Goal: Information Seeking & Learning: Learn about a topic

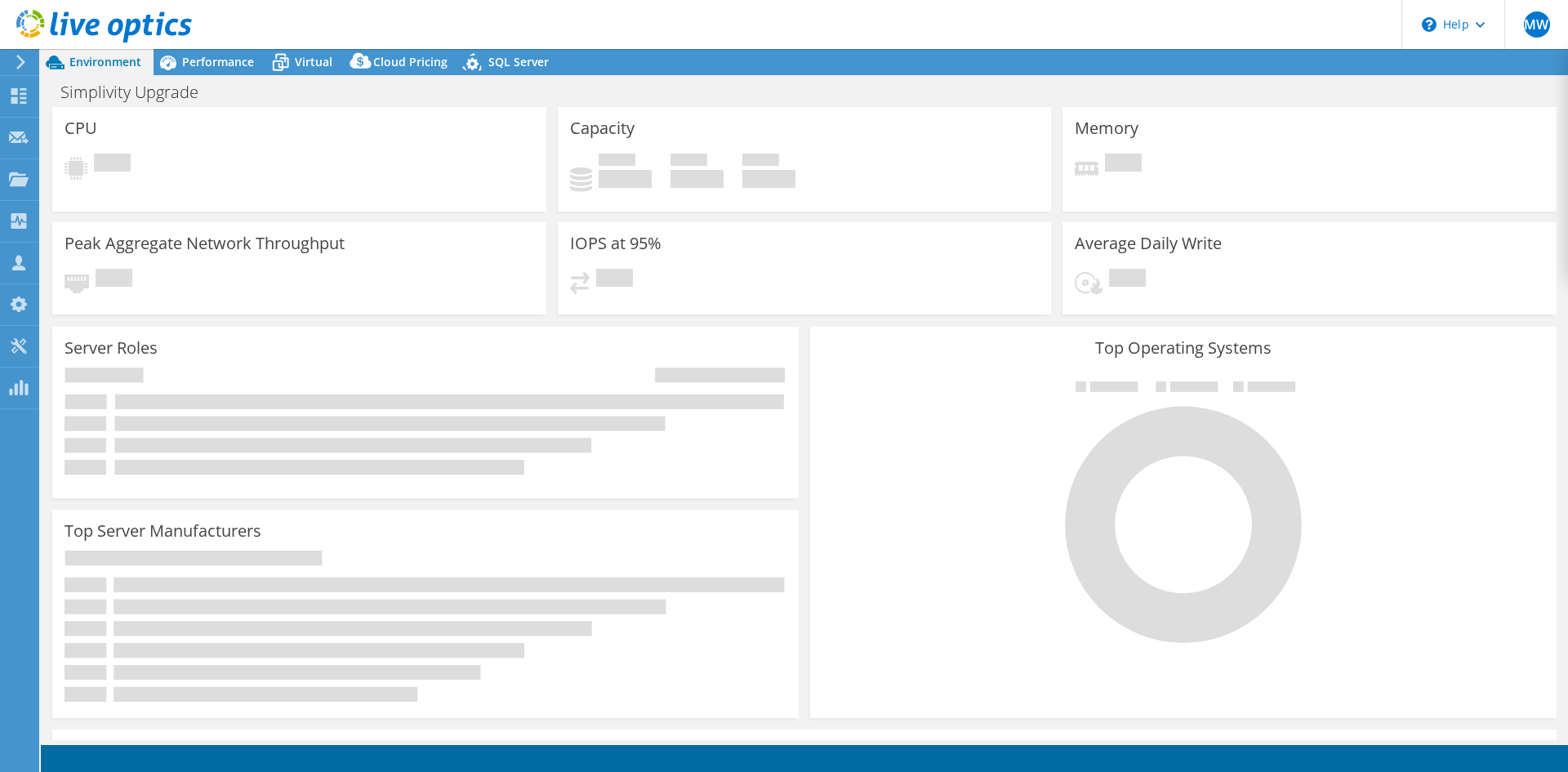
select select "USD"
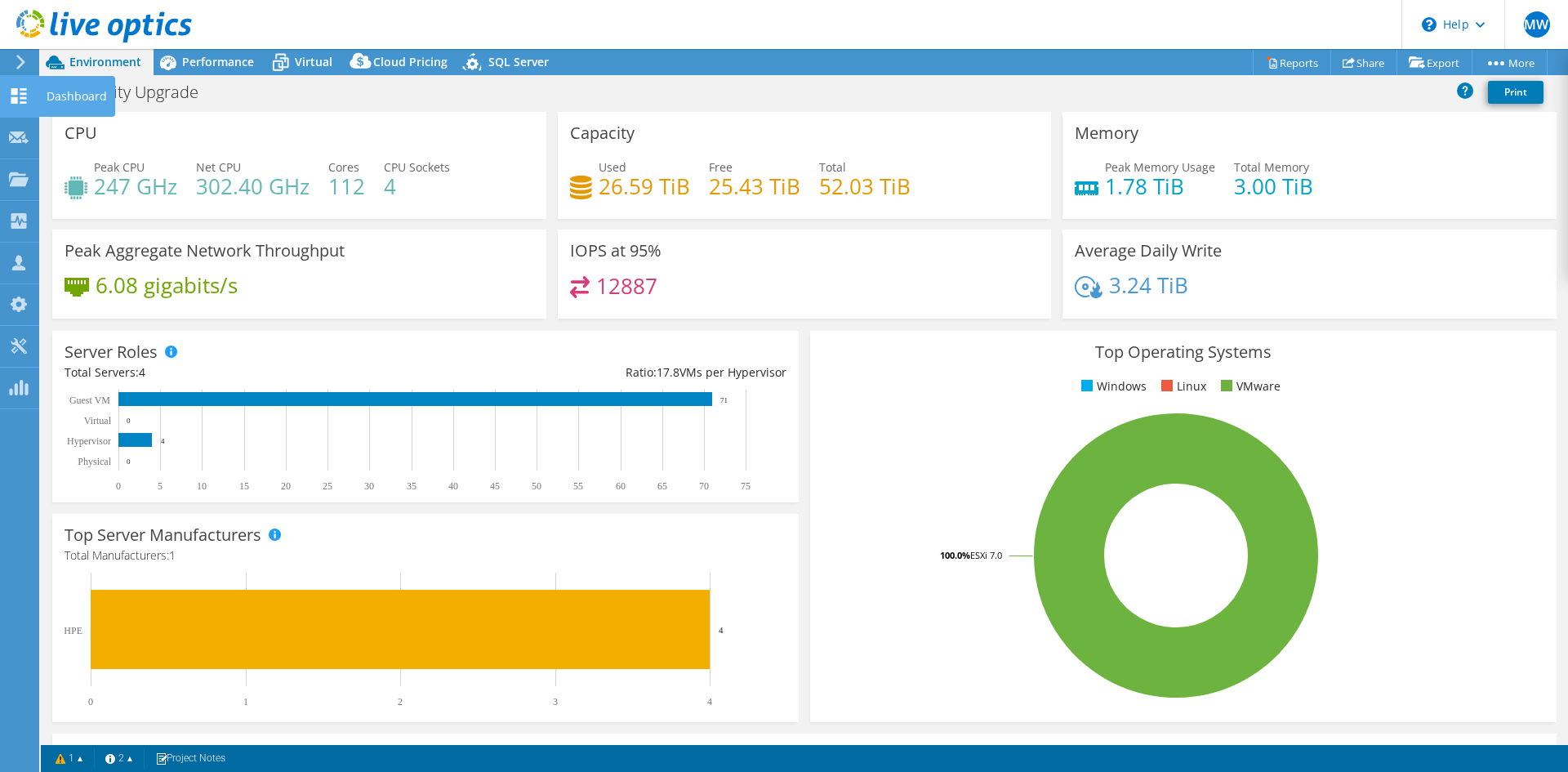
click at [15, 89] on use at bounding box center [18, 95] width 16 height 16
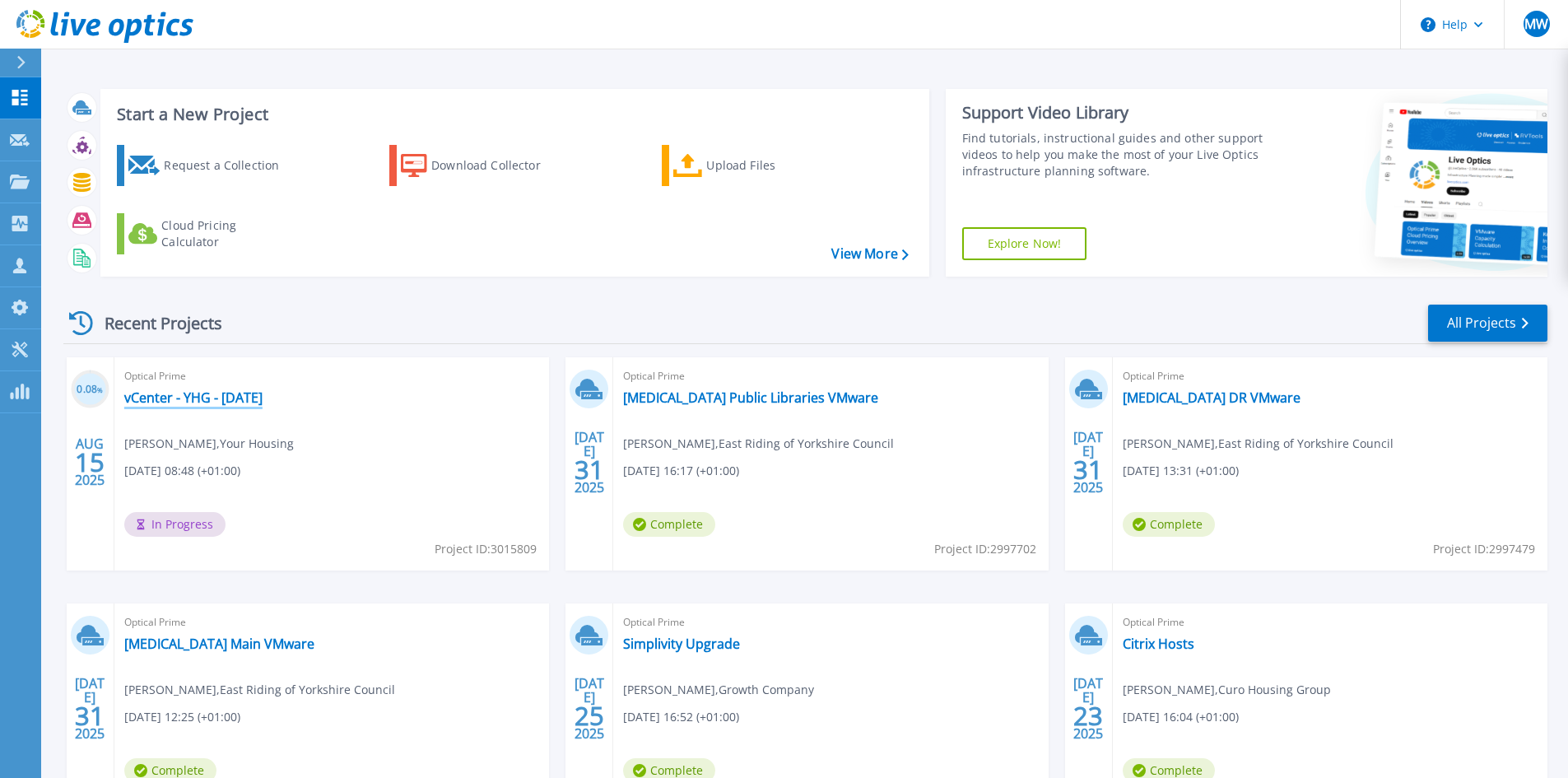
click at [222, 404] on link "vCenter - YHG - 15.08.25" at bounding box center [194, 397] width 139 height 17
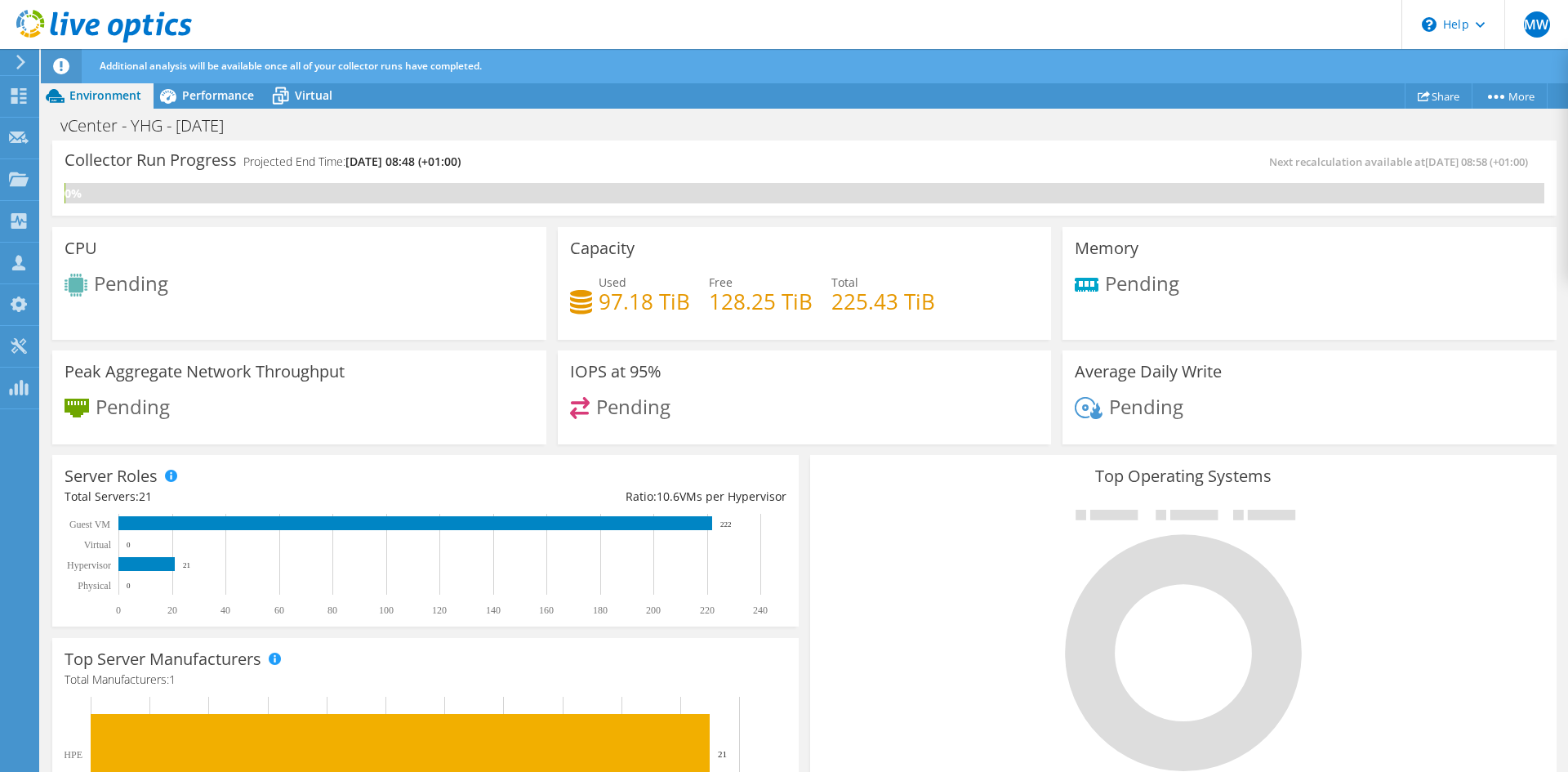
scroll to position [245, 0]
click at [252, 98] on span "Performance" at bounding box center [218, 95] width 72 height 16
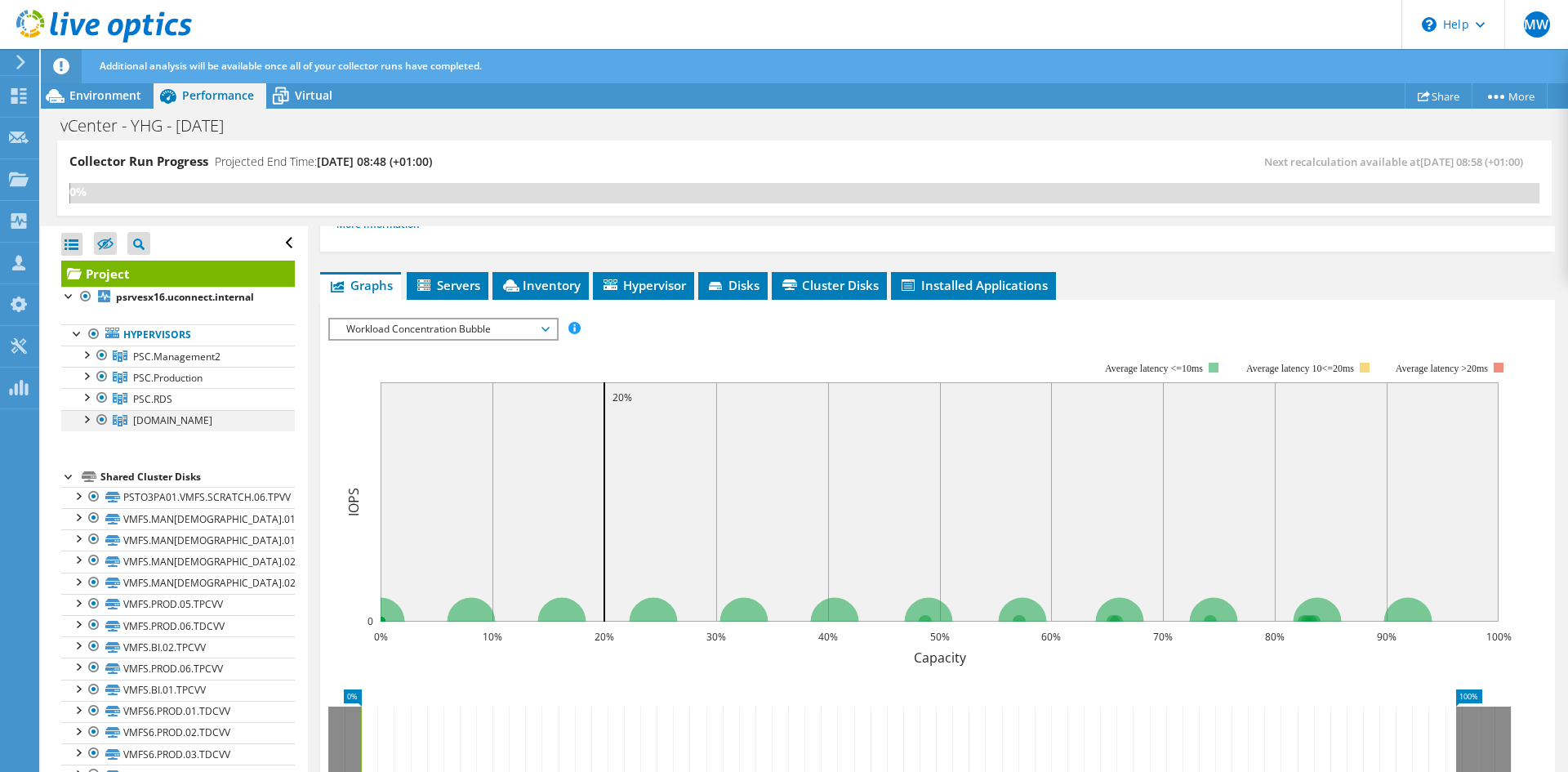
click at [88, 421] on div at bounding box center [86, 418] width 17 height 17
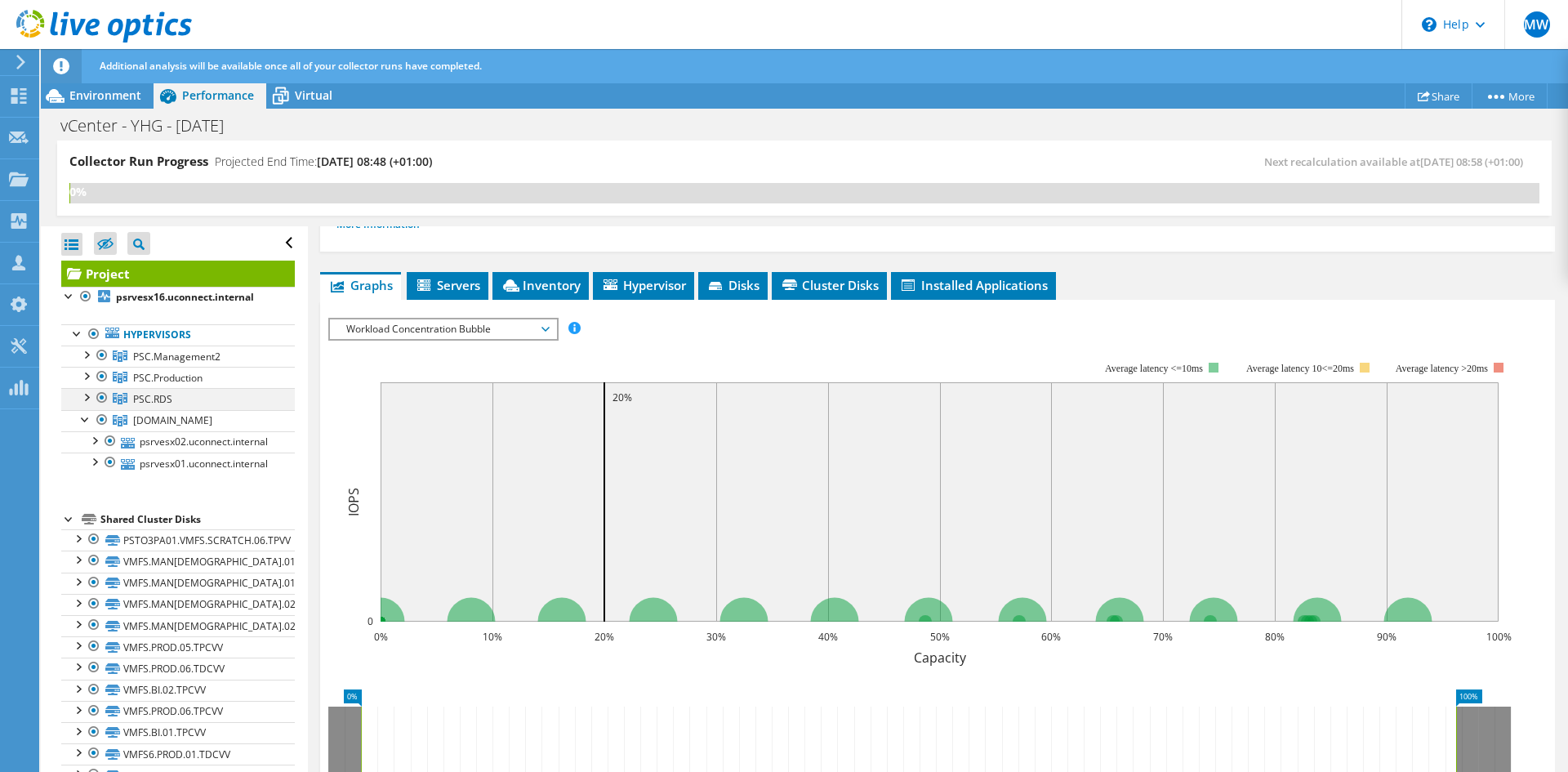
click at [87, 398] on div at bounding box center [86, 396] width 17 height 17
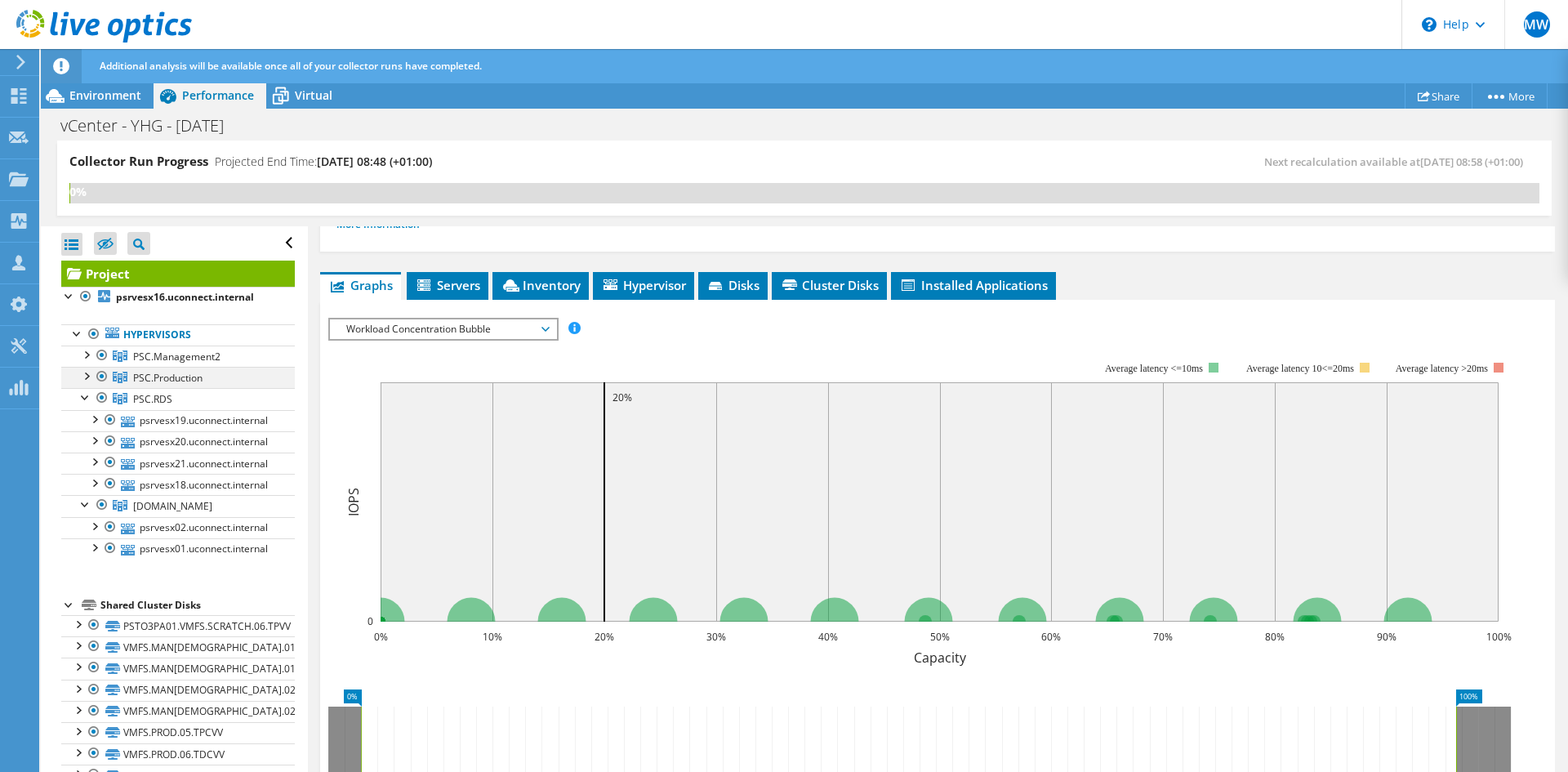
click at [85, 374] on div at bounding box center [86, 375] width 17 height 17
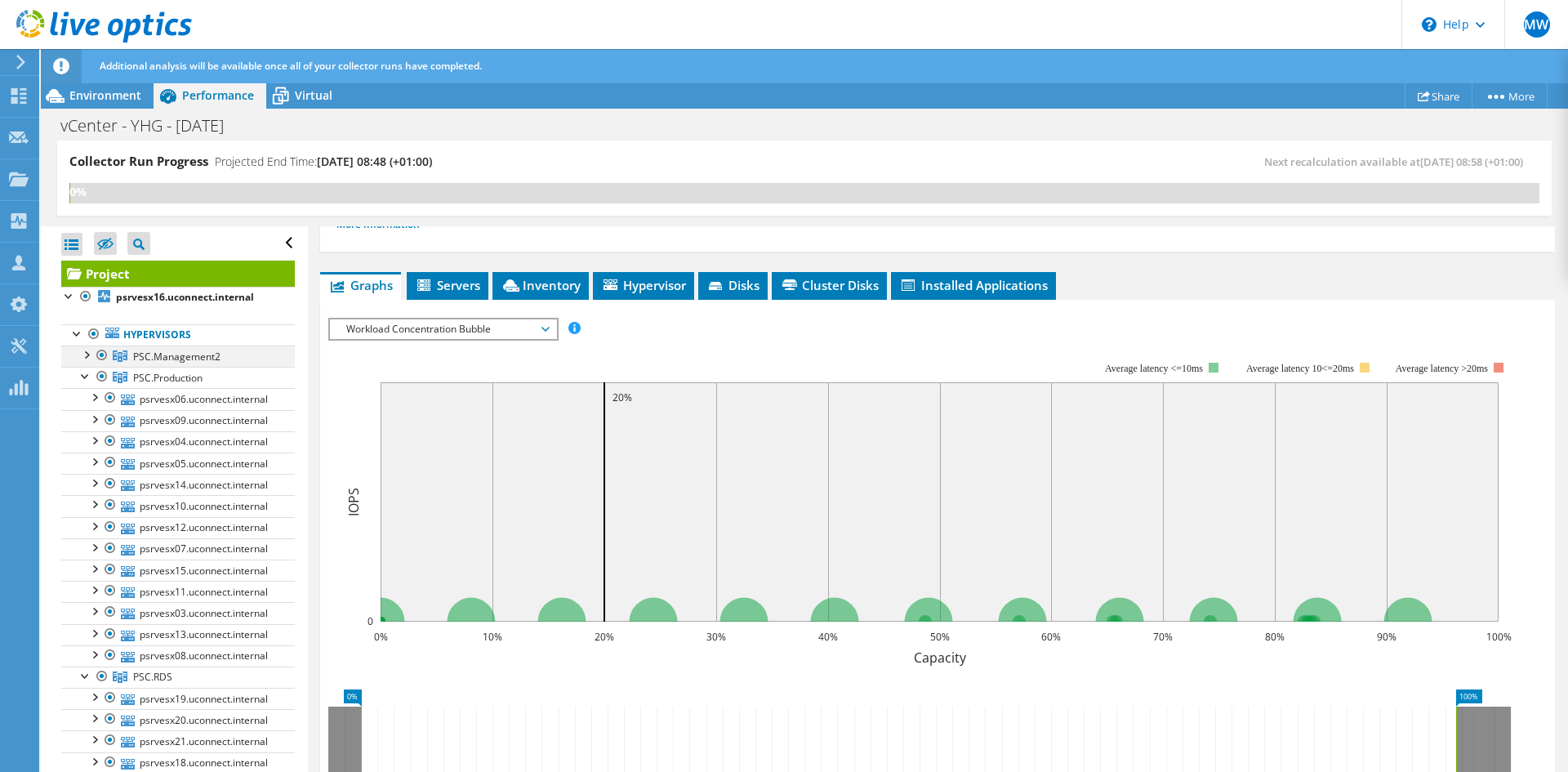
click at [88, 349] on div at bounding box center [86, 354] width 17 height 17
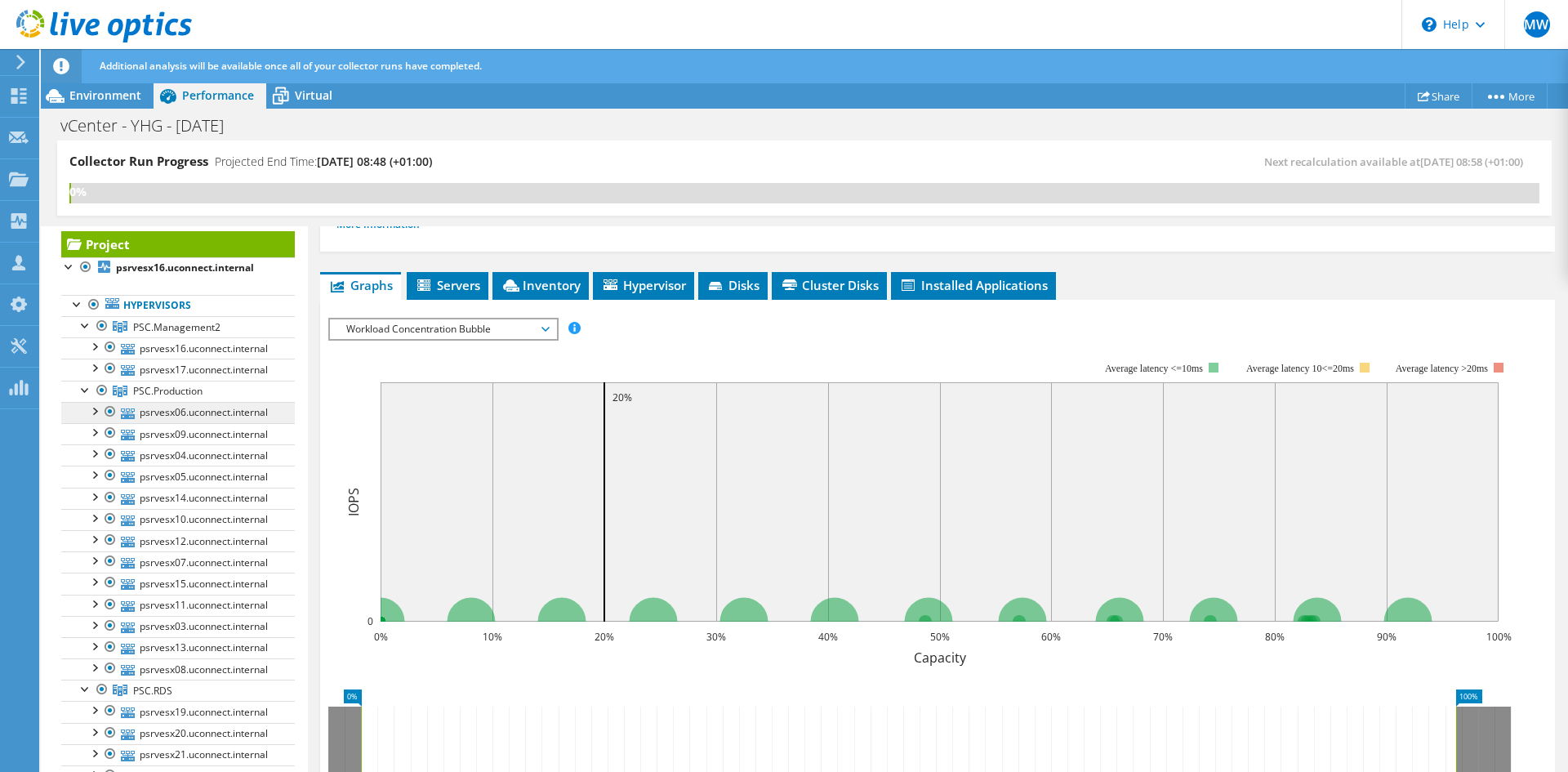
scroll to position [0, 0]
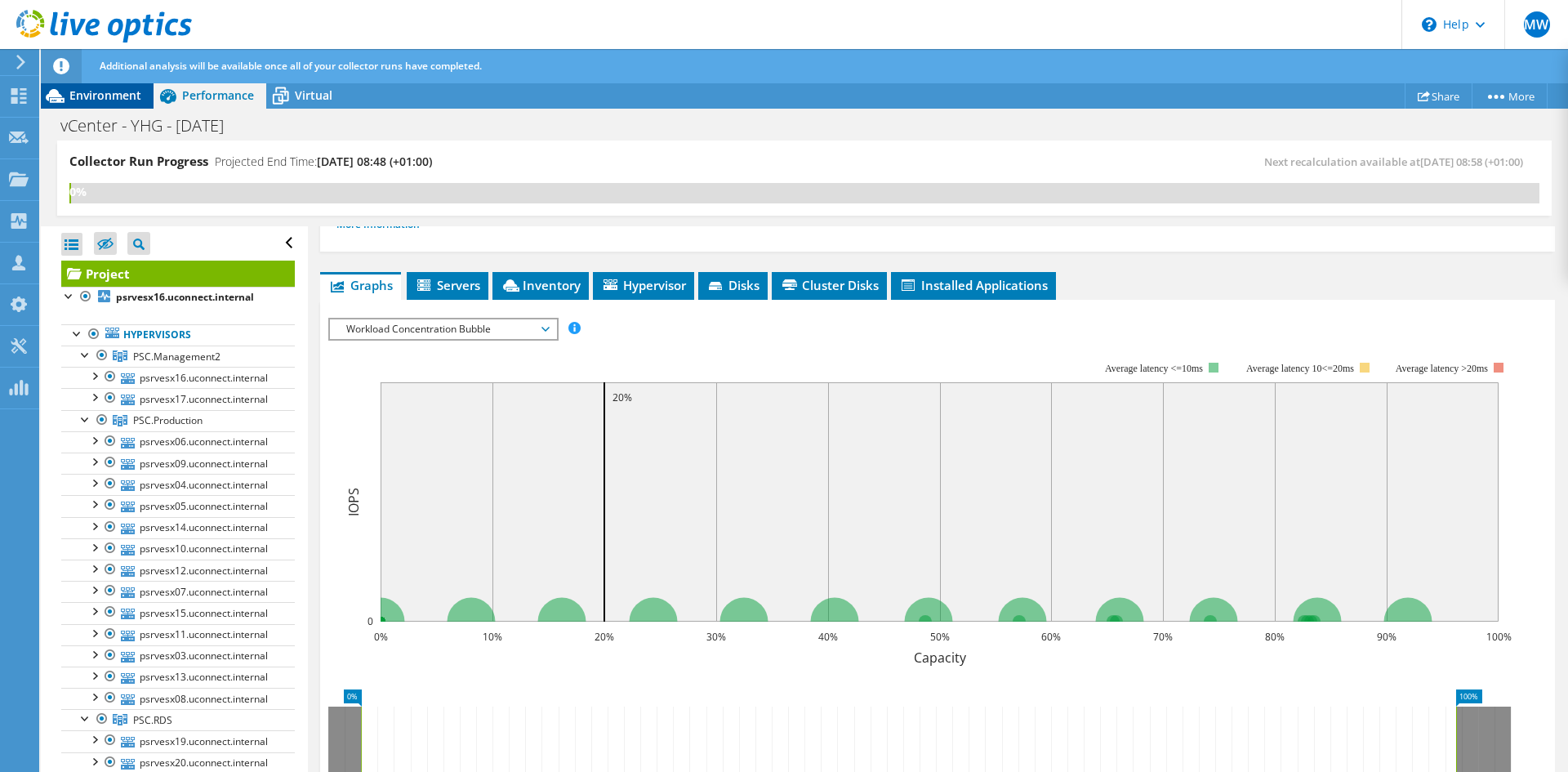
click at [116, 107] on div "Environment" at bounding box center [97, 95] width 113 height 26
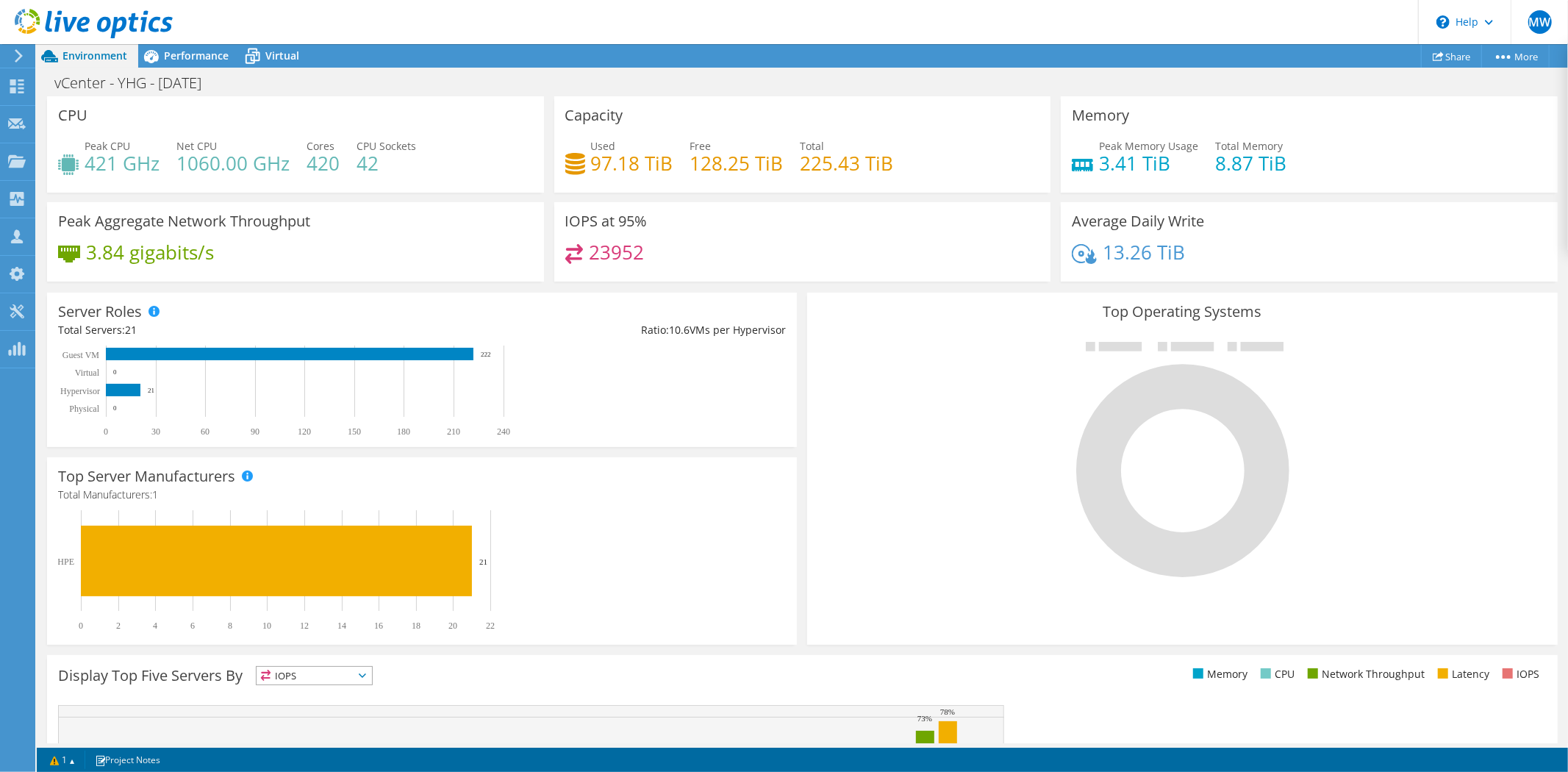
scroll to position [344, 0]
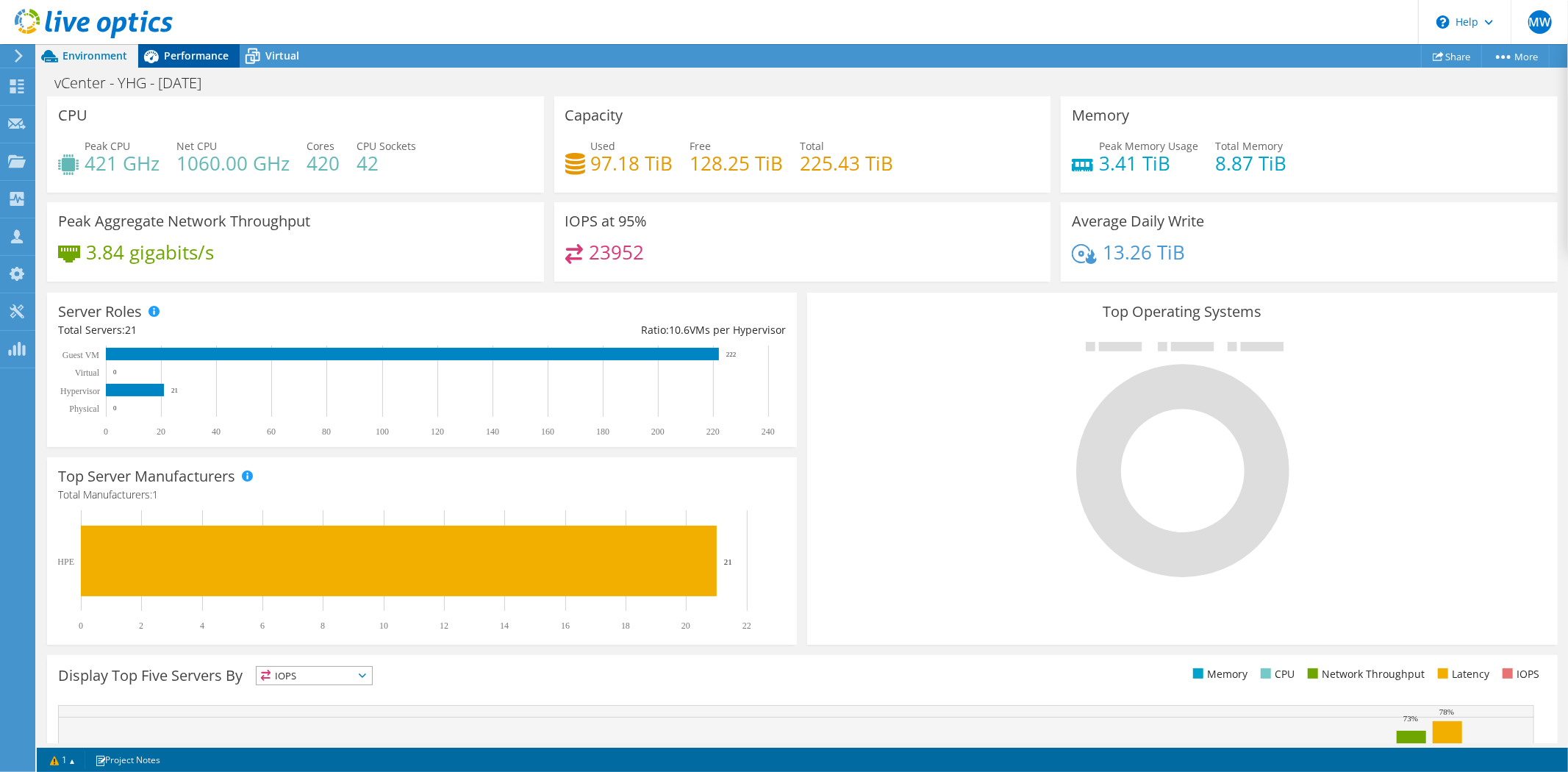
click at [204, 59] on span "Performance" at bounding box center [196, 55] width 65 height 14
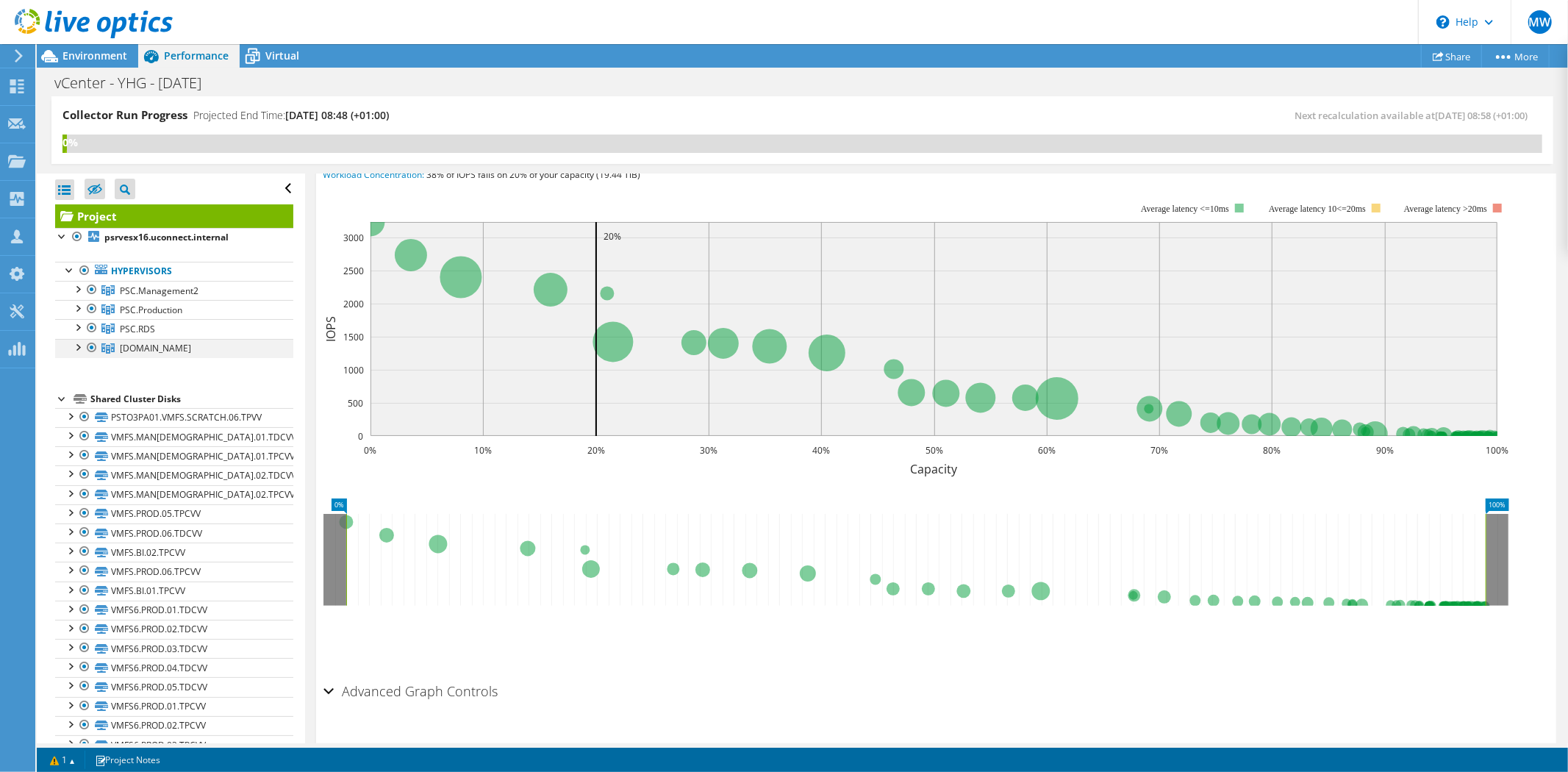
click at [73, 349] on div at bounding box center [77, 347] width 15 height 15
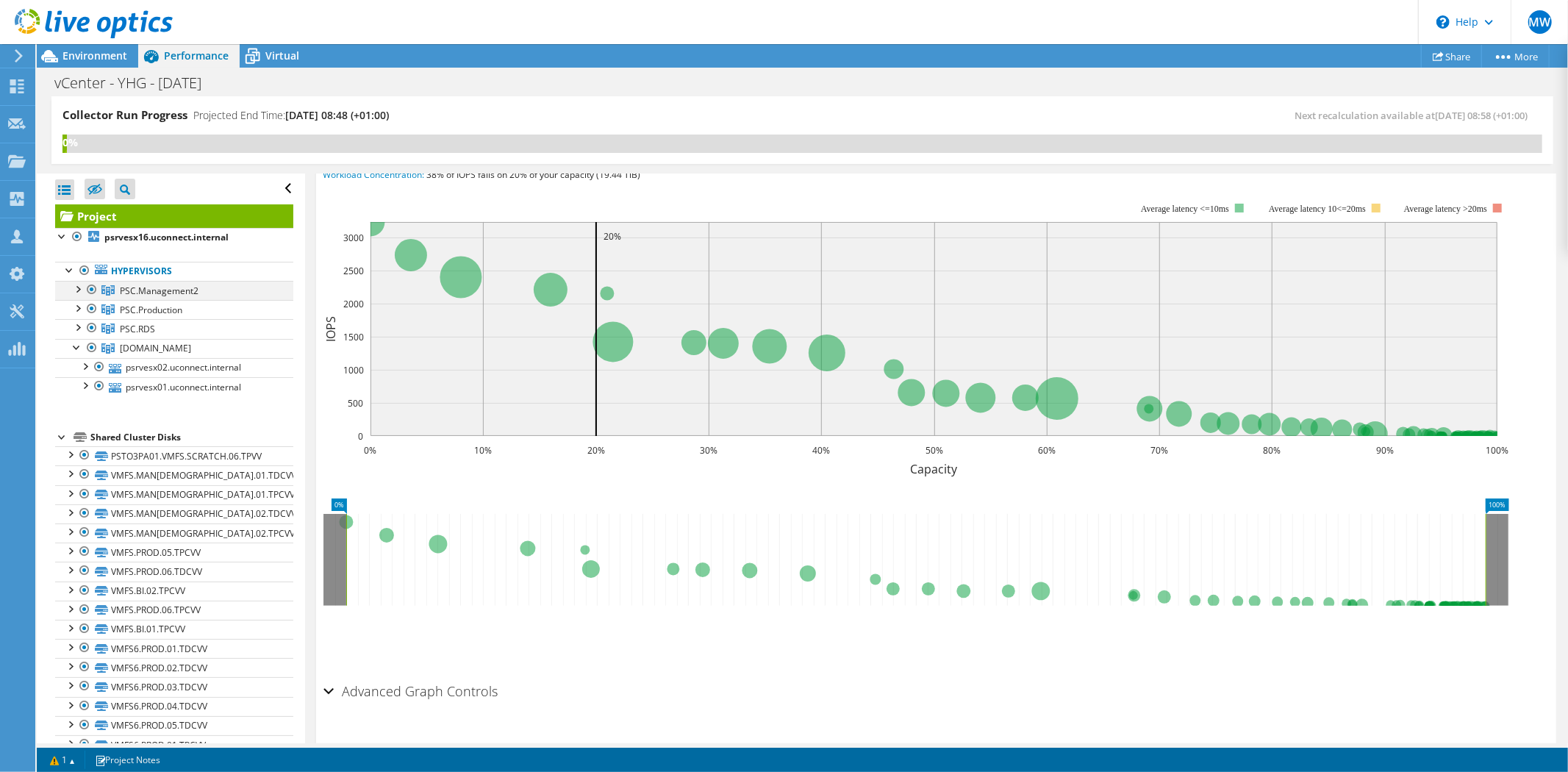
click at [79, 290] on div at bounding box center [77, 289] width 15 height 15
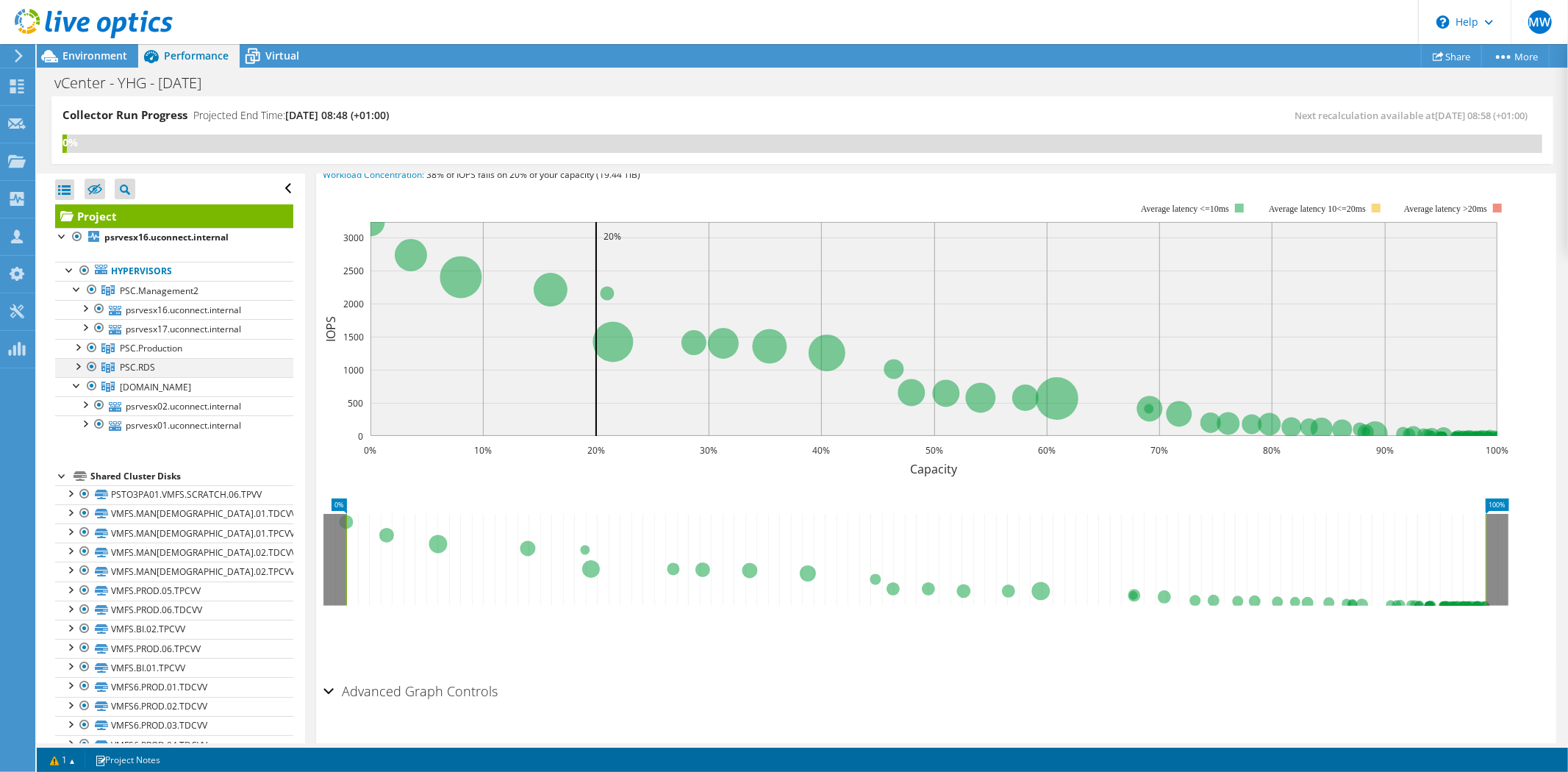
click at [78, 366] on div at bounding box center [77, 366] width 15 height 15
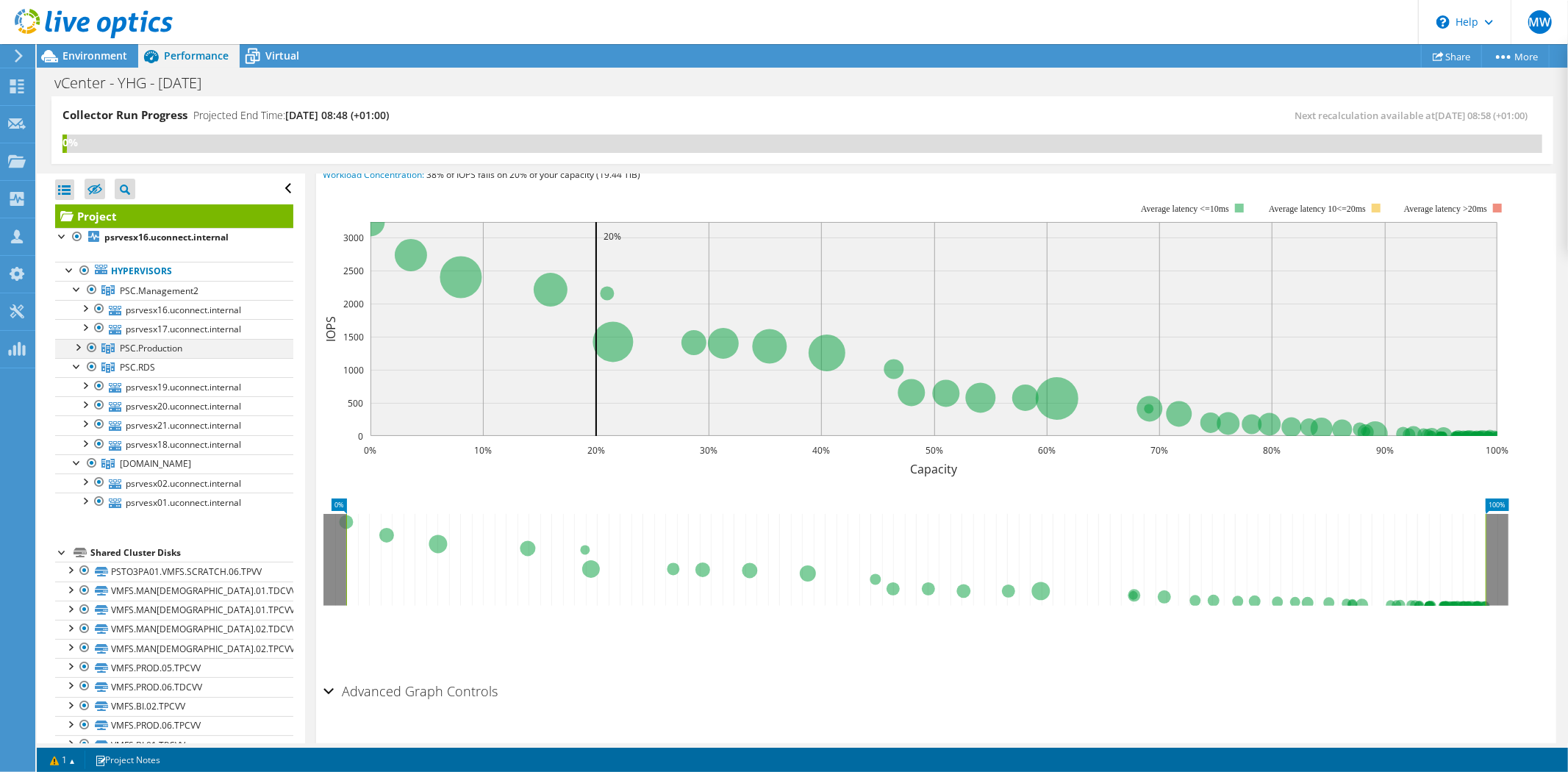
click at [79, 344] on div at bounding box center [77, 347] width 15 height 15
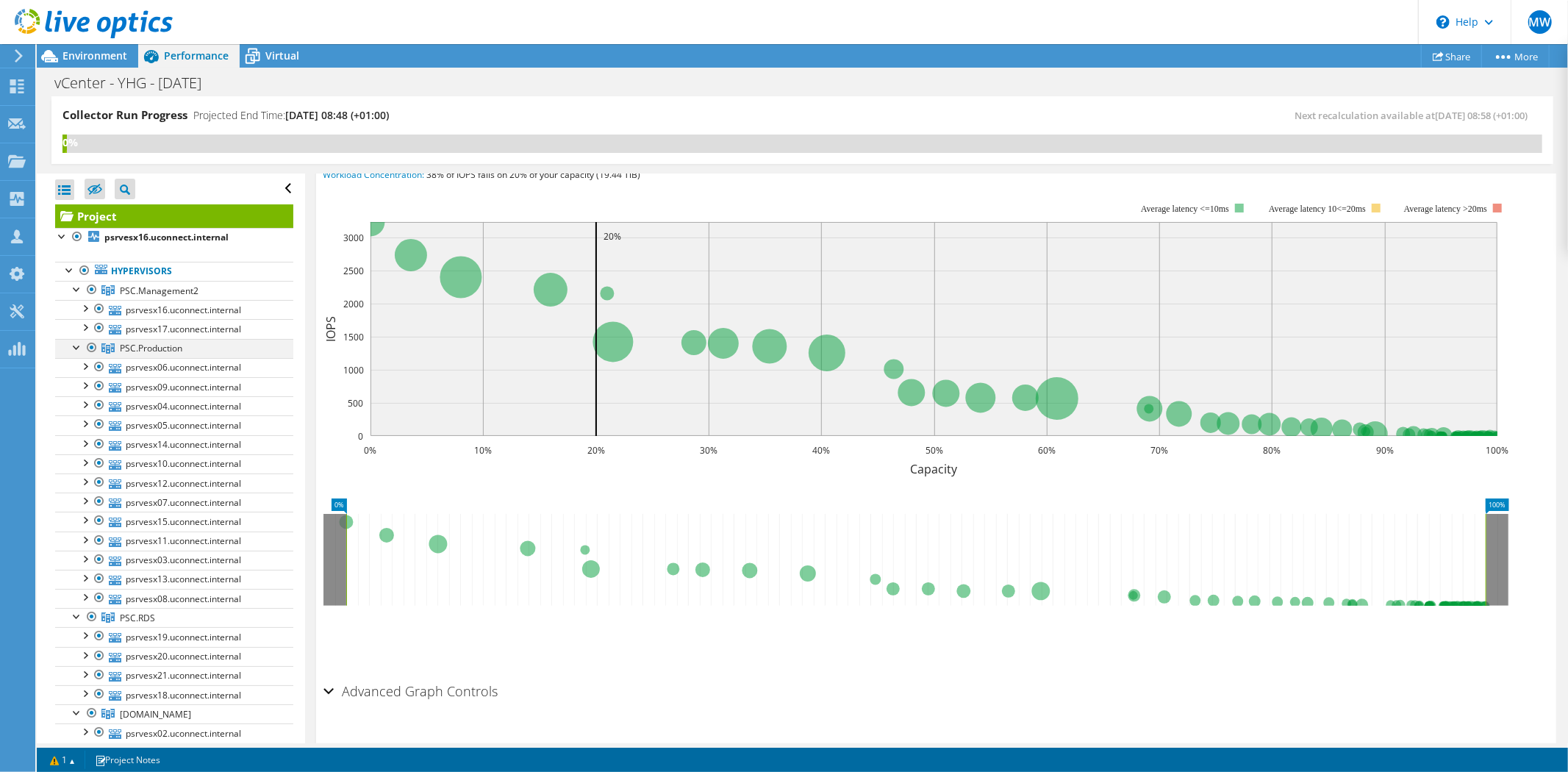
click at [79, 344] on div at bounding box center [77, 347] width 15 height 15
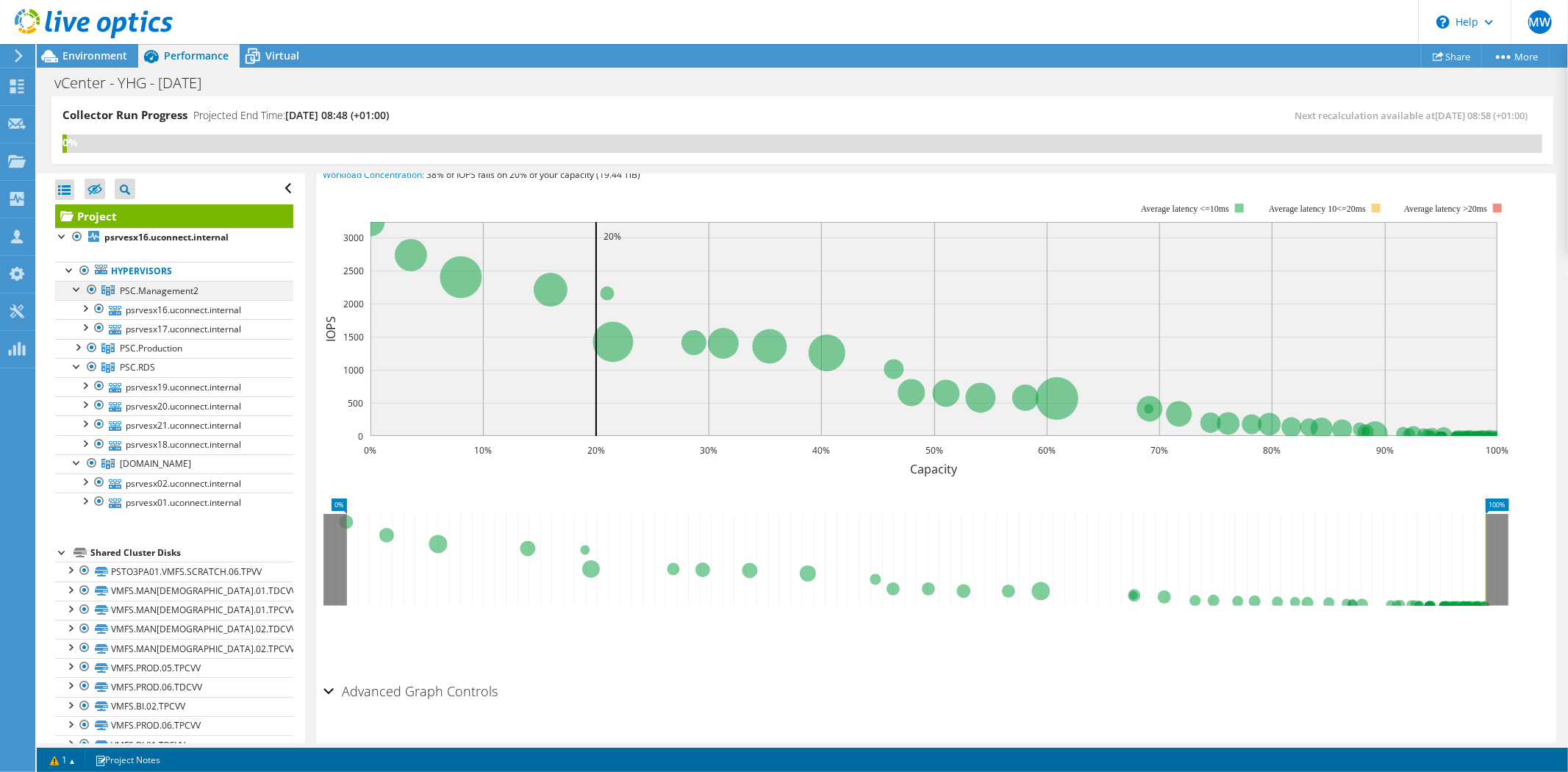
click at [77, 290] on div at bounding box center [77, 289] width 15 height 15
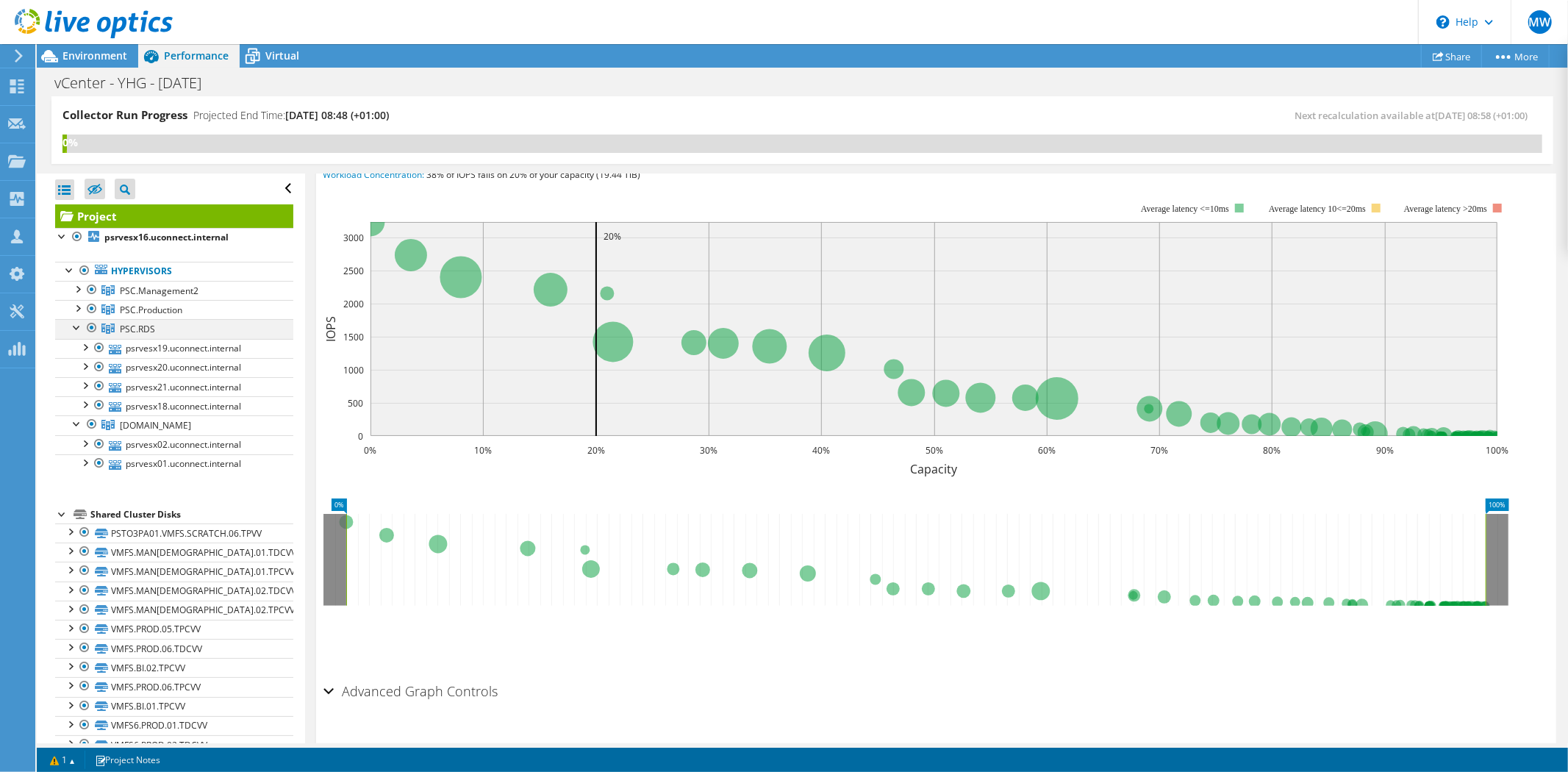
click at [74, 326] on div at bounding box center [77, 327] width 15 height 15
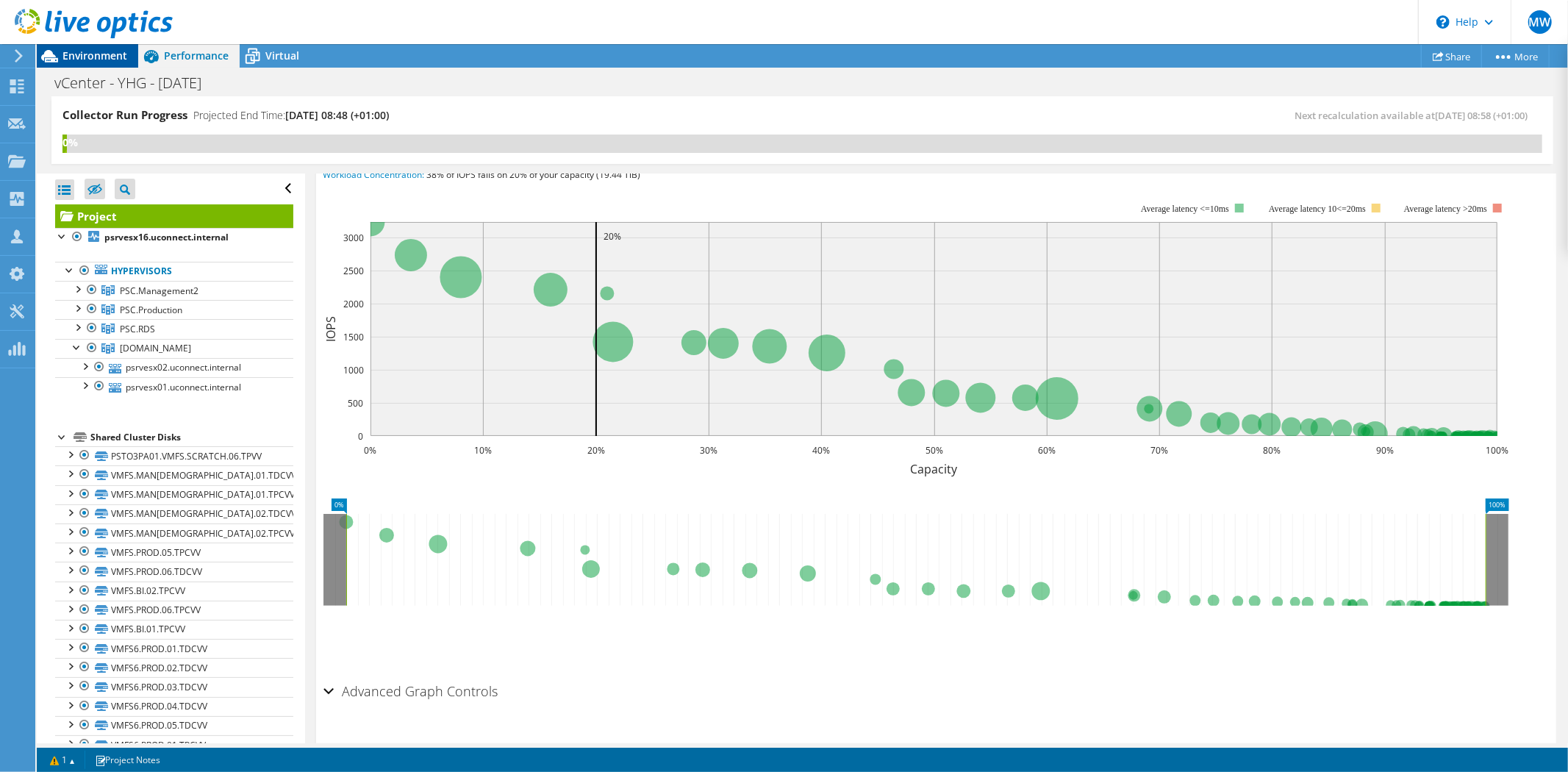
click at [104, 54] on span "Environment" at bounding box center [95, 55] width 65 height 14
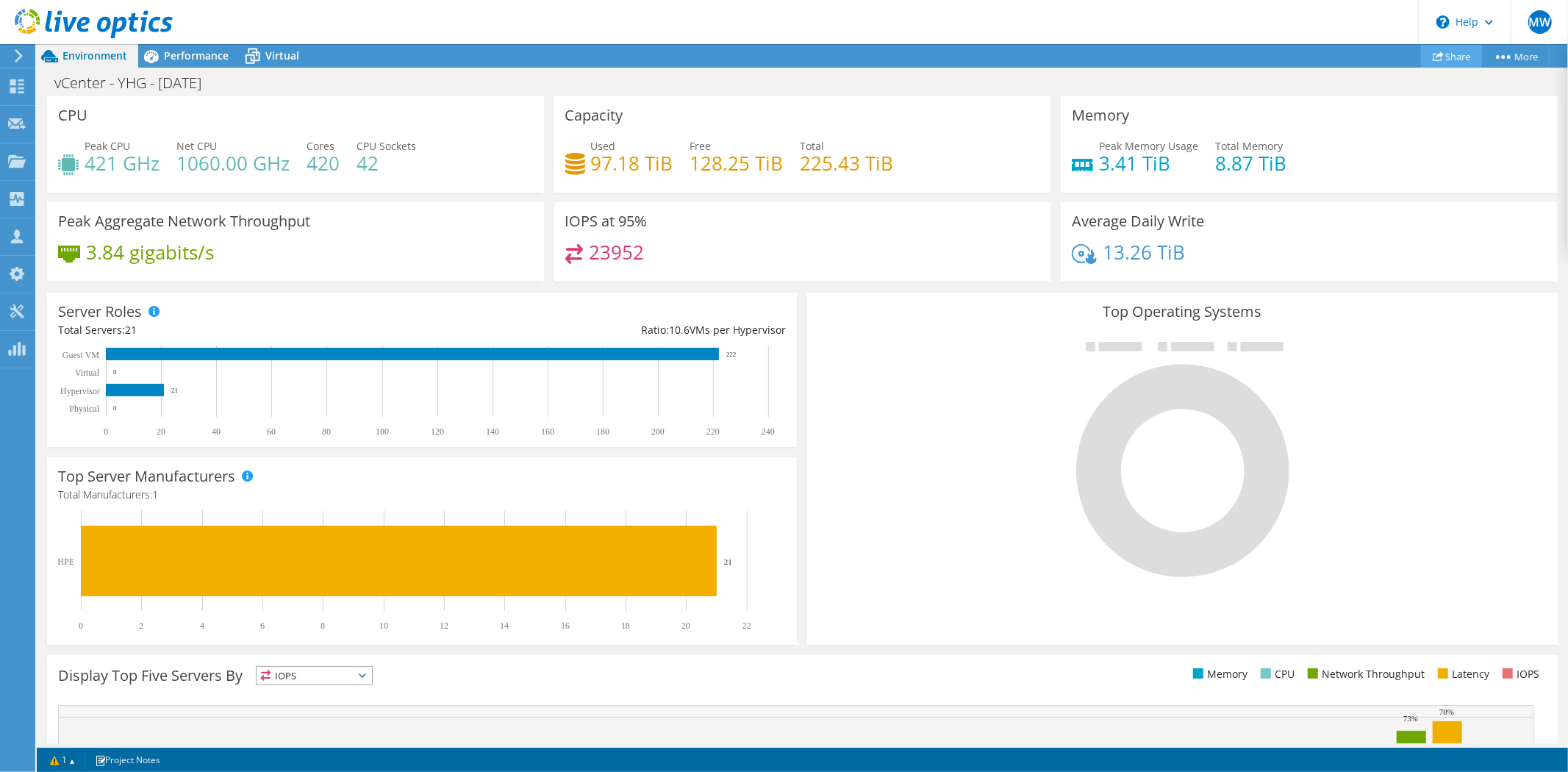
click at [1411, 54] on link "Share" at bounding box center [1451, 56] width 61 height 22
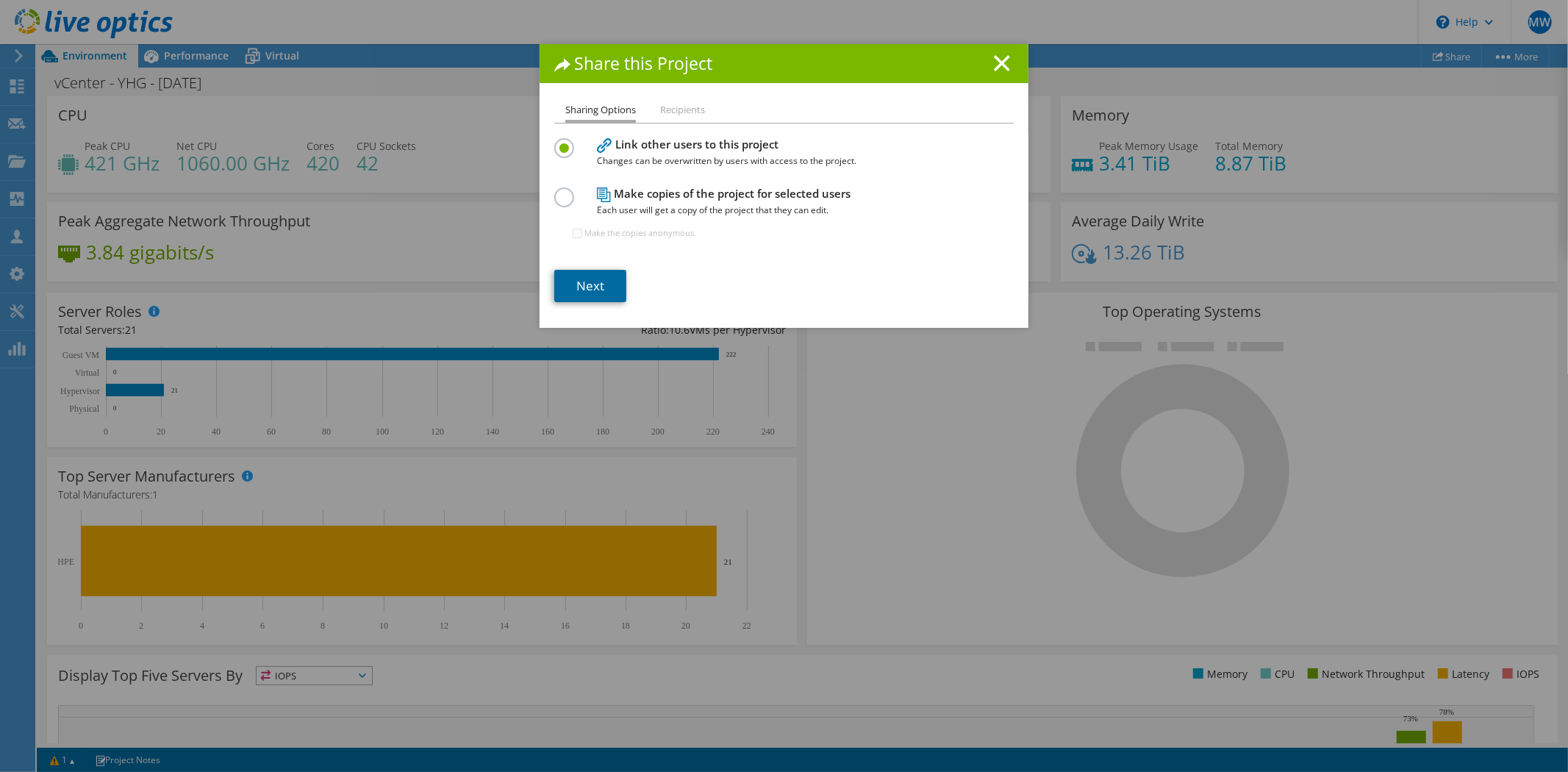
click at [584, 287] on link "Next" at bounding box center [590, 285] width 72 height 32
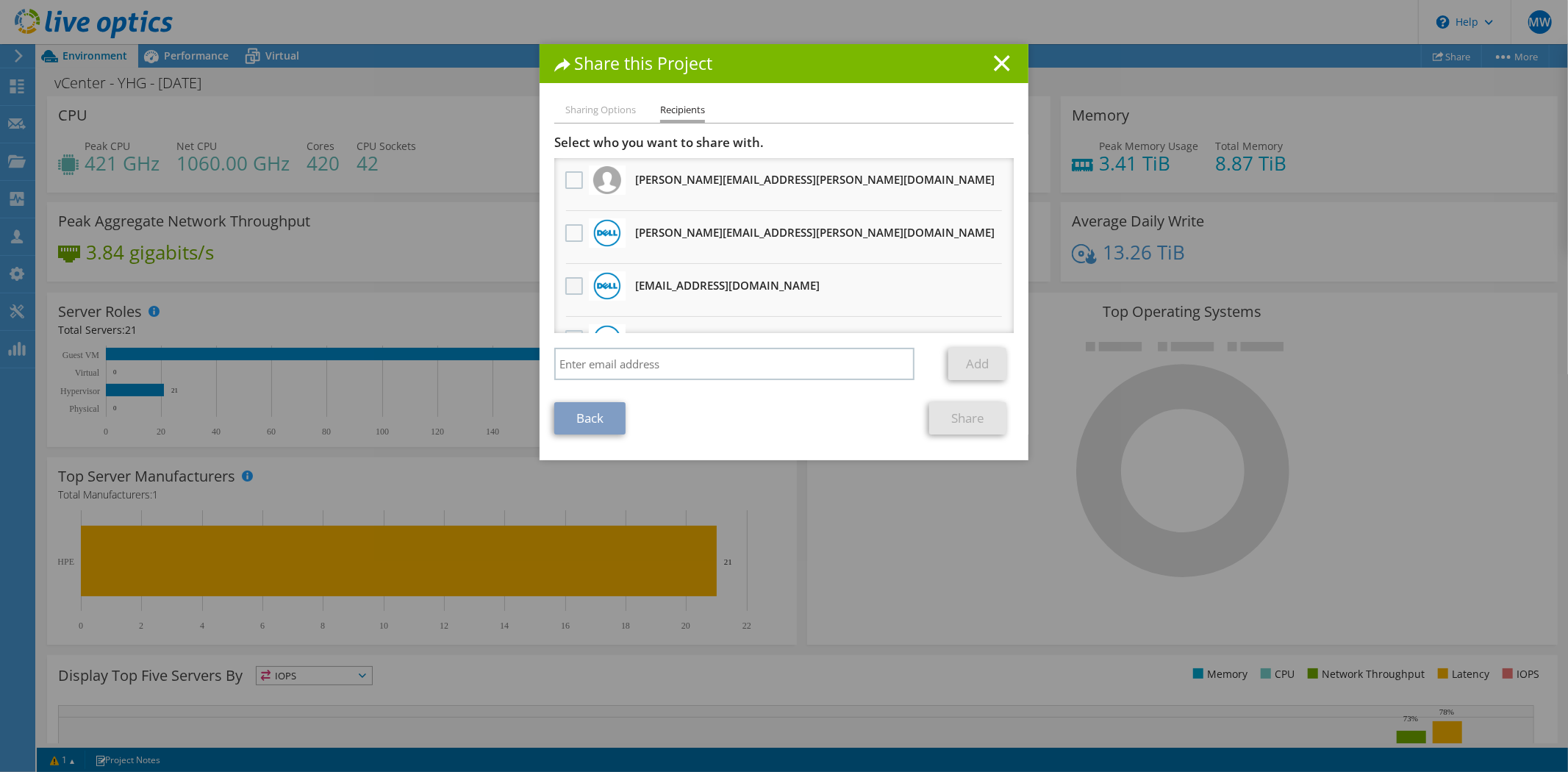
click at [568, 283] on label at bounding box center [576, 285] width 22 height 17
click at [0, 0] on input "checkbox" at bounding box center [0, 0] width 0 height 0
click at [942, 409] on link "Share" at bounding box center [968, 418] width 77 height 32
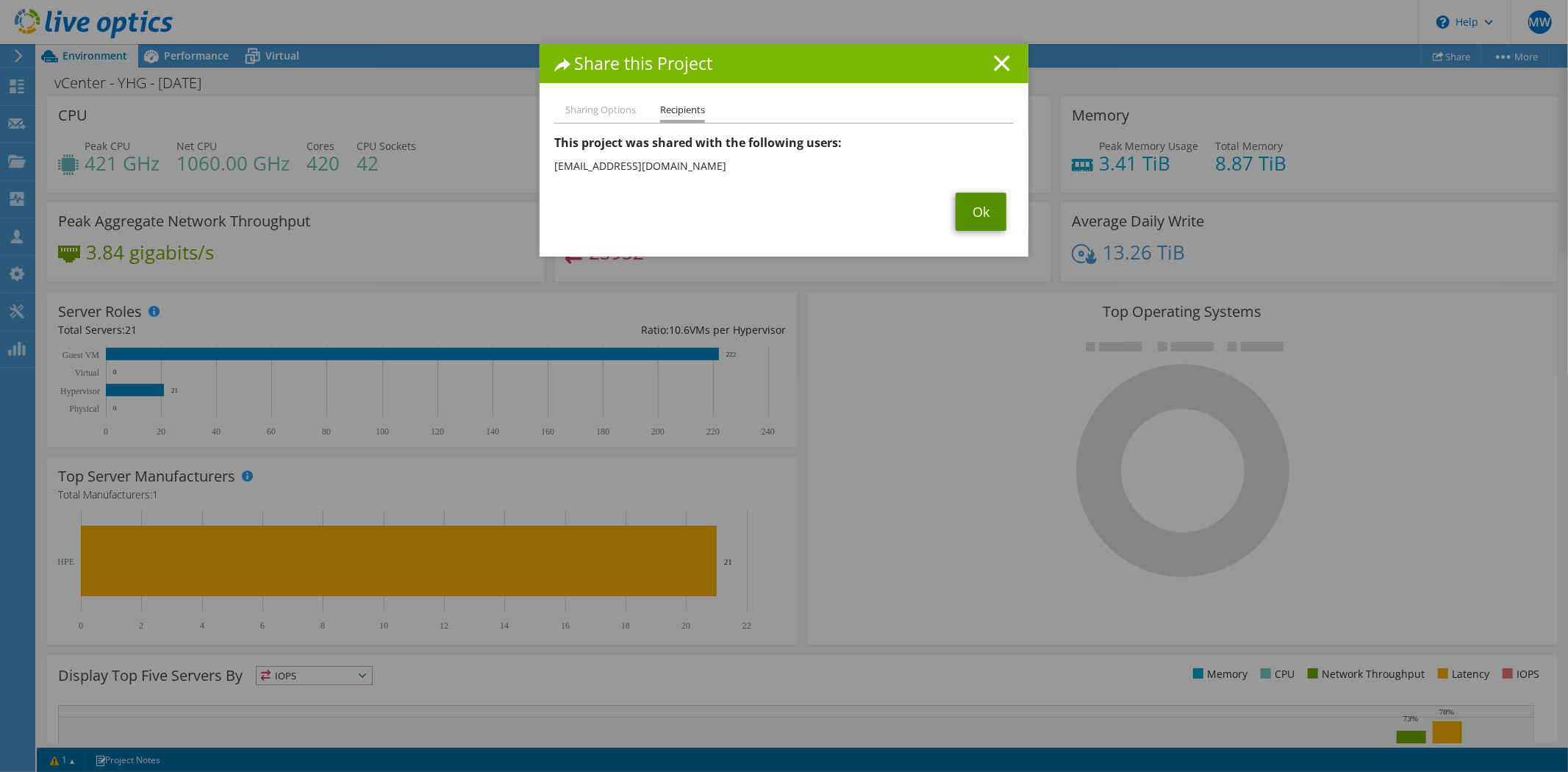
click at [979, 213] on link "Ok" at bounding box center [980, 212] width 51 height 38
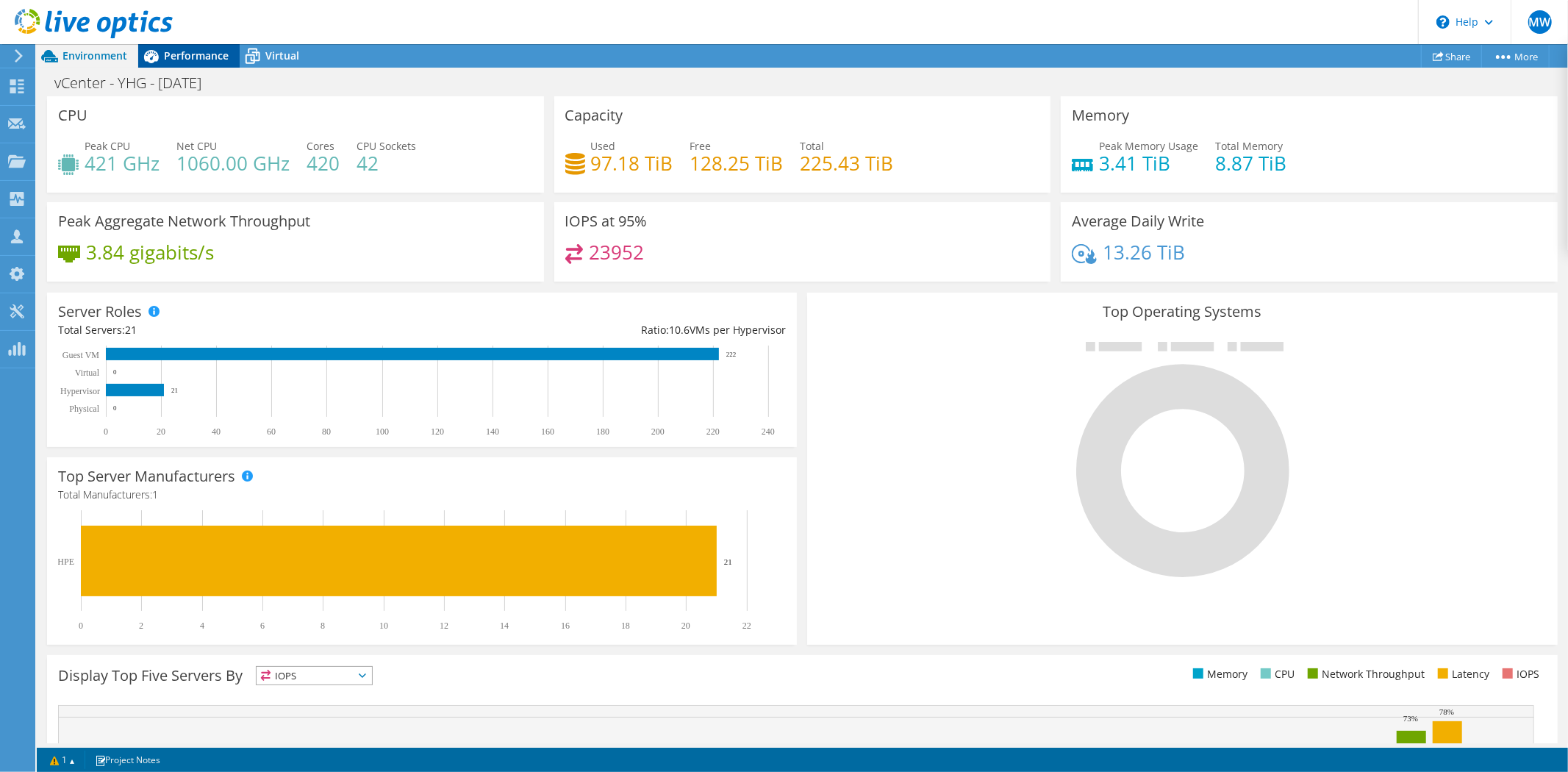
click at [204, 62] on div "Performance" at bounding box center [189, 56] width 101 height 23
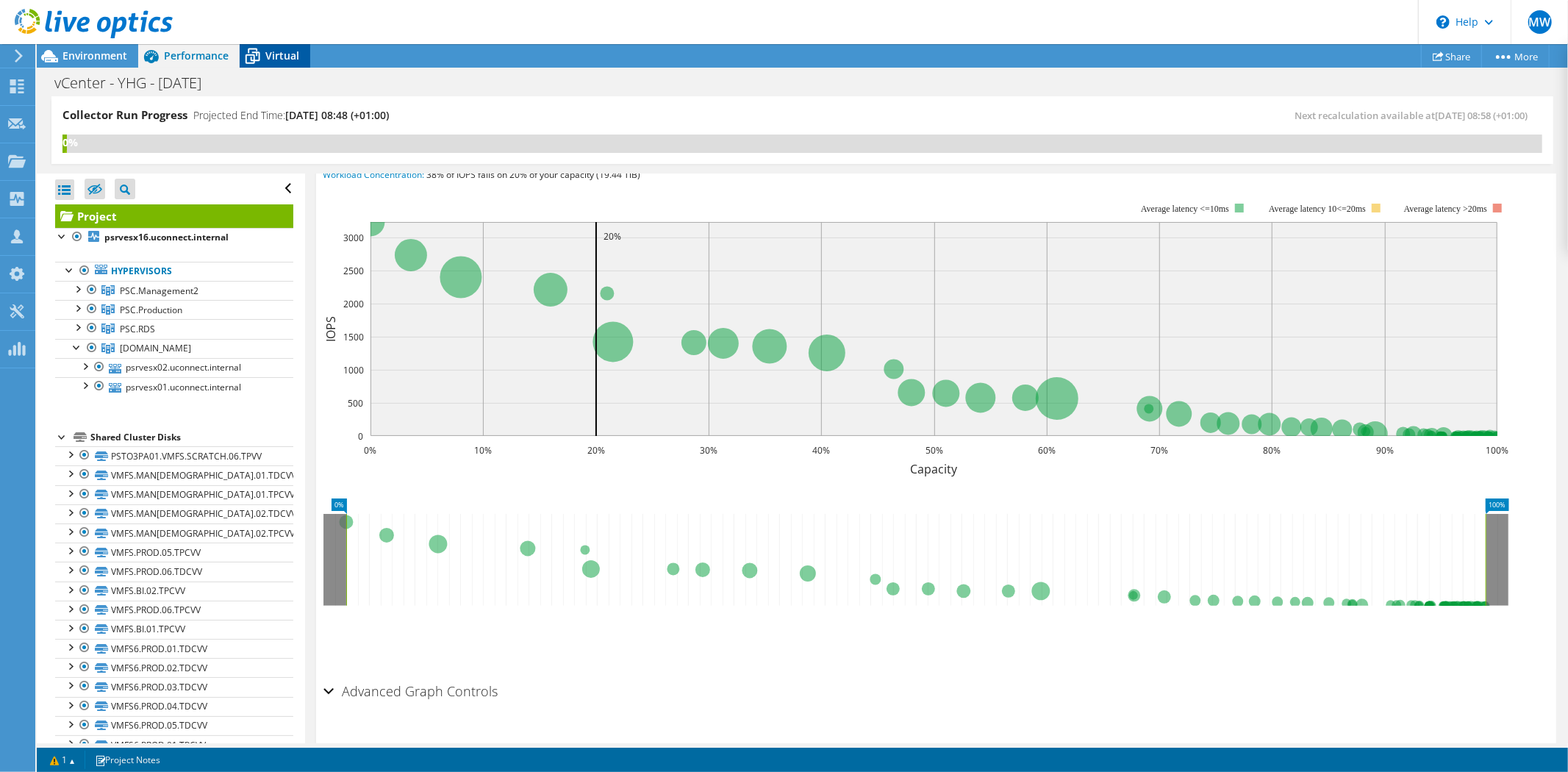
click at [283, 52] on span "Virtual" at bounding box center [282, 55] width 34 height 14
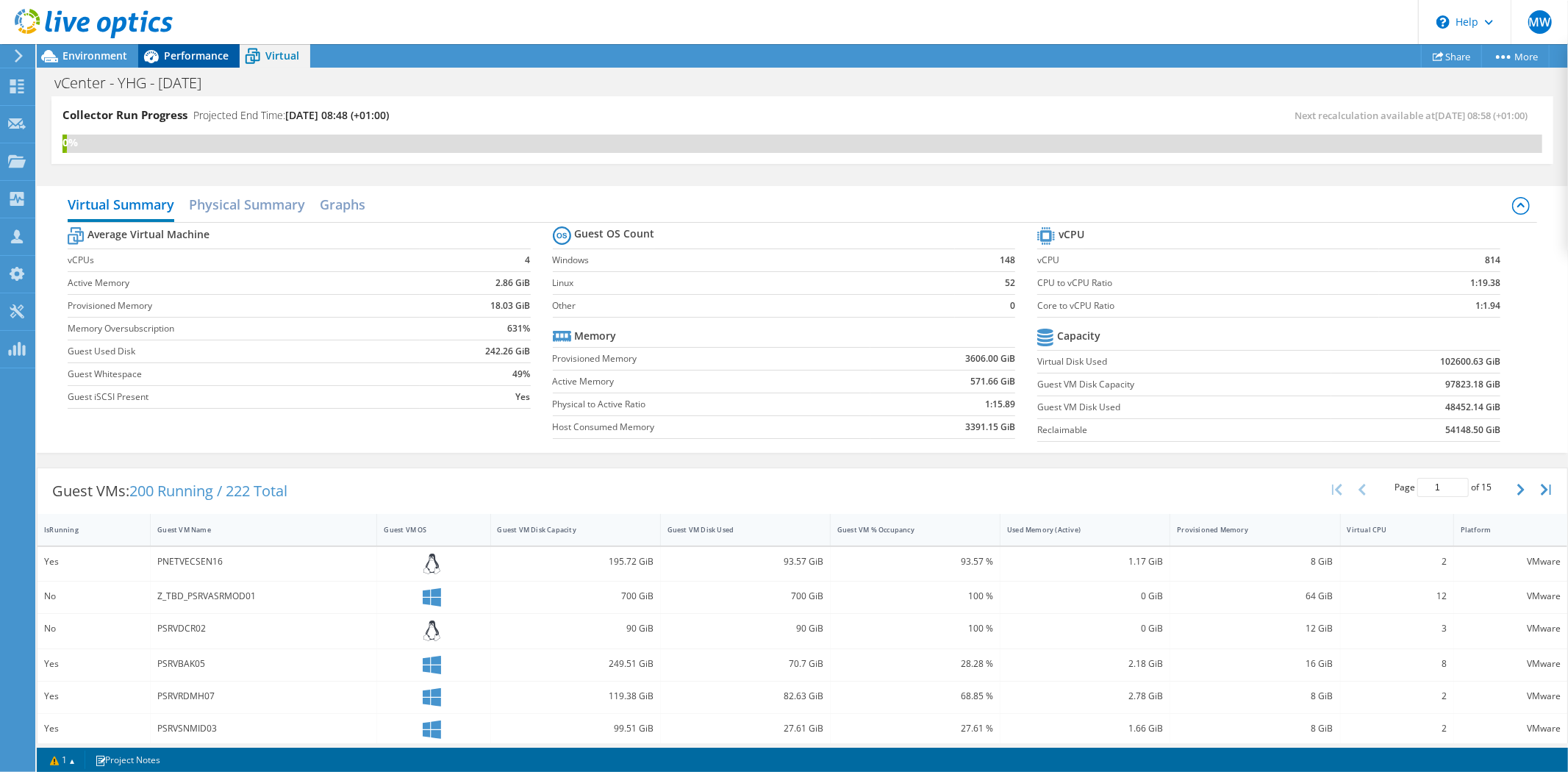
click at [195, 54] on span "Performance" at bounding box center [196, 55] width 65 height 14
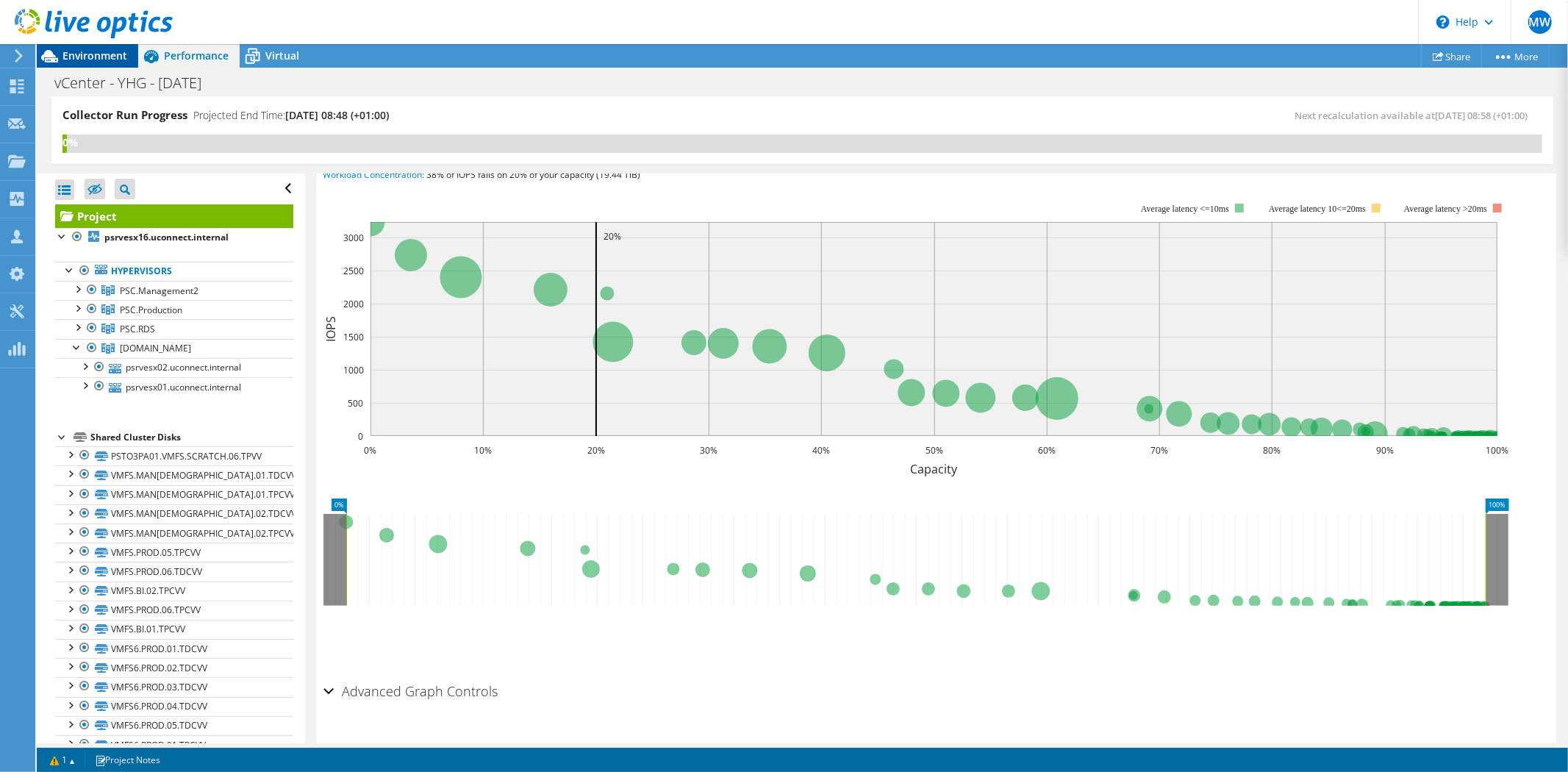
click at [100, 52] on span "Environment" at bounding box center [95, 55] width 65 height 14
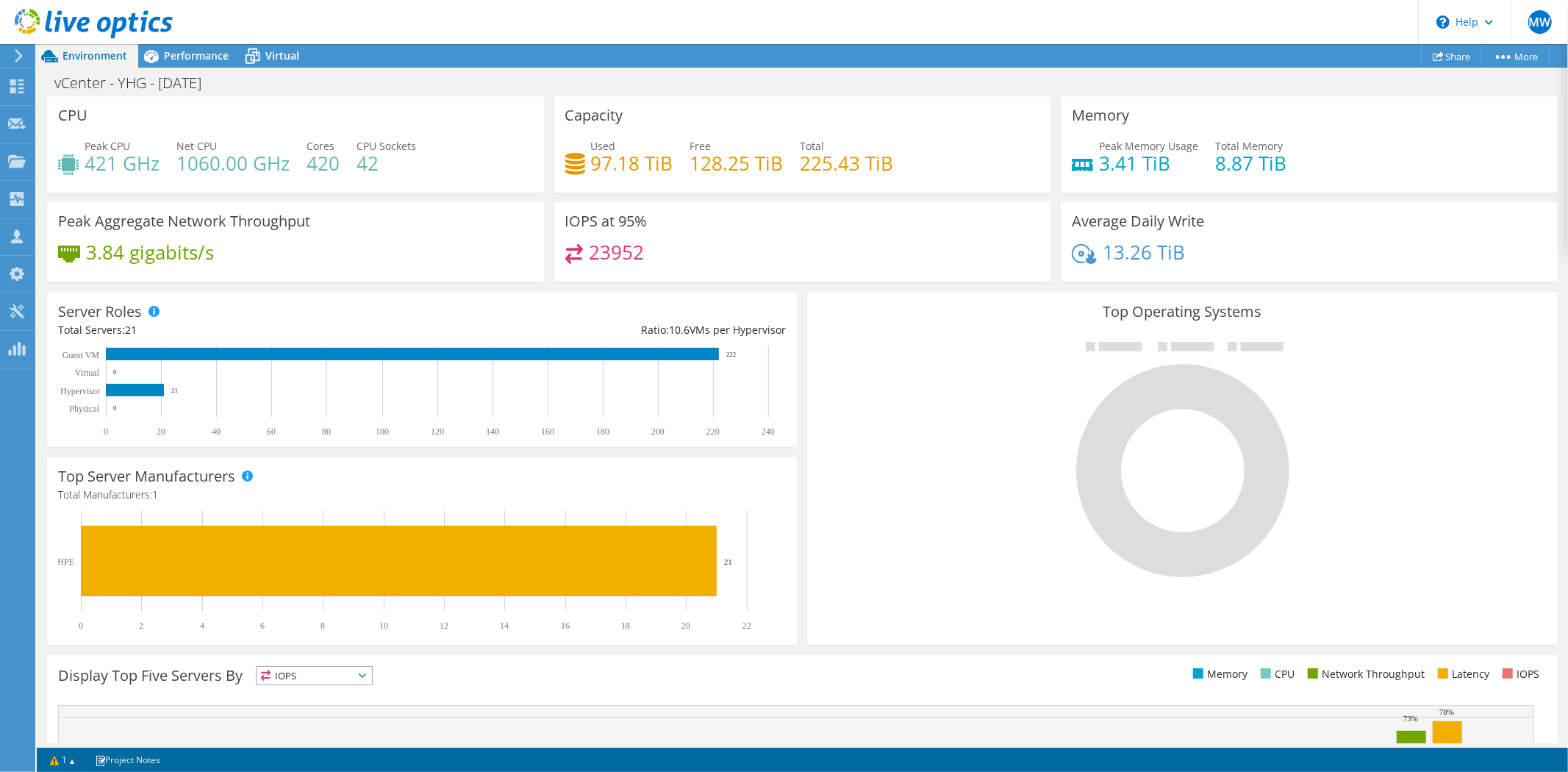
scroll to position [0, 0]
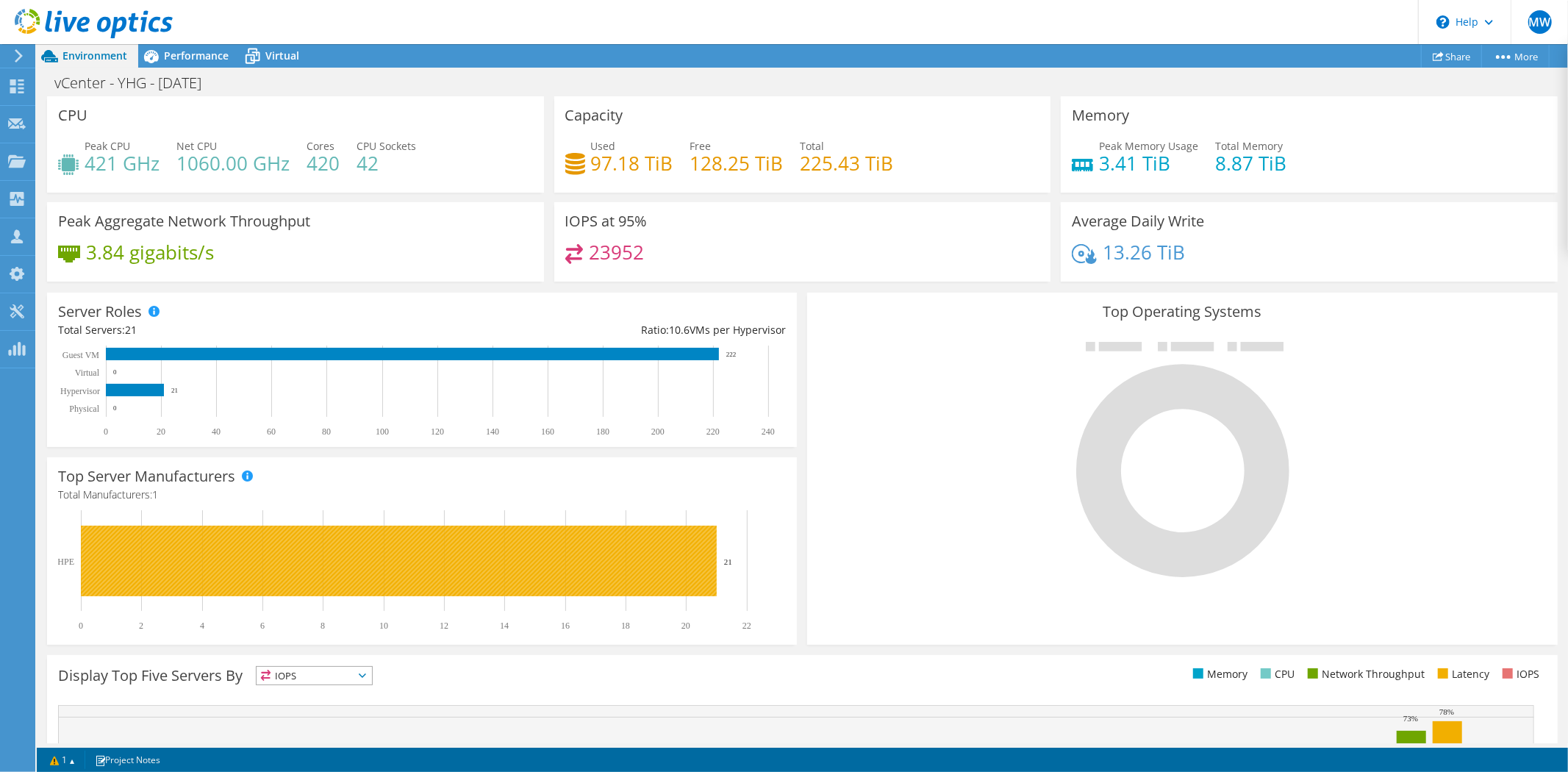
click at [382, 570] on rect at bounding box center [398, 561] width 636 height 71
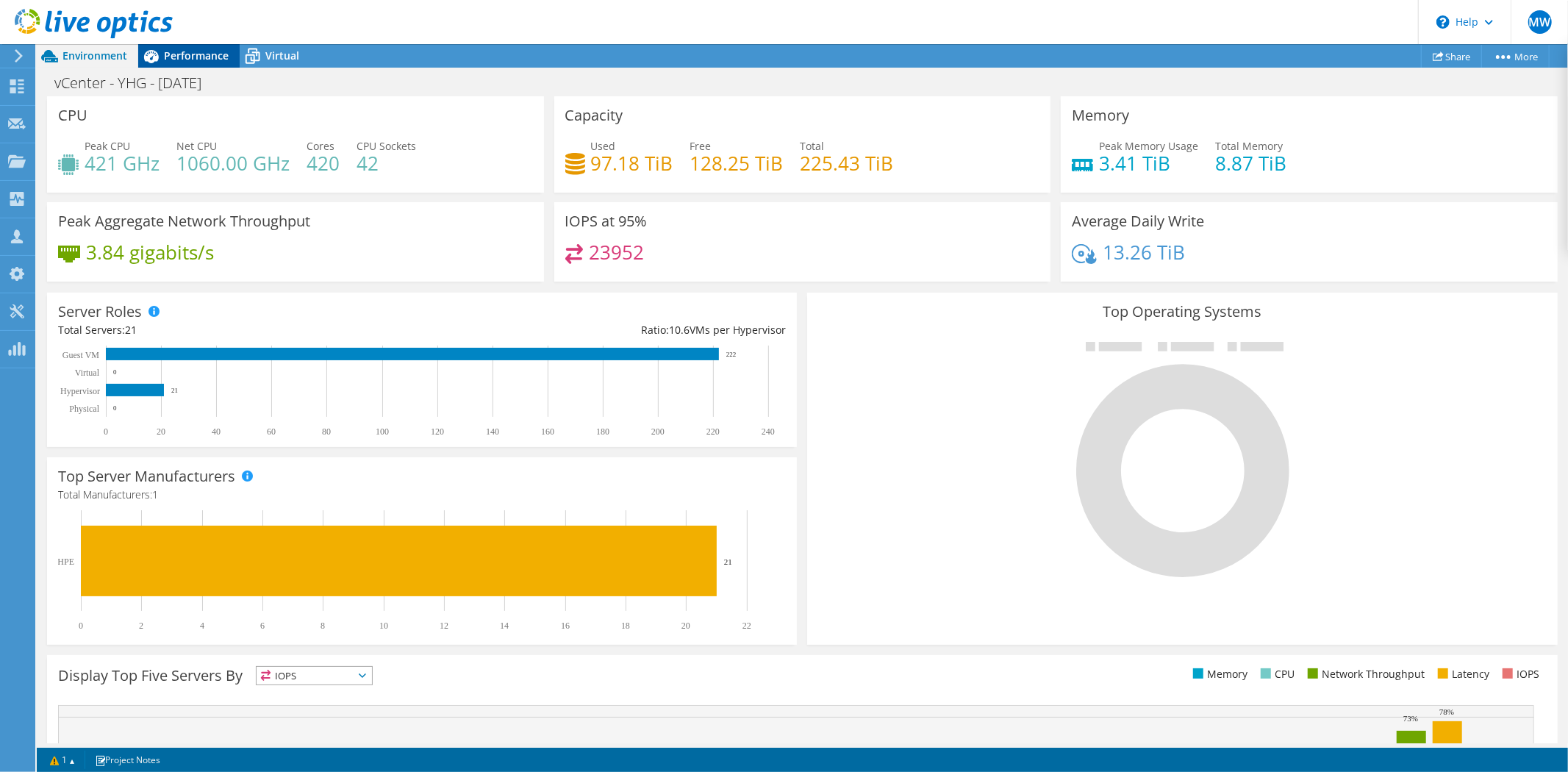
click at [200, 65] on div "Performance" at bounding box center [189, 56] width 101 height 23
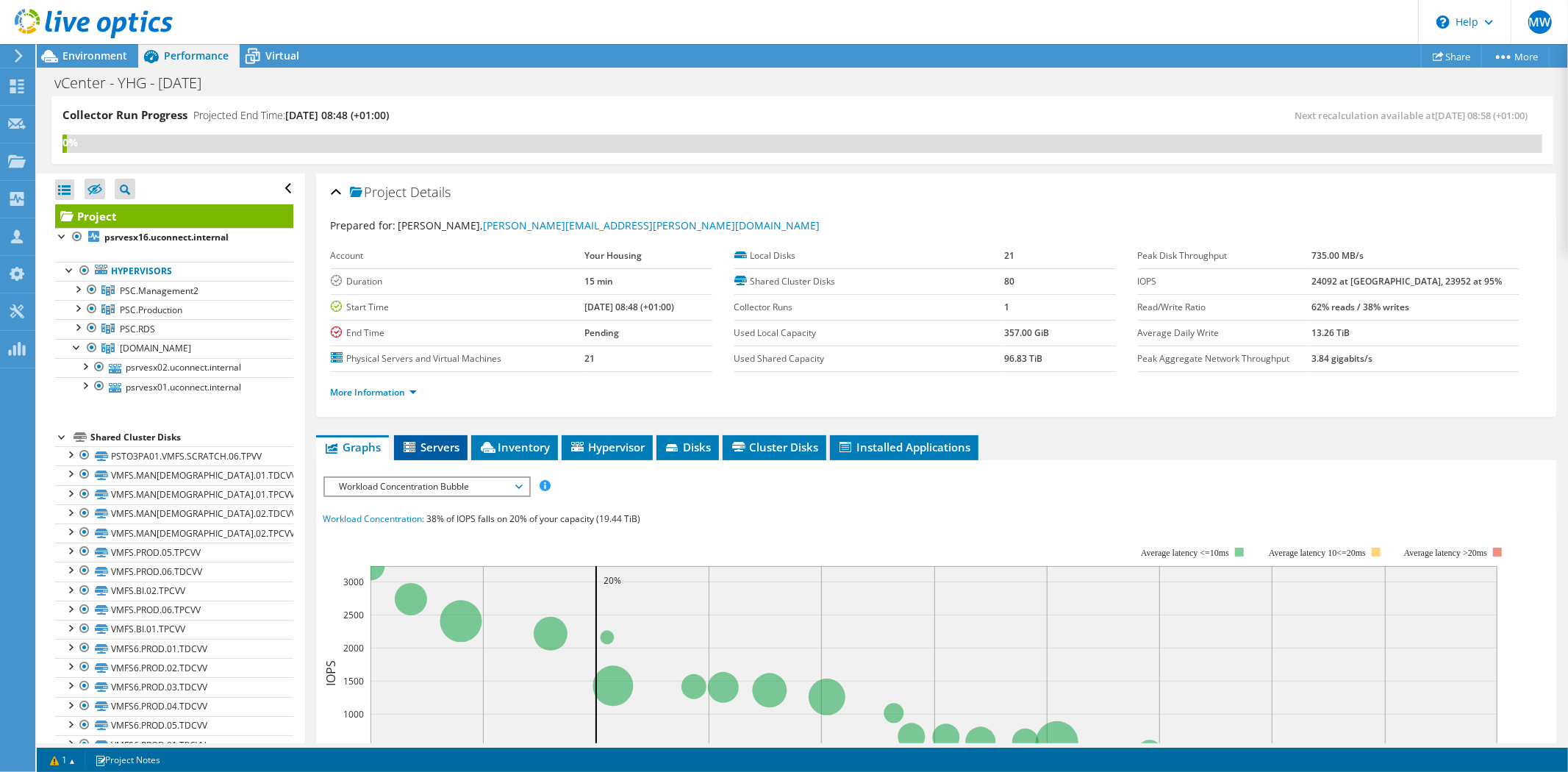
click at [440, 447] on span "Servers" at bounding box center [431, 448] width 59 height 15
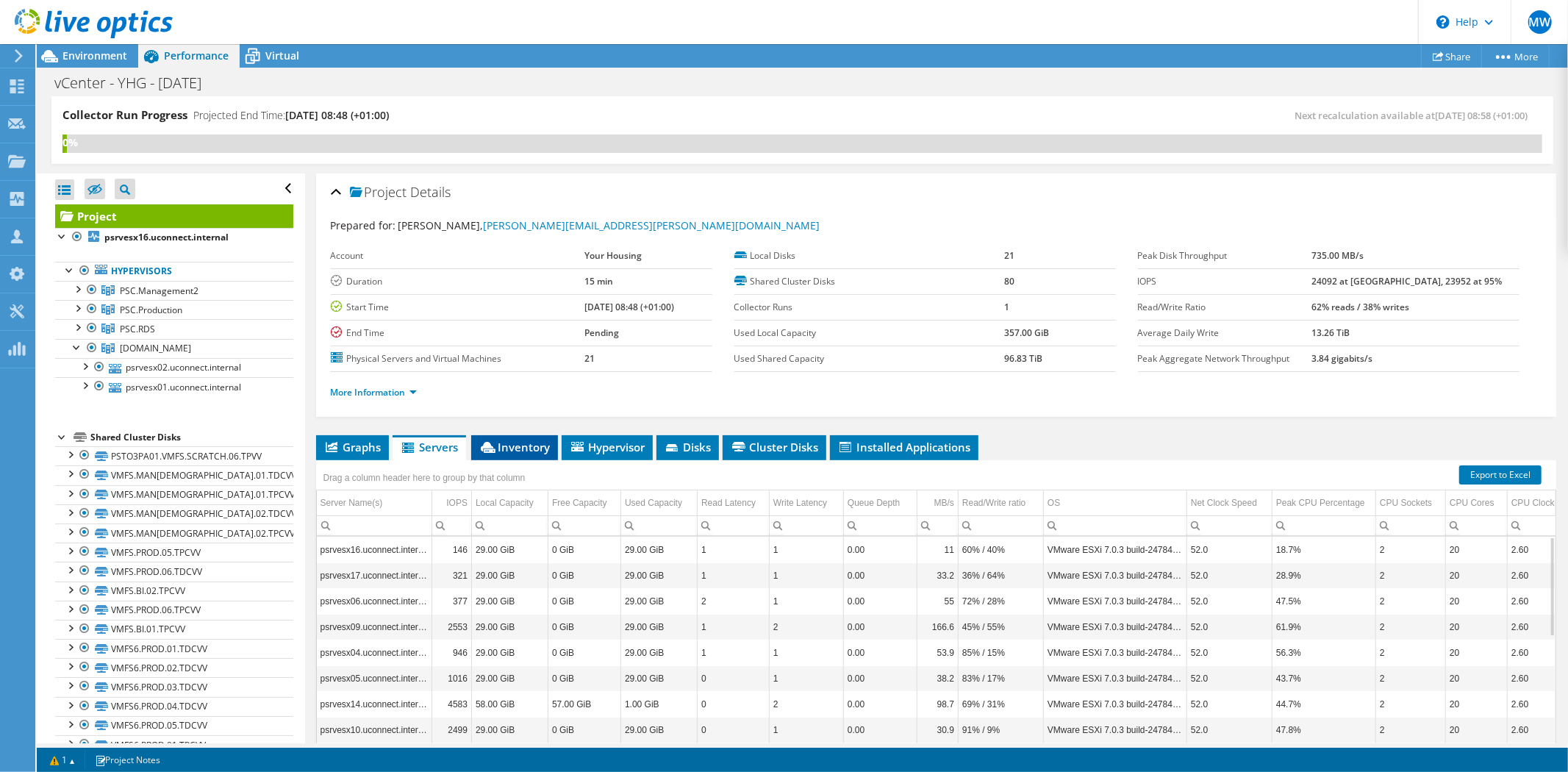
click at [517, 447] on span "Inventory" at bounding box center [515, 448] width 72 height 15
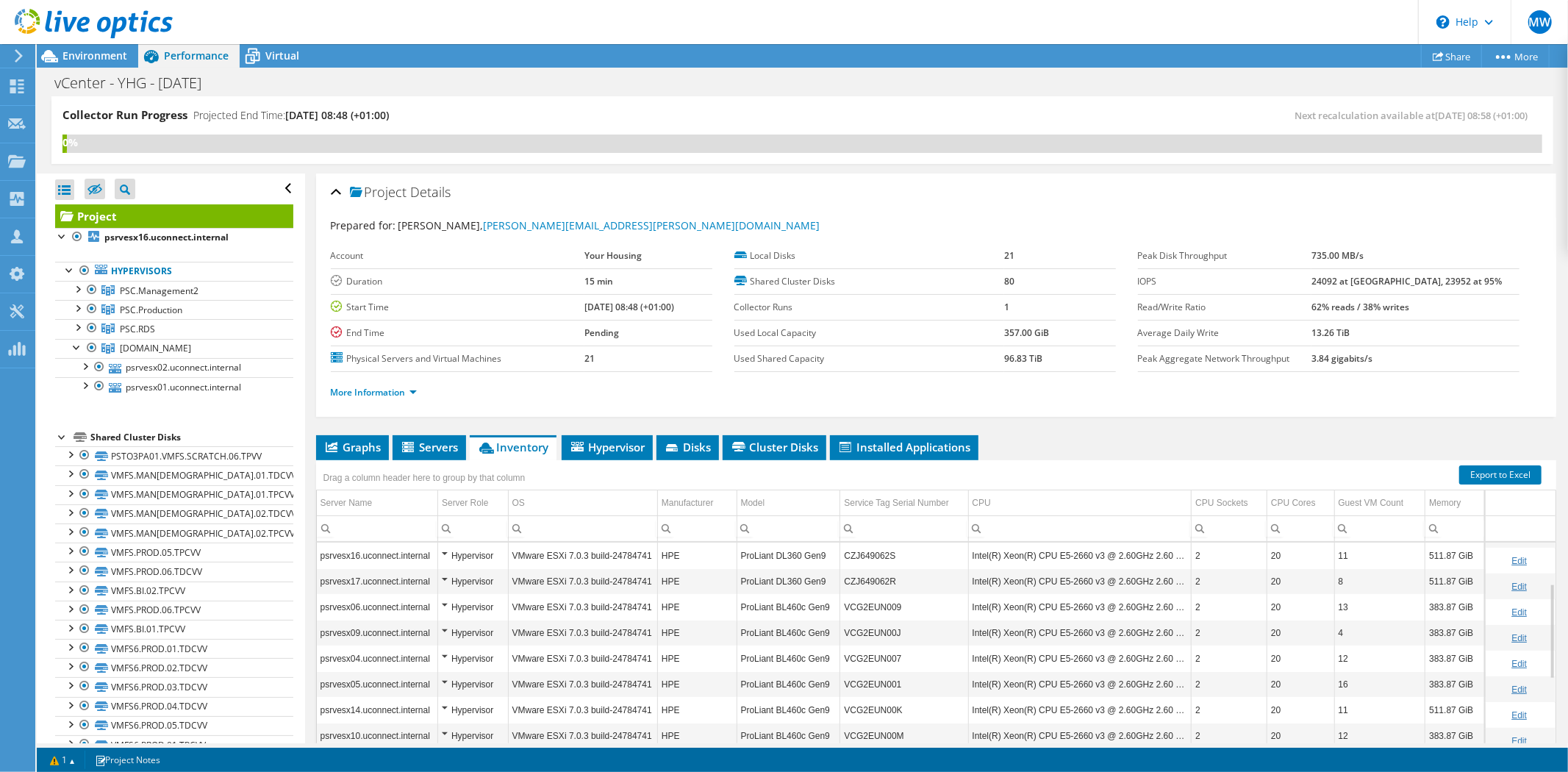
scroll to position [82, 0]
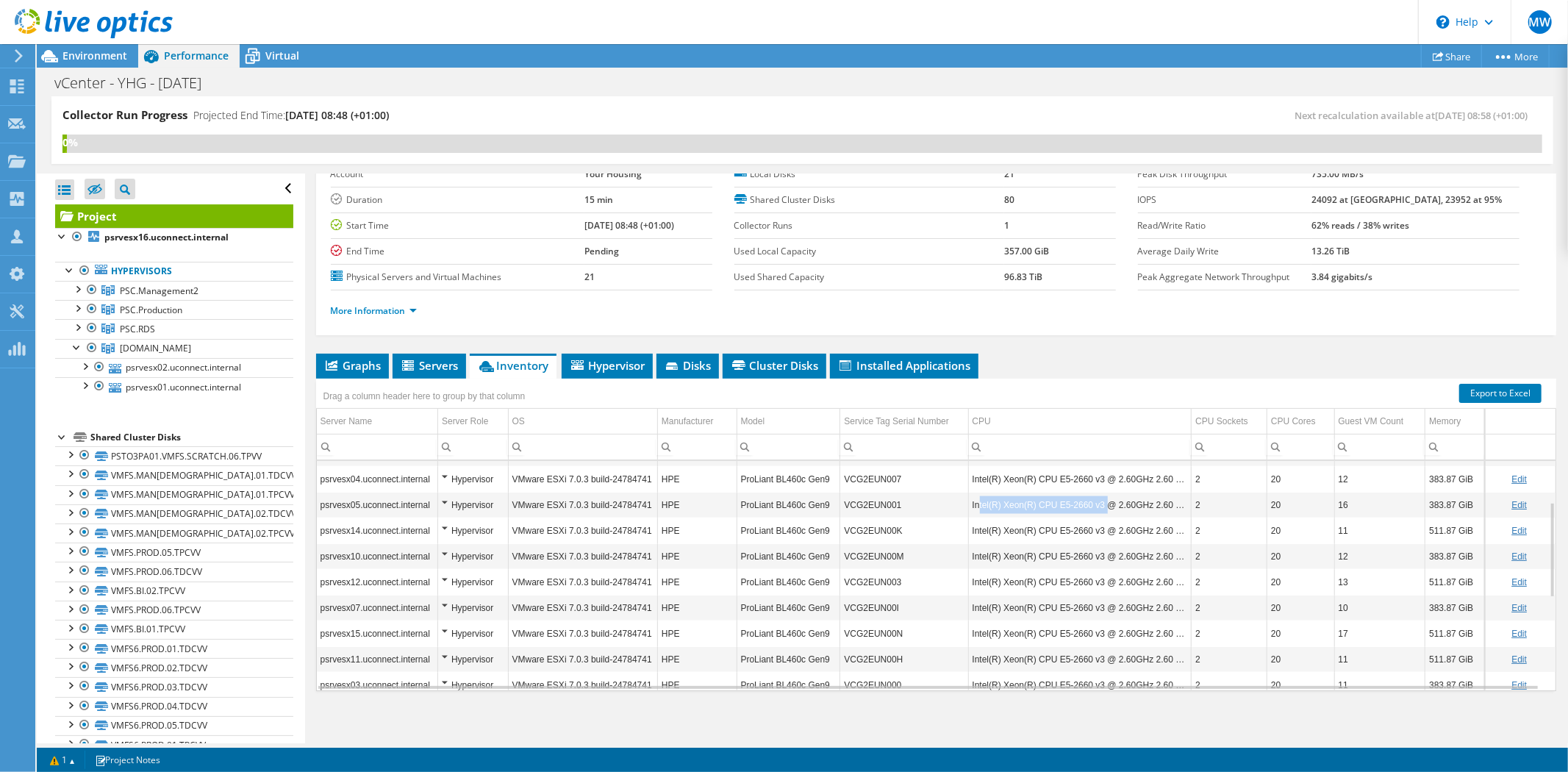
drag, startPoint x: 974, startPoint y: 502, endPoint x: 1095, endPoint y: 505, distance: 121.0
click at [1095, 505] on td "Intel(R) Xeon(R) CPU E5-2660 v3 @ 2.60GHz 2.60 GHz" at bounding box center [1079, 505] width 224 height 26
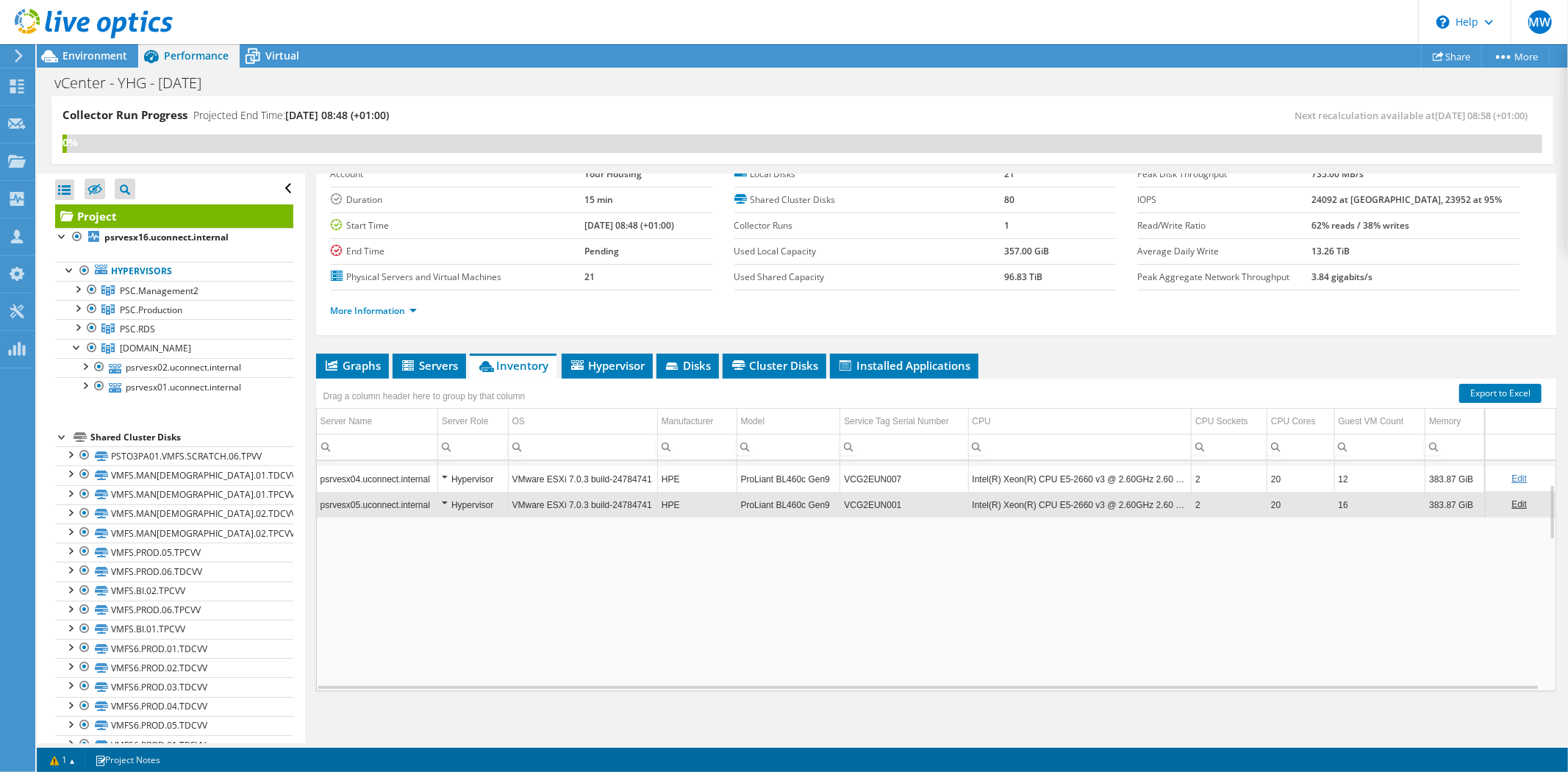
scroll to position [98, 0]
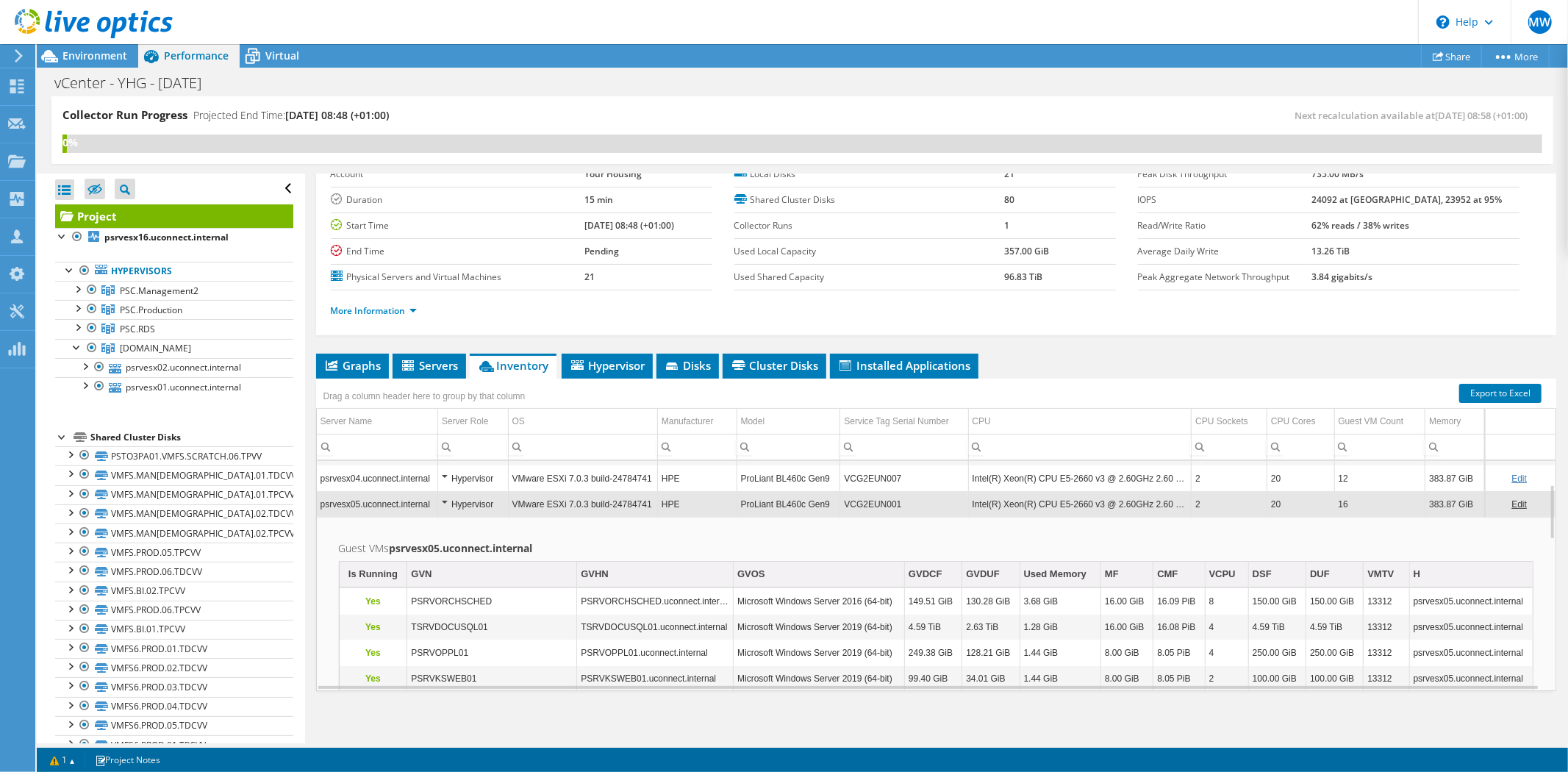
copy td "tel(R) Xeon(R) CPU E5-2660 v3"
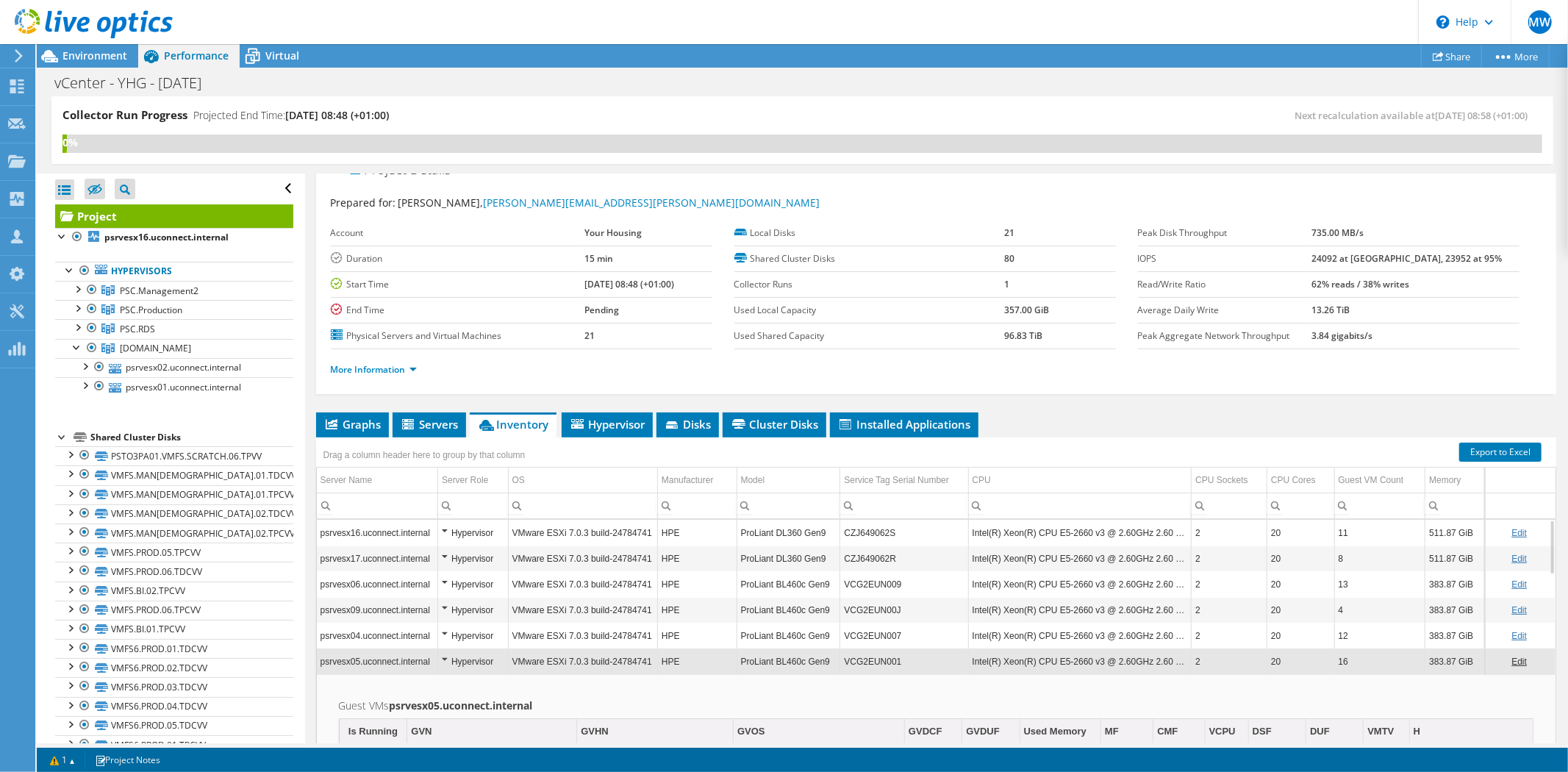
scroll to position [0, 0]
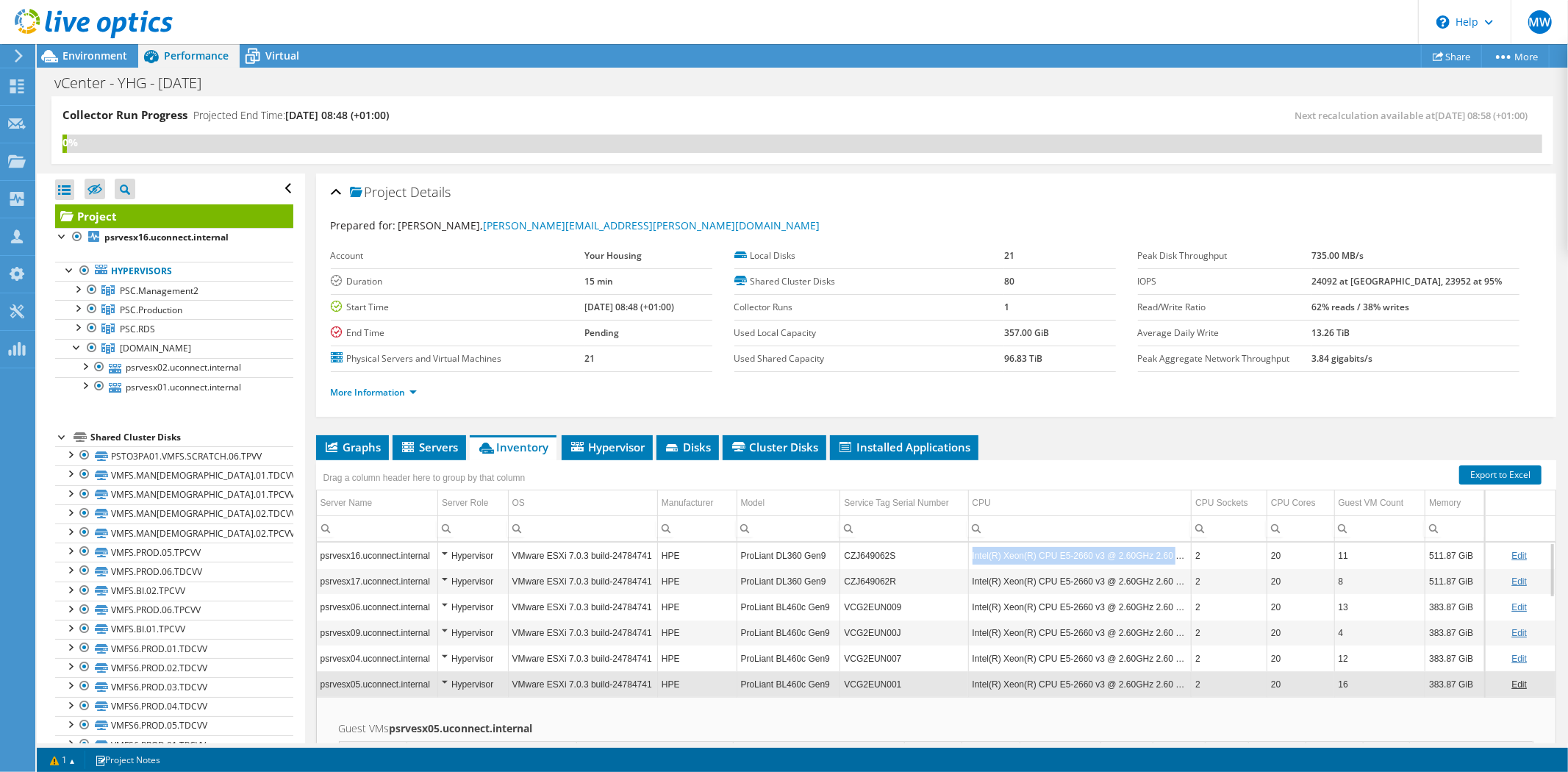
drag, startPoint x: 968, startPoint y: 549, endPoint x: 1177, endPoint y: 556, distance: 209.1
click at [1177, 556] on td "Intel(R) Xeon(R) CPU E5-2660 v3 @ 2.60GHz 2.60 GHz" at bounding box center [1079, 556] width 224 height 26
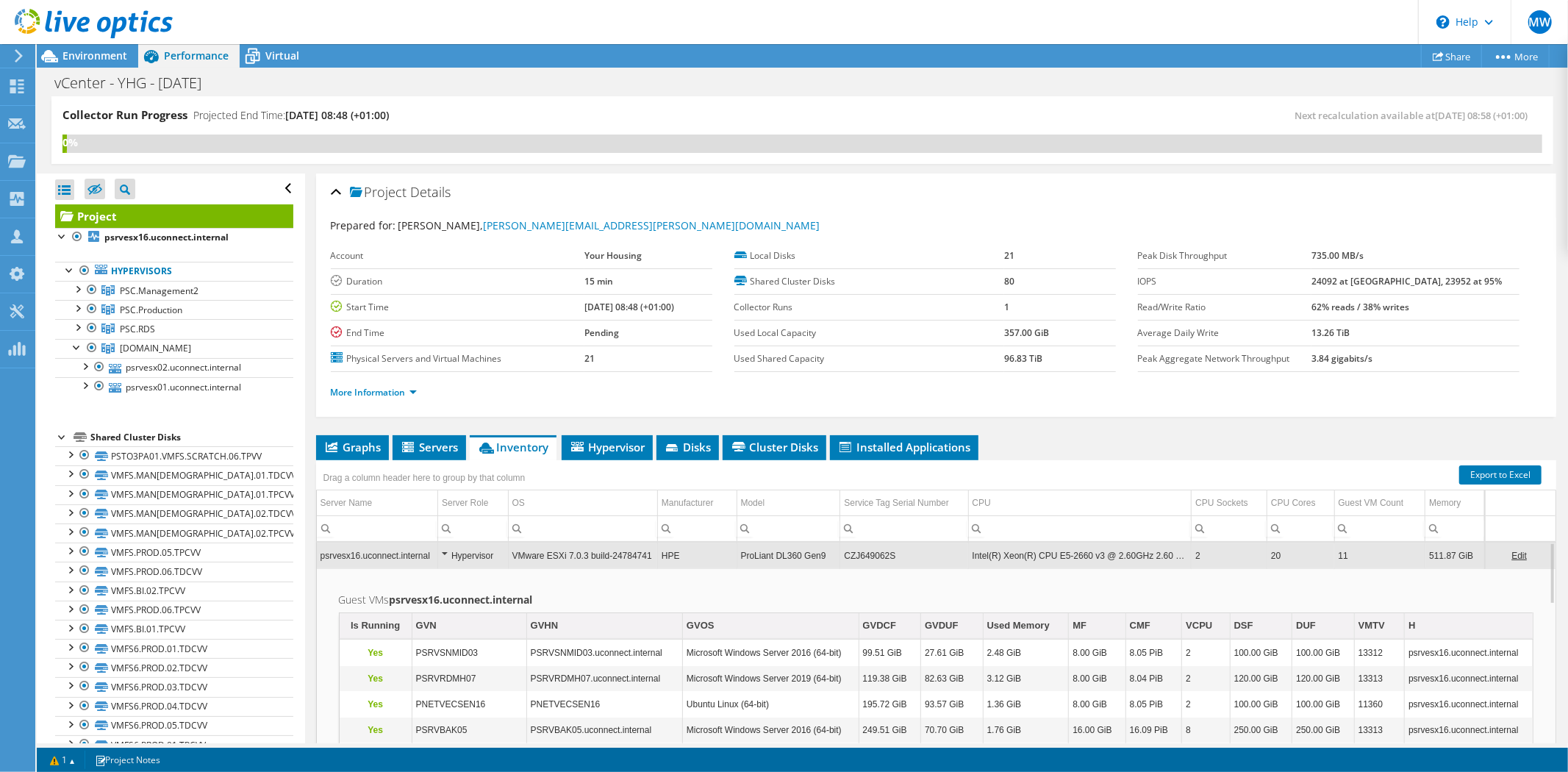
drag, startPoint x: 1160, startPoint y: 556, endPoint x: 1143, endPoint y: 555, distance: 17.0
click at [1143, 555] on td "Intel(R) Xeon(R) CPU E5-2660 v3 @ 2.60GHz 2.60 GHz" at bounding box center [1079, 556] width 224 height 26
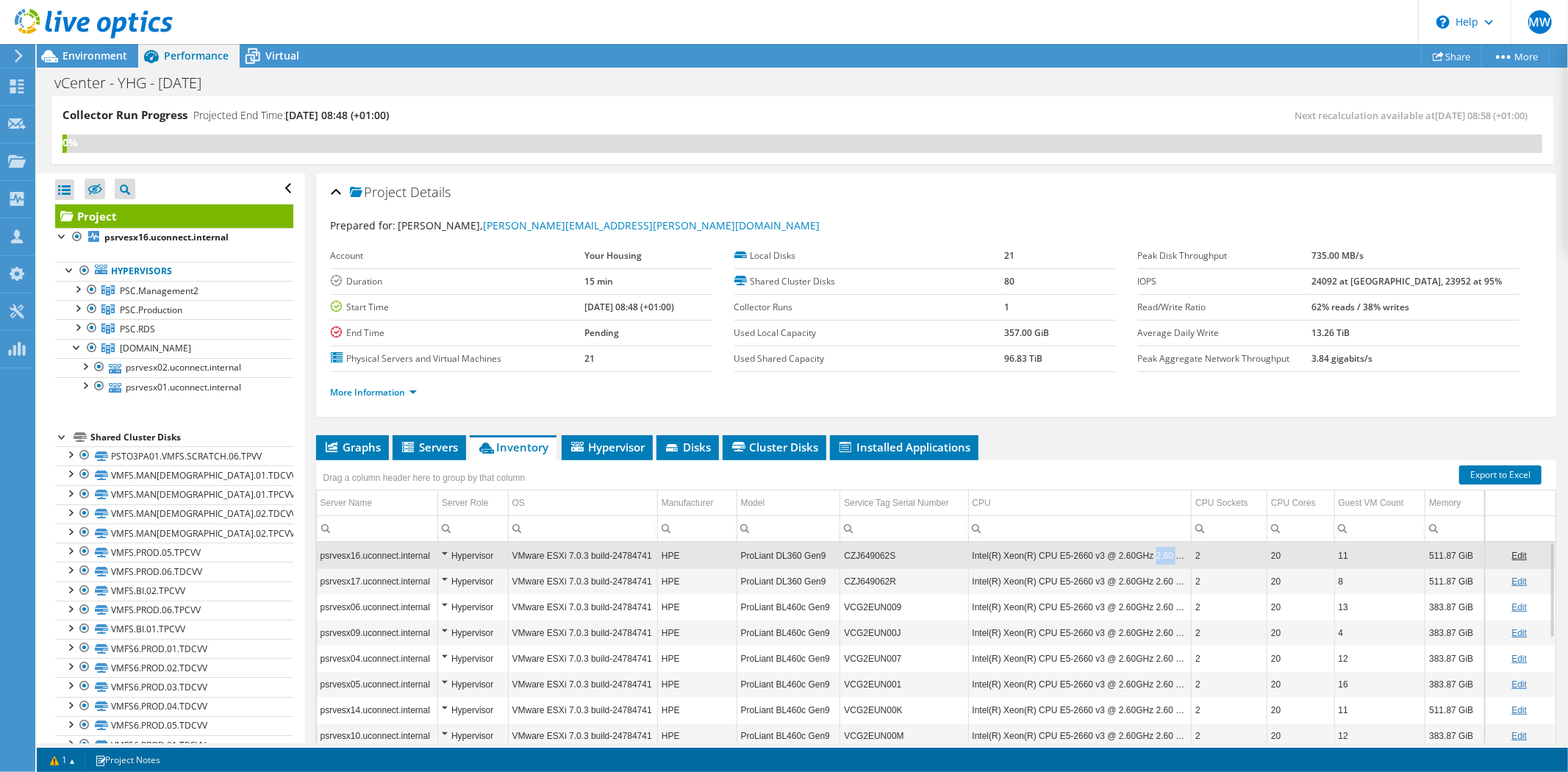
click at [1143, 555] on td "Intel(R) Xeon(R) CPU E5-2660 v3 @ 2.60GHz 2.60 GHz" at bounding box center [1079, 556] width 224 height 26
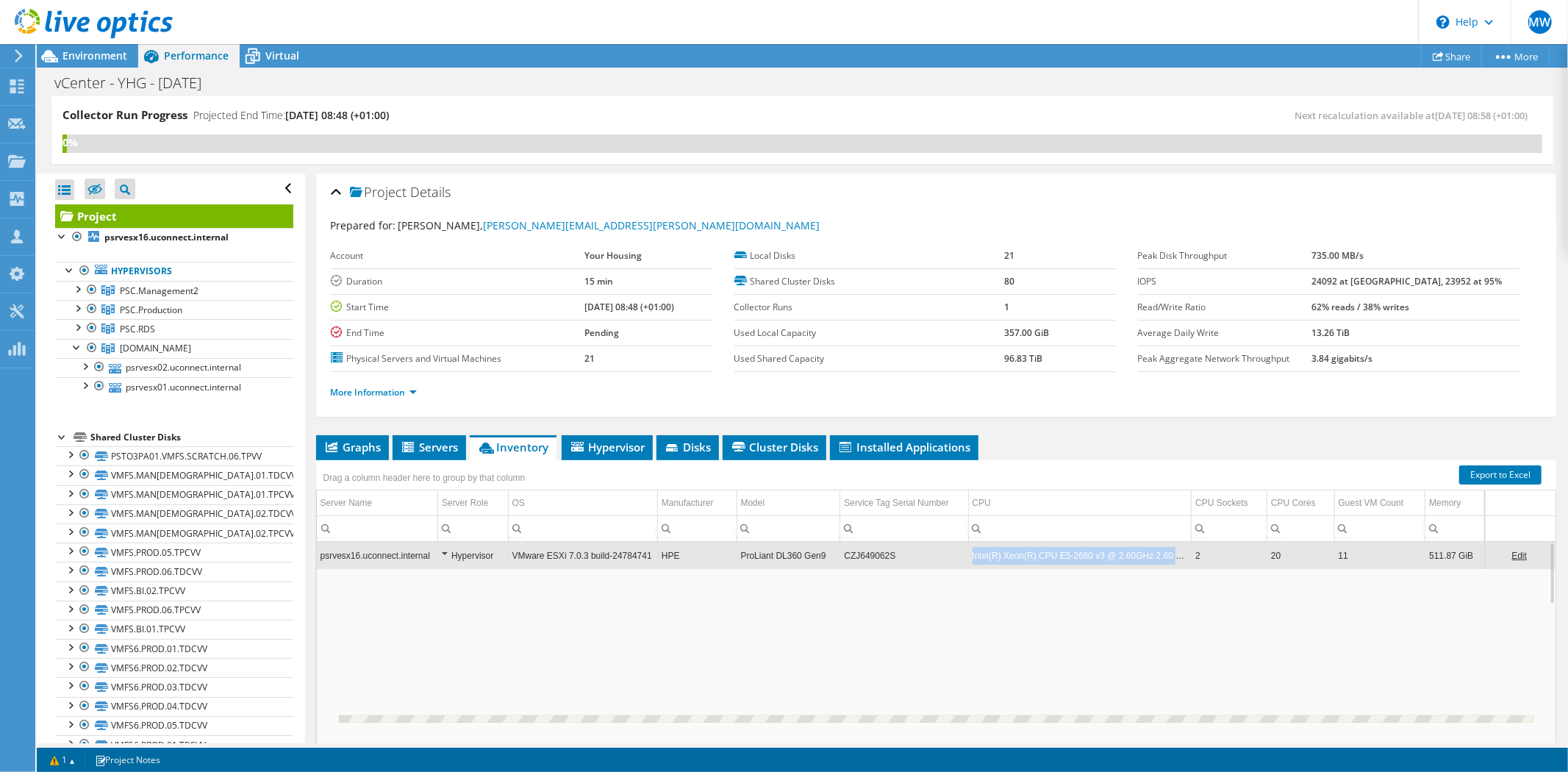
click at [1143, 555] on td "Intel(R) Xeon(R) CPU E5-2660 v3 @ 2.60GHz 2.60 GHz" at bounding box center [1079, 556] width 224 height 26
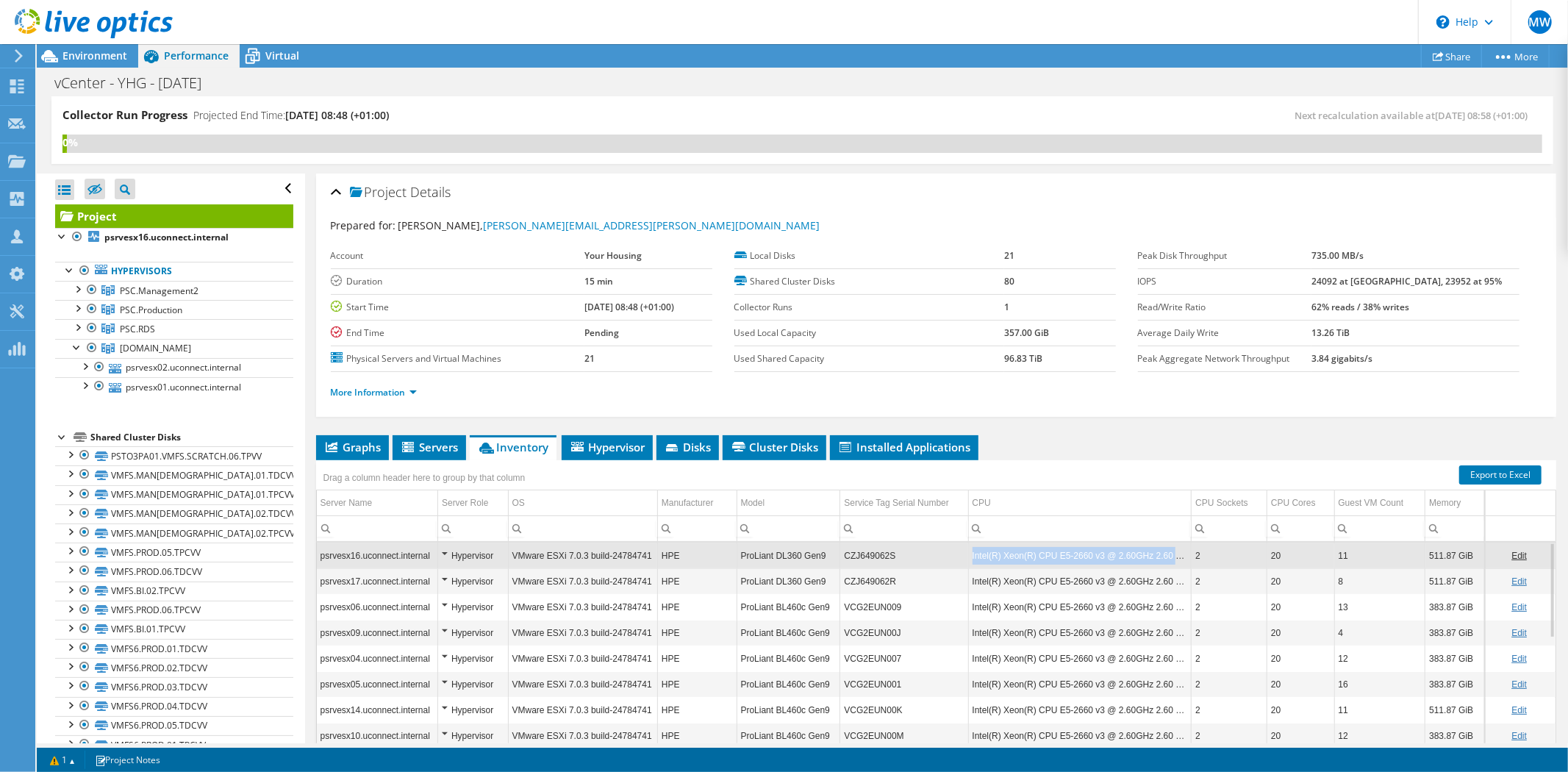
click at [1143, 555] on td "Intel(R) Xeon(R) CPU E5-2660 v3 @ 2.60GHz 2.60 GHz" at bounding box center [1079, 556] width 224 height 26
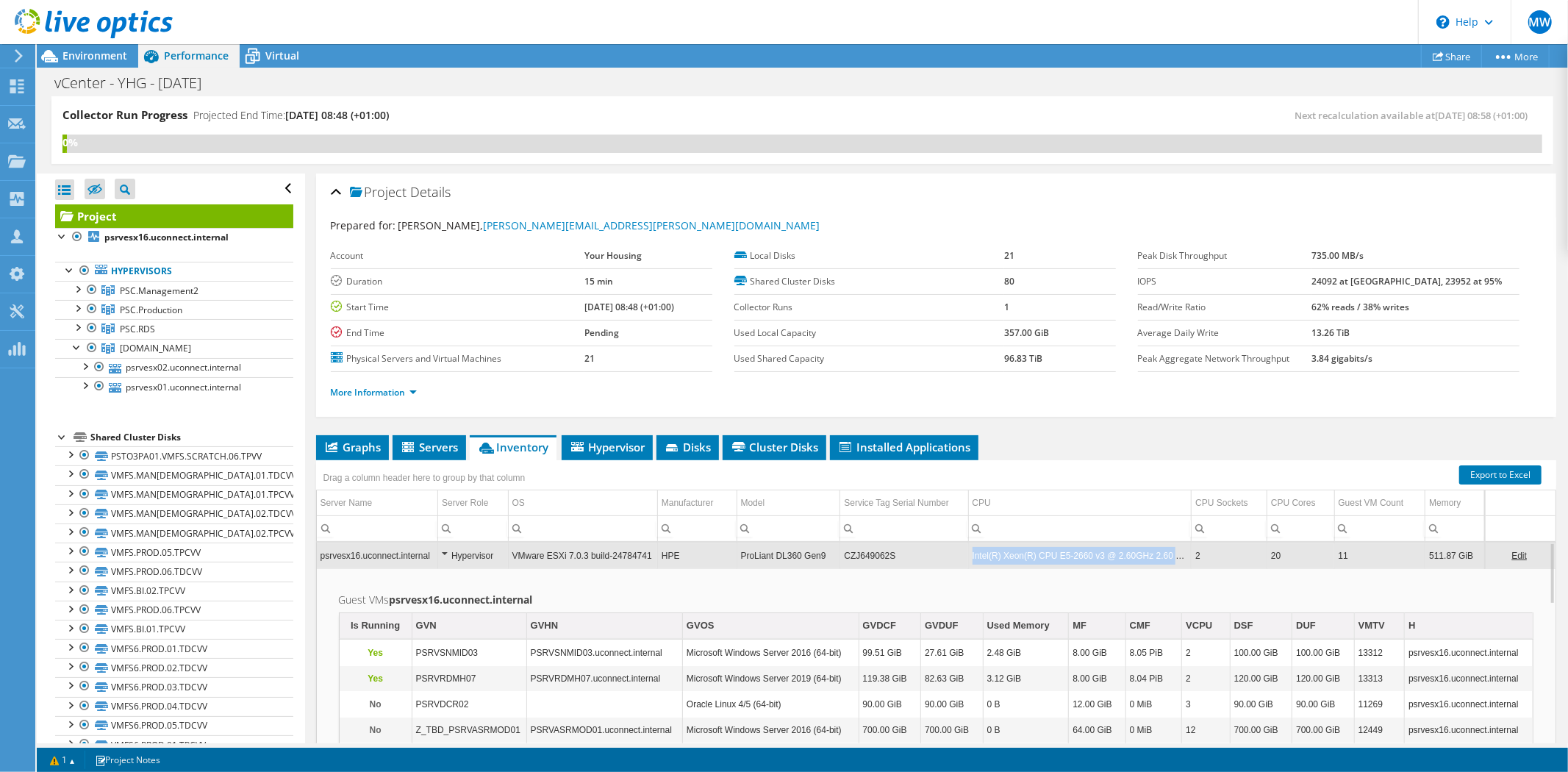
click at [1143, 555] on td "Intel(R) Xeon(R) CPU E5-2660 v3 @ 2.60GHz 2.60 GHz" at bounding box center [1079, 556] width 224 height 26
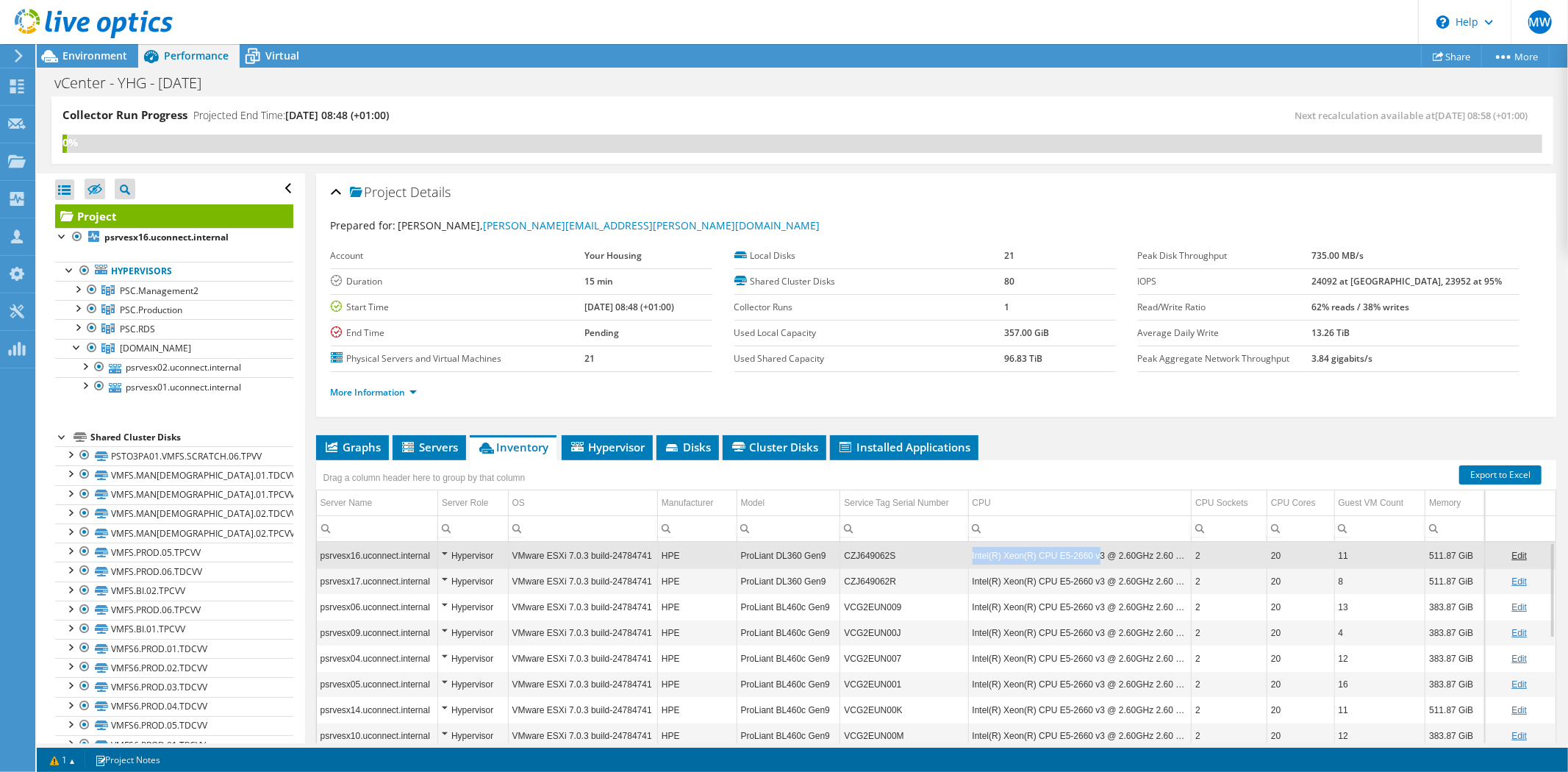
drag, startPoint x: 966, startPoint y: 556, endPoint x: 1087, endPoint y: 562, distance: 121.1
click at [1087, 562] on td "Intel(R) Xeon(R) CPU E5-2660 v3 @ 2.60GHz 2.60 GHz" at bounding box center [1079, 556] width 224 height 26
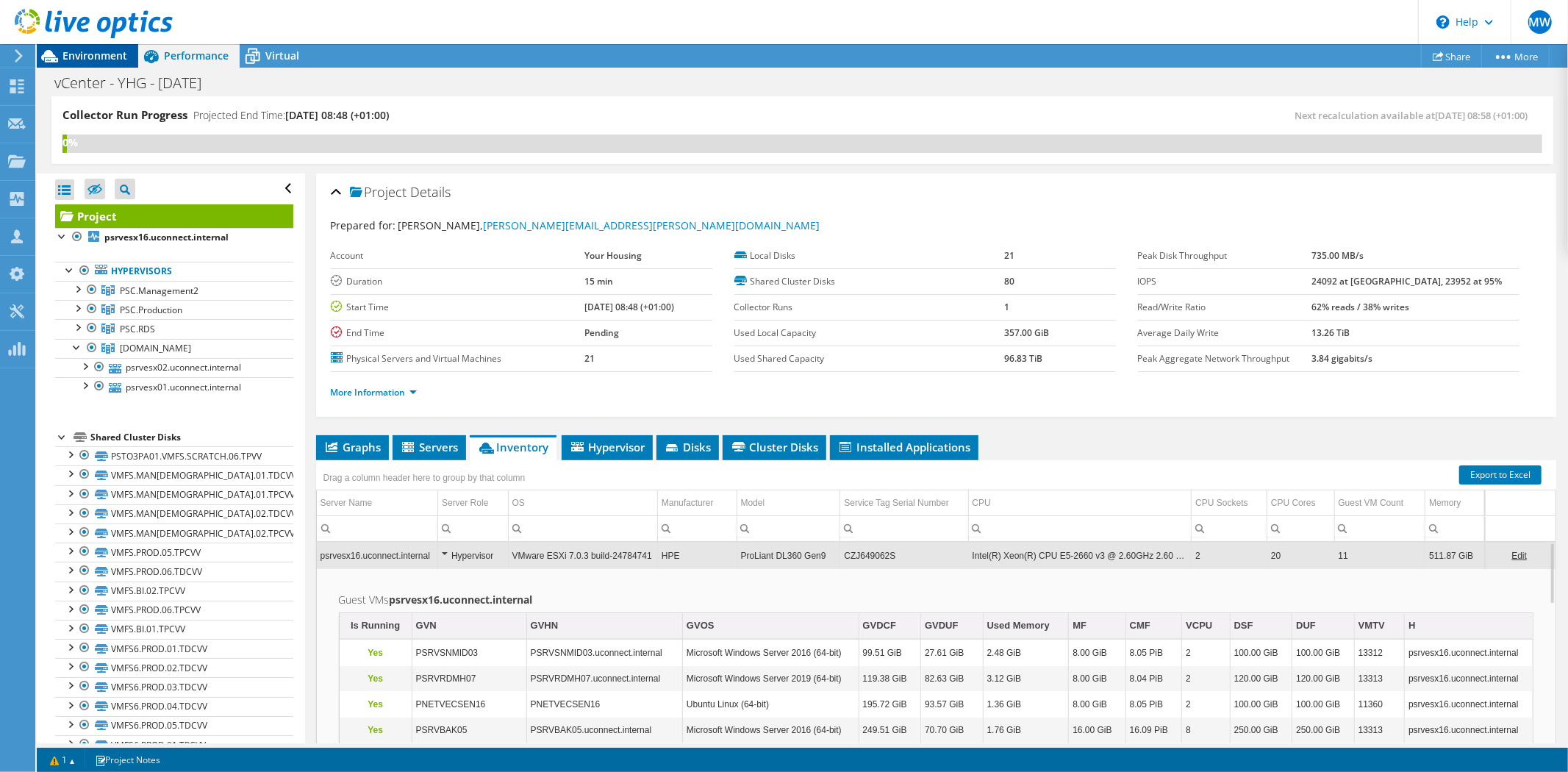
click at [86, 49] on span "Environment" at bounding box center [95, 55] width 65 height 14
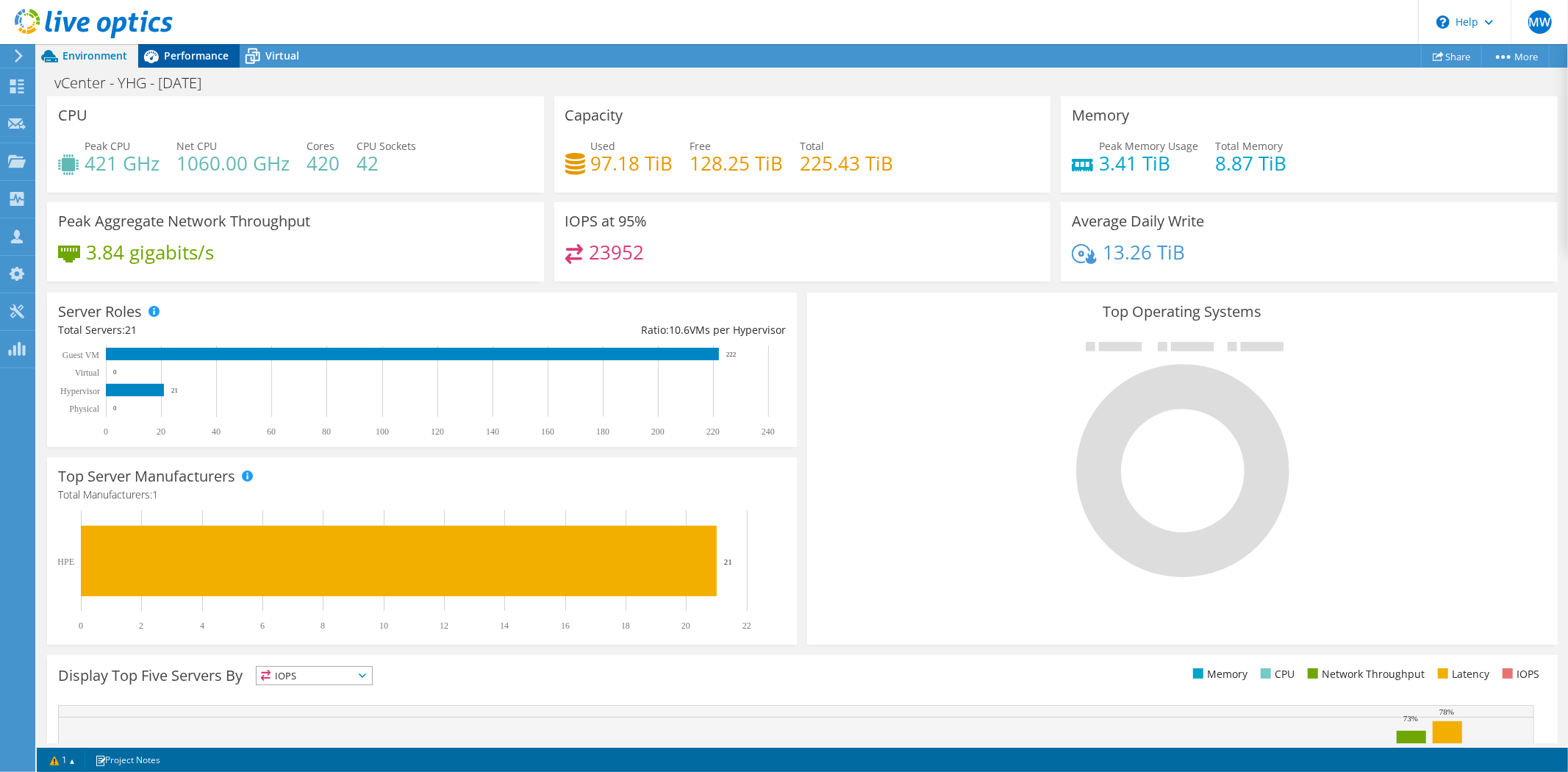
click at [190, 62] on div "Performance" at bounding box center [189, 56] width 101 height 23
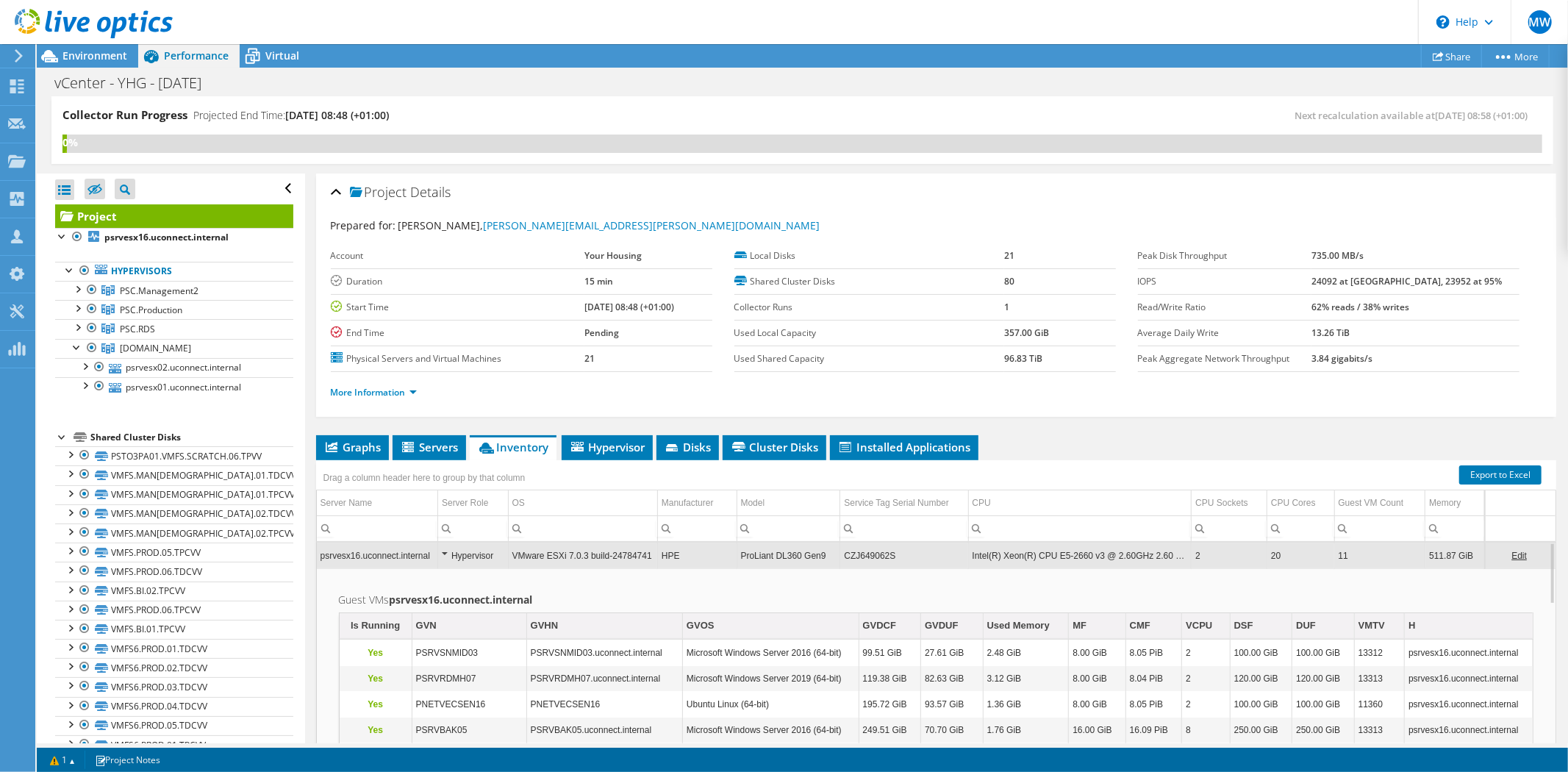
click at [508, 453] on li "Inventory" at bounding box center [513, 448] width 86 height 25
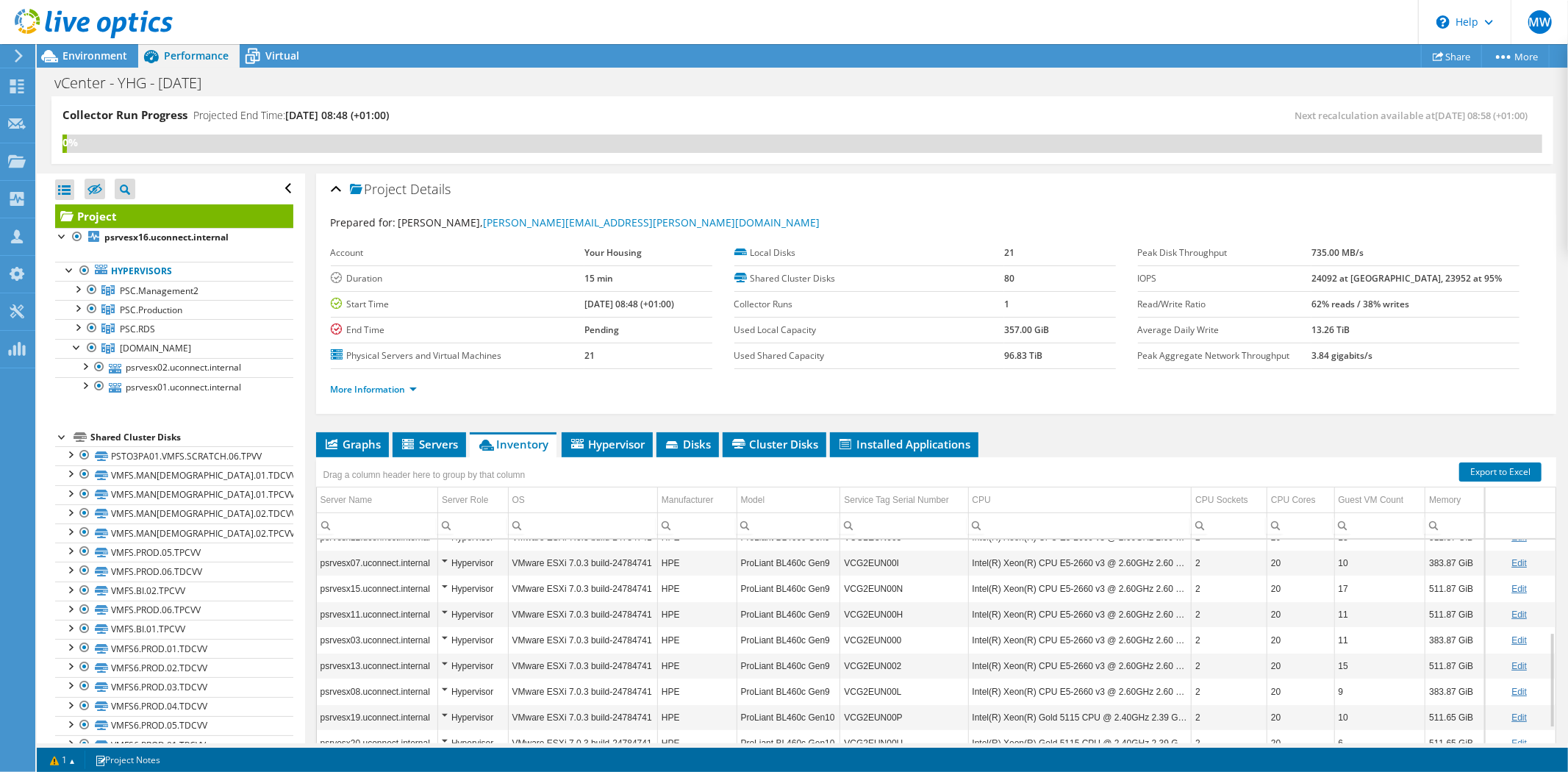
scroll to position [2, 0]
click at [143, 297] on span "PSC.RDS" at bounding box center [159, 290] width 79 height 12
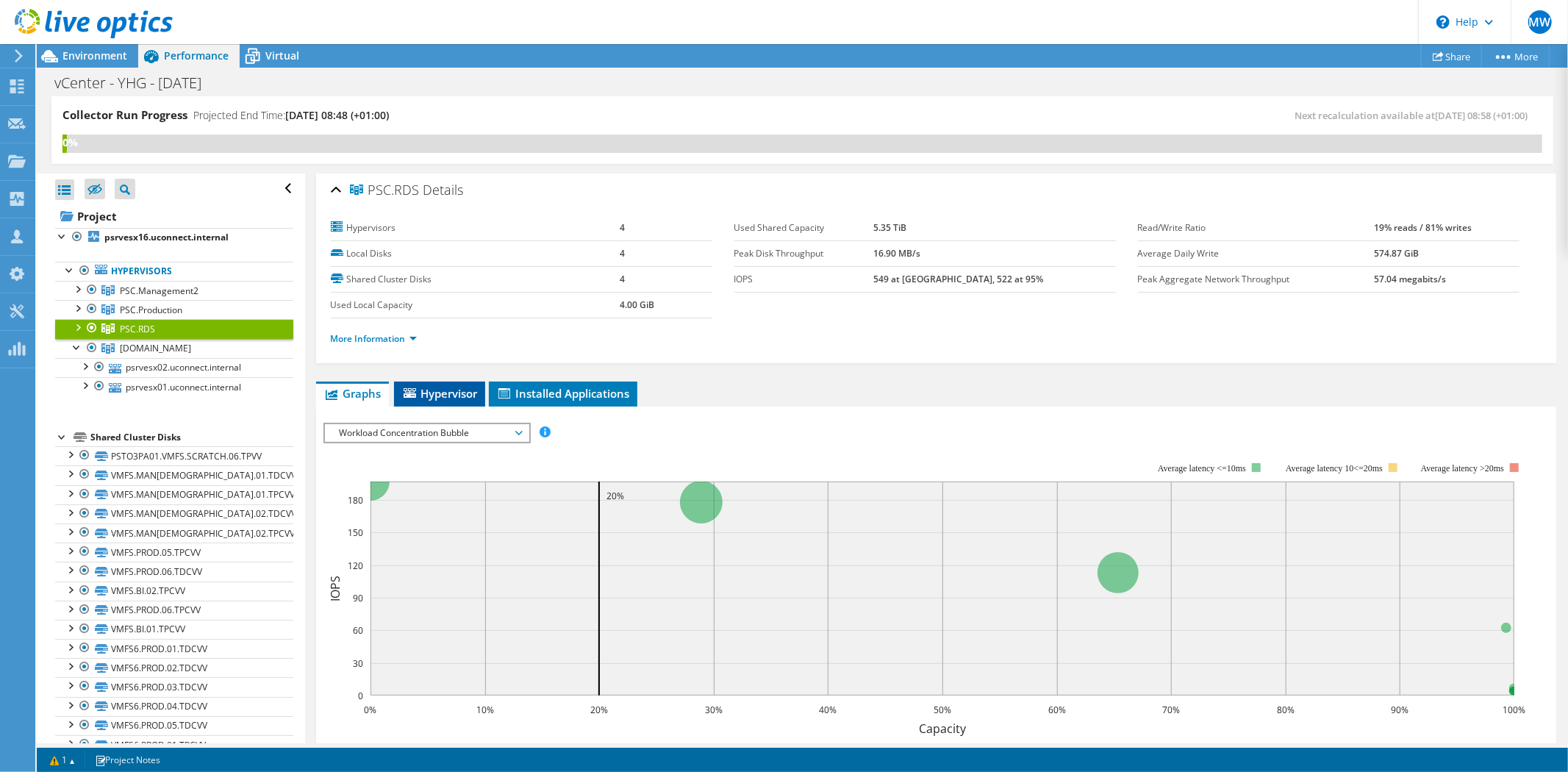
click at [451, 393] on span "Hypervisor" at bounding box center [440, 393] width 76 height 15
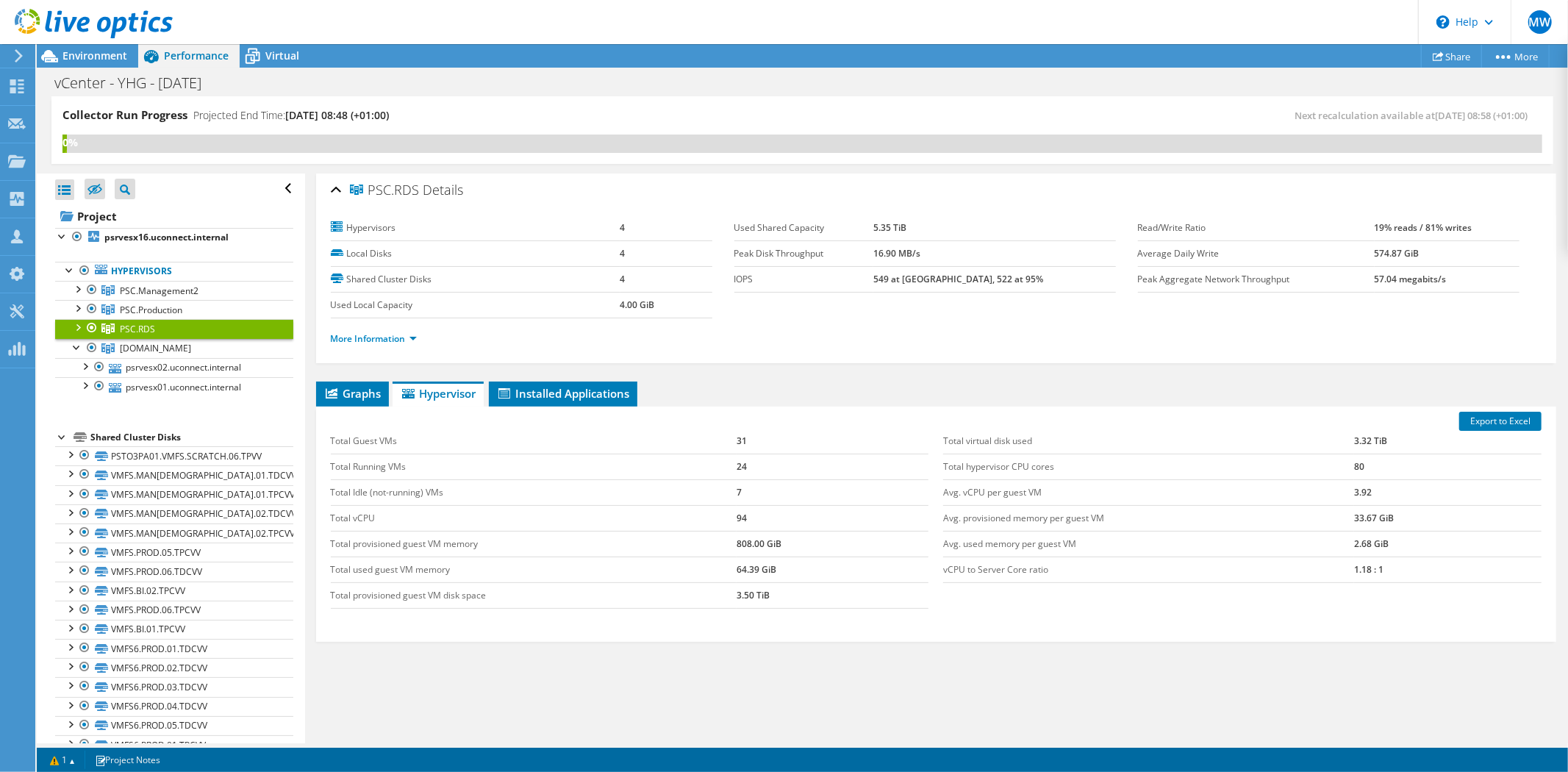
click at [79, 329] on div at bounding box center [77, 327] width 15 height 15
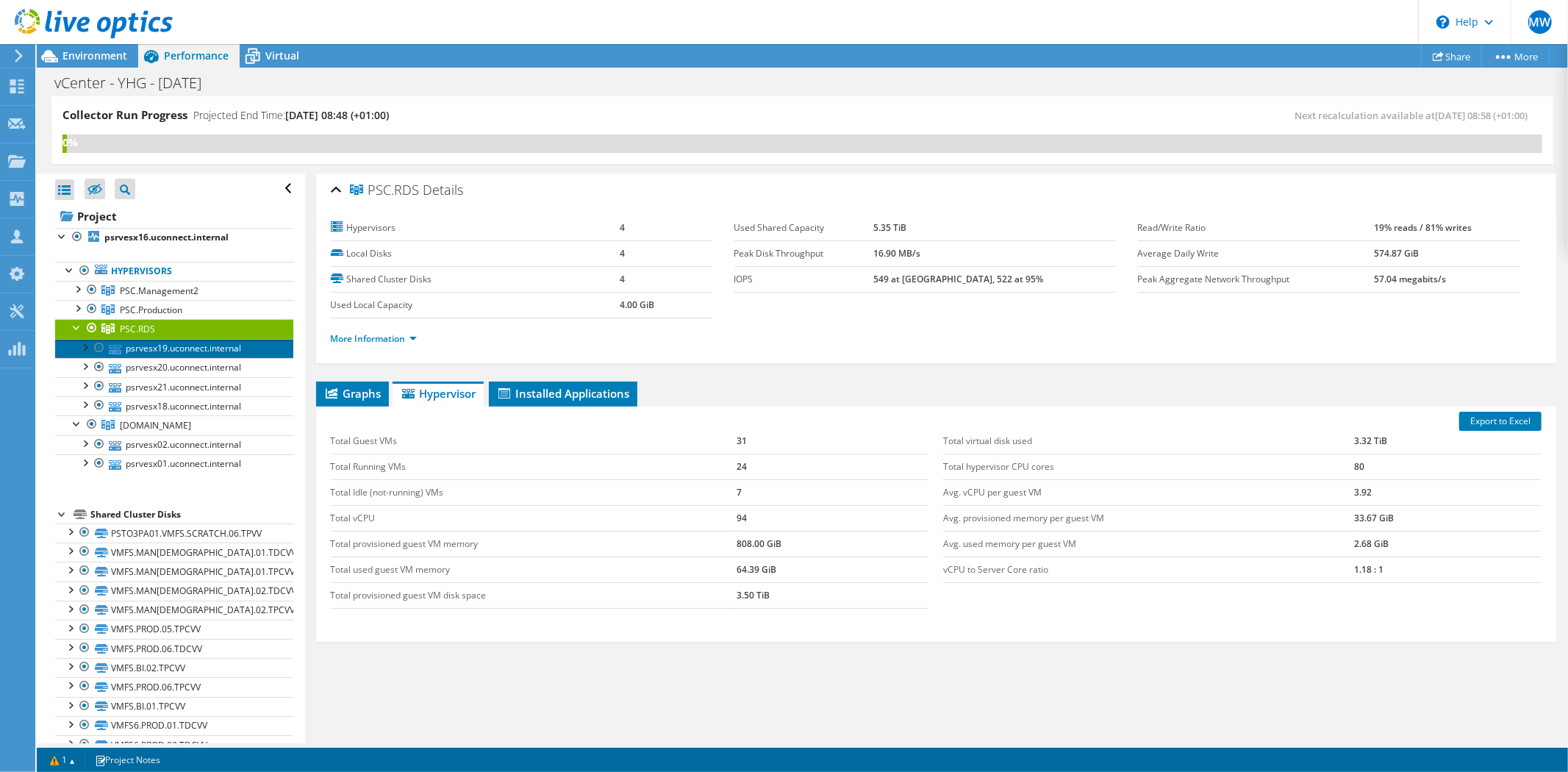
click at [136, 344] on link "psrvesx19.uconnect.internal" at bounding box center [174, 349] width 238 height 19
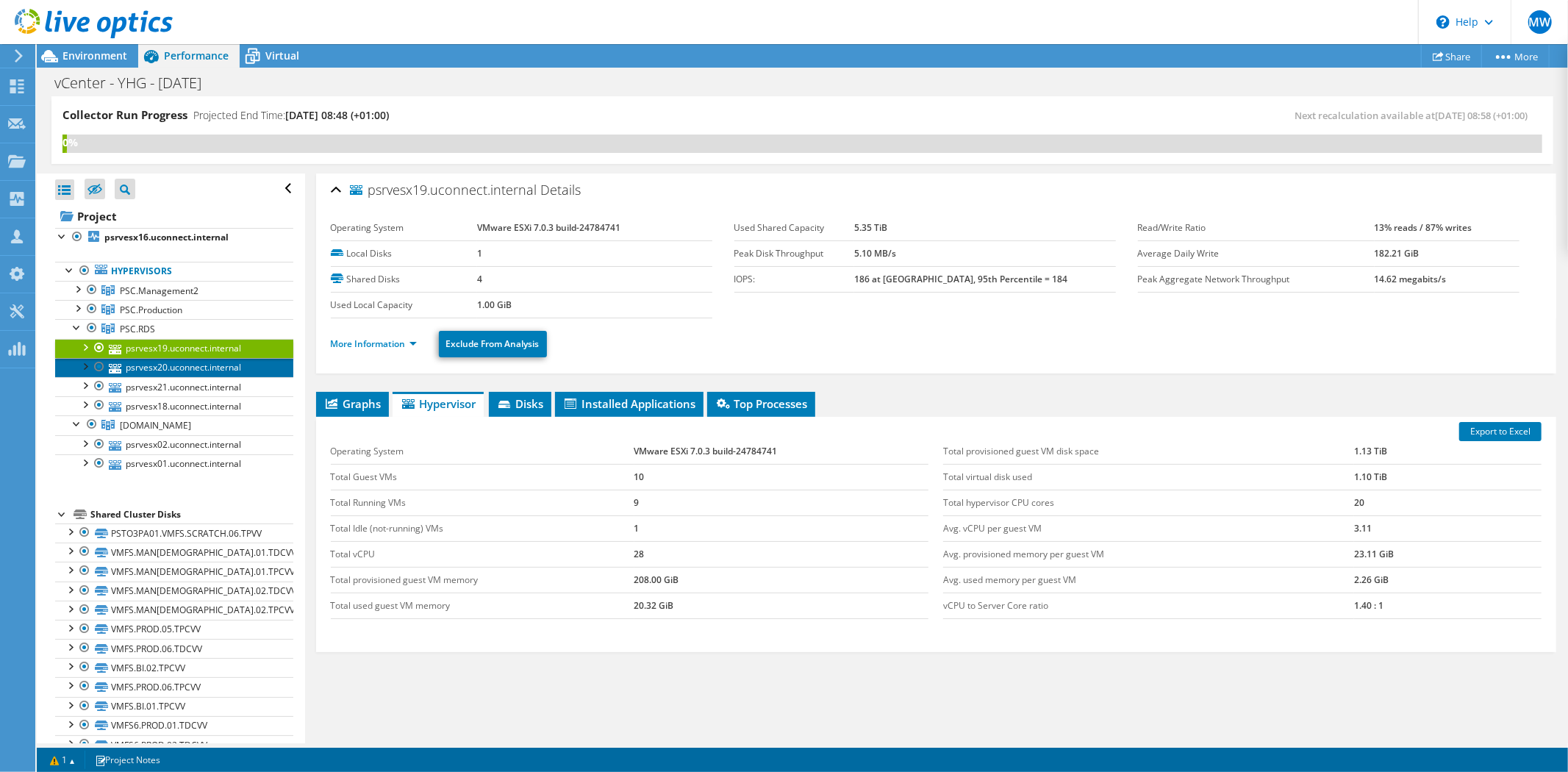
click at [141, 366] on link "psrvesx20.uconnect.internal" at bounding box center [174, 368] width 238 height 19
click at [141, 297] on span "PSC.RDS" at bounding box center [159, 290] width 79 height 12
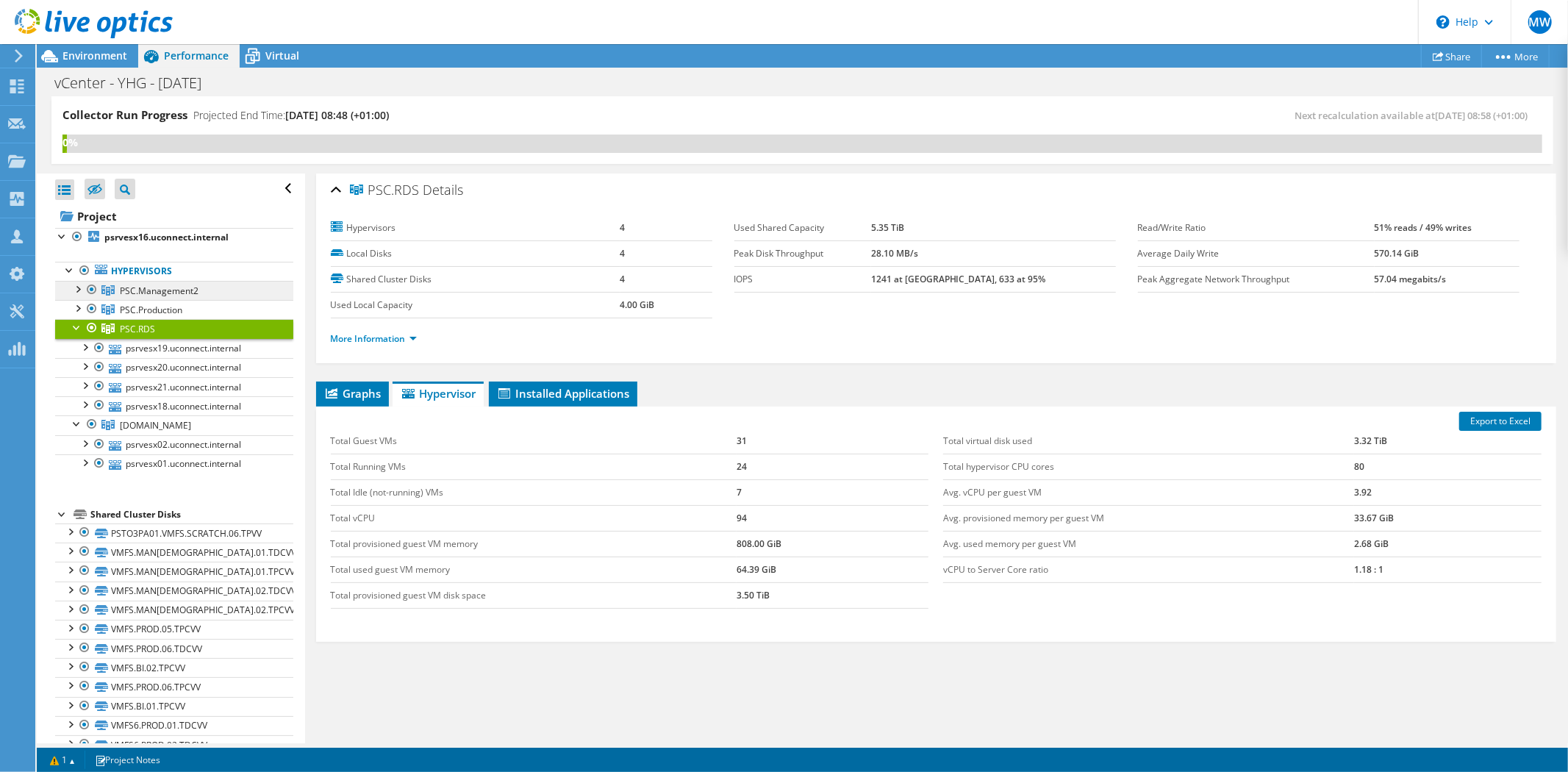
click at [157, 289] on span "PSC.Management2" at bounding box center [159, 290] width 79 height 12
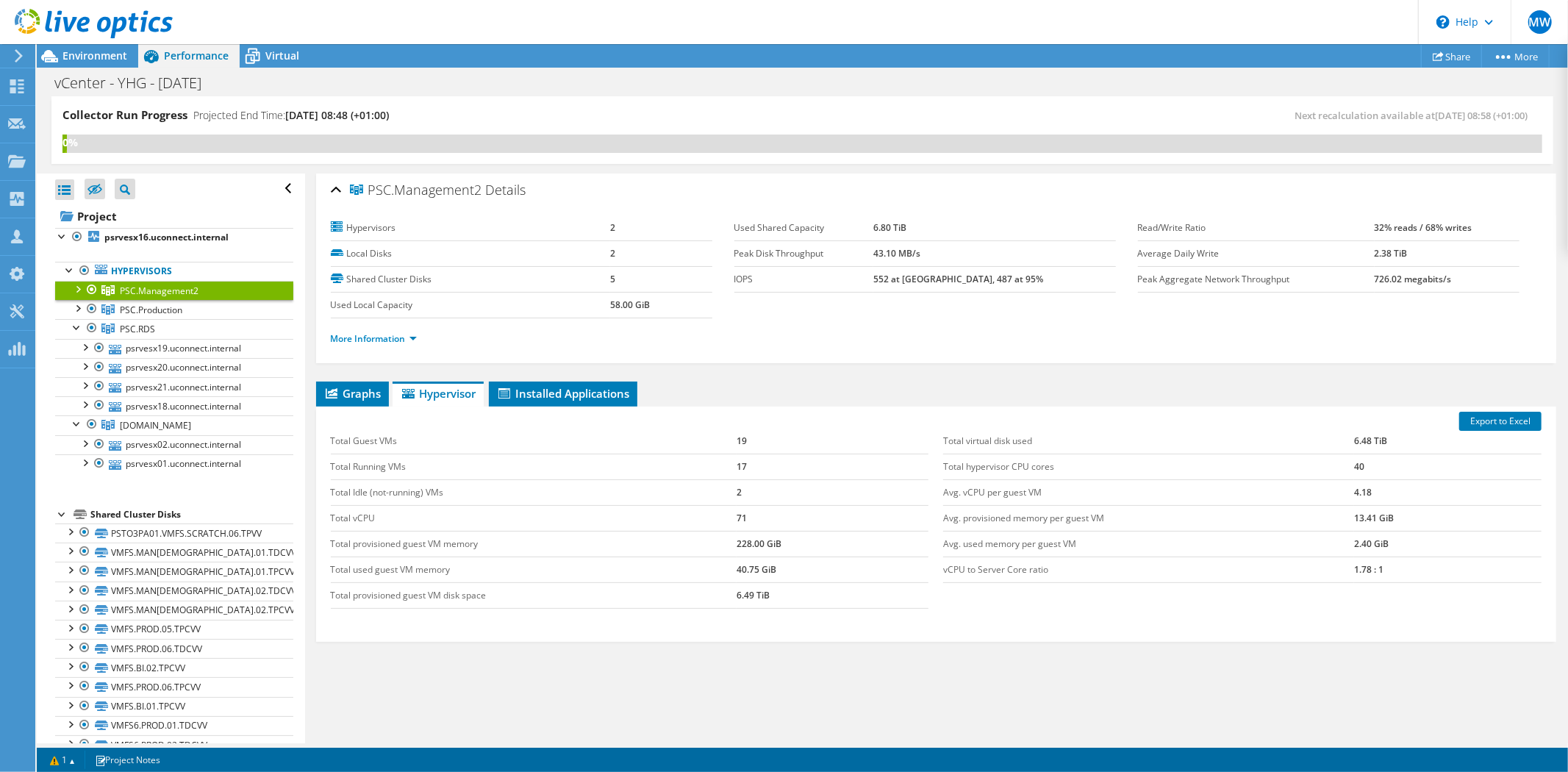
click at [81, 289] on div at bounding box center [77, 289] width 15 height 15
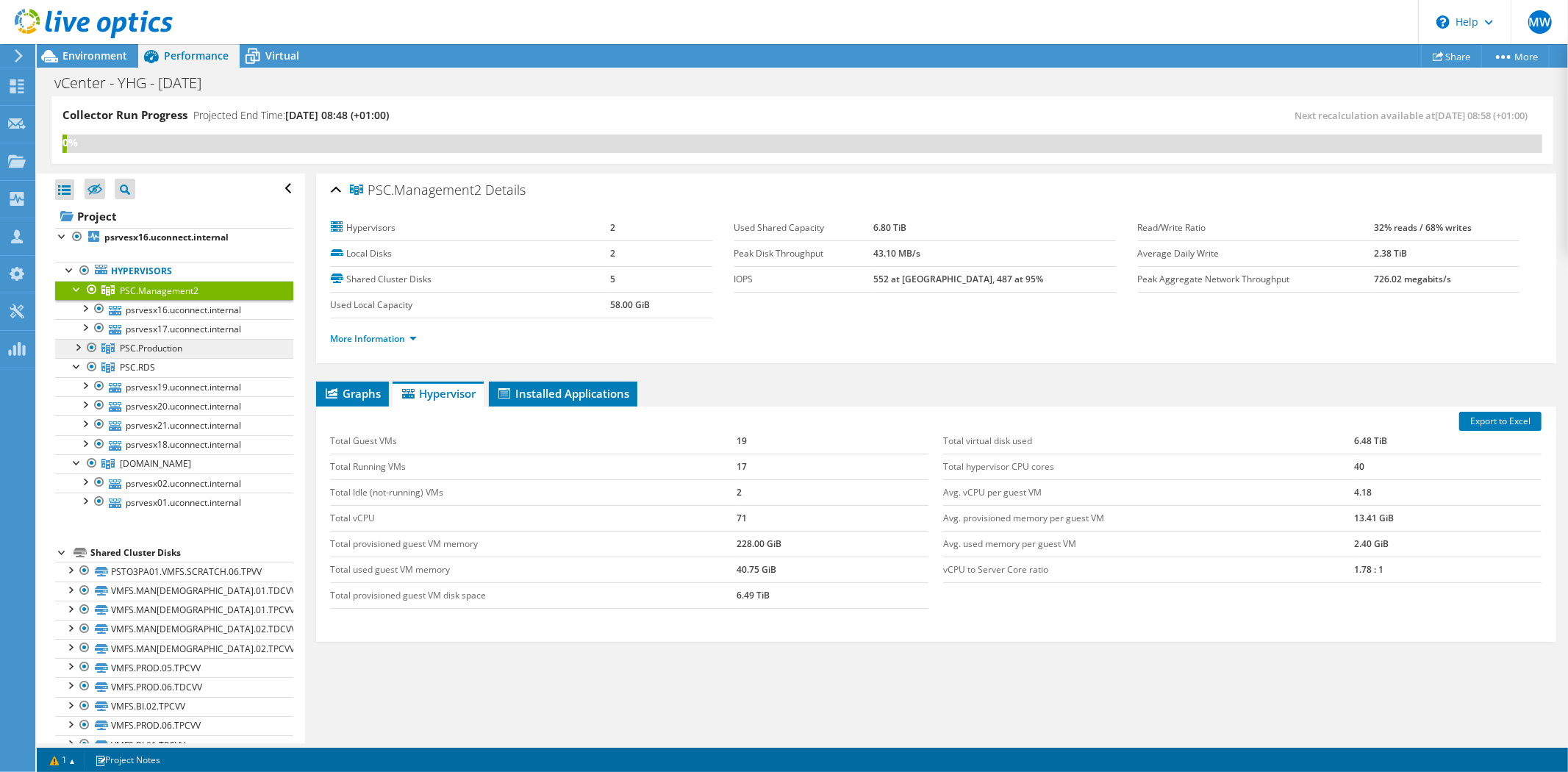
click at [152, 297] on span "PSC.Production" at bounding box center [159, 290] width 79 height 12
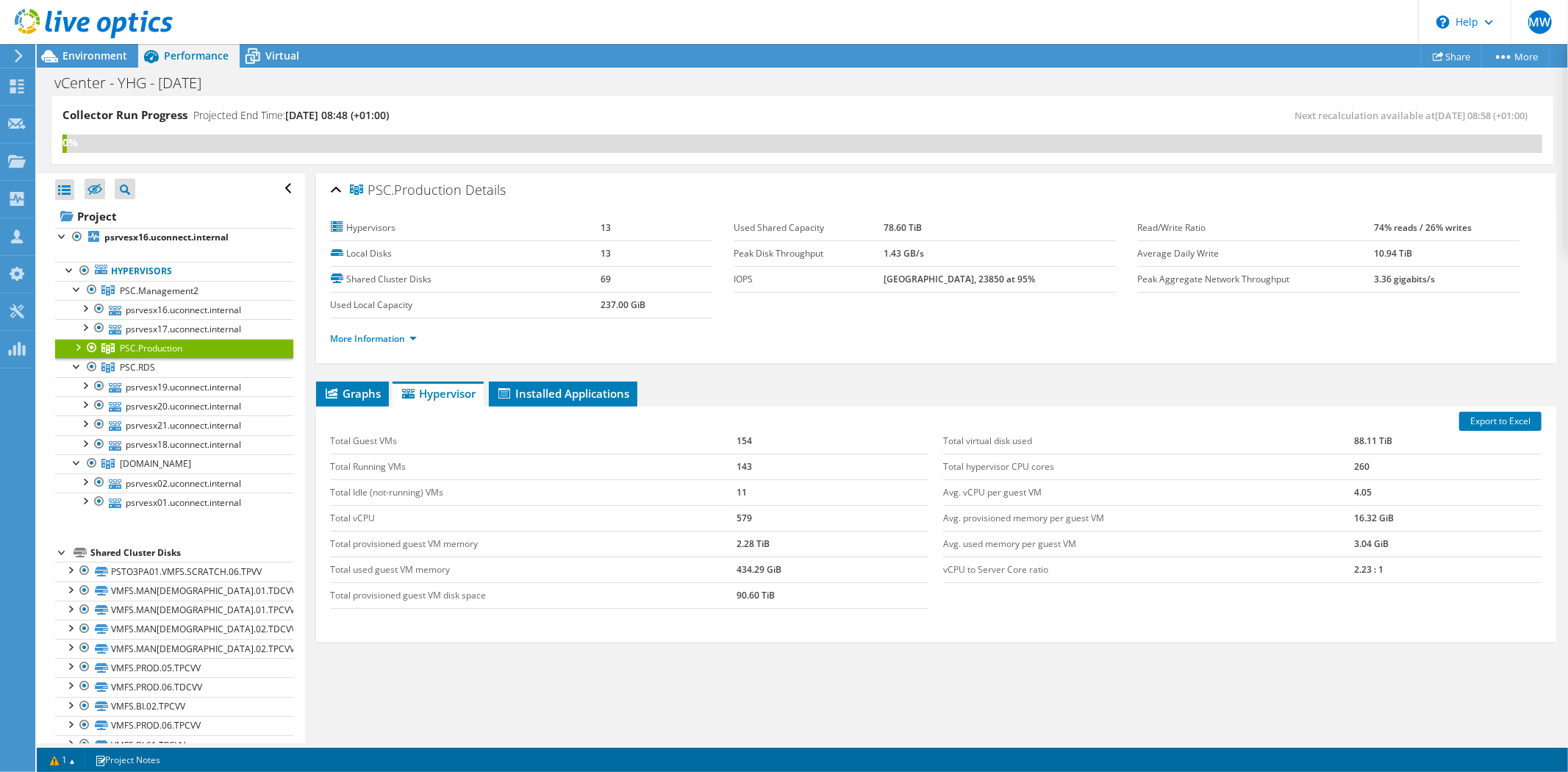
click at [77, 344] on div at bounding box center [77, 347] width 15 height 15
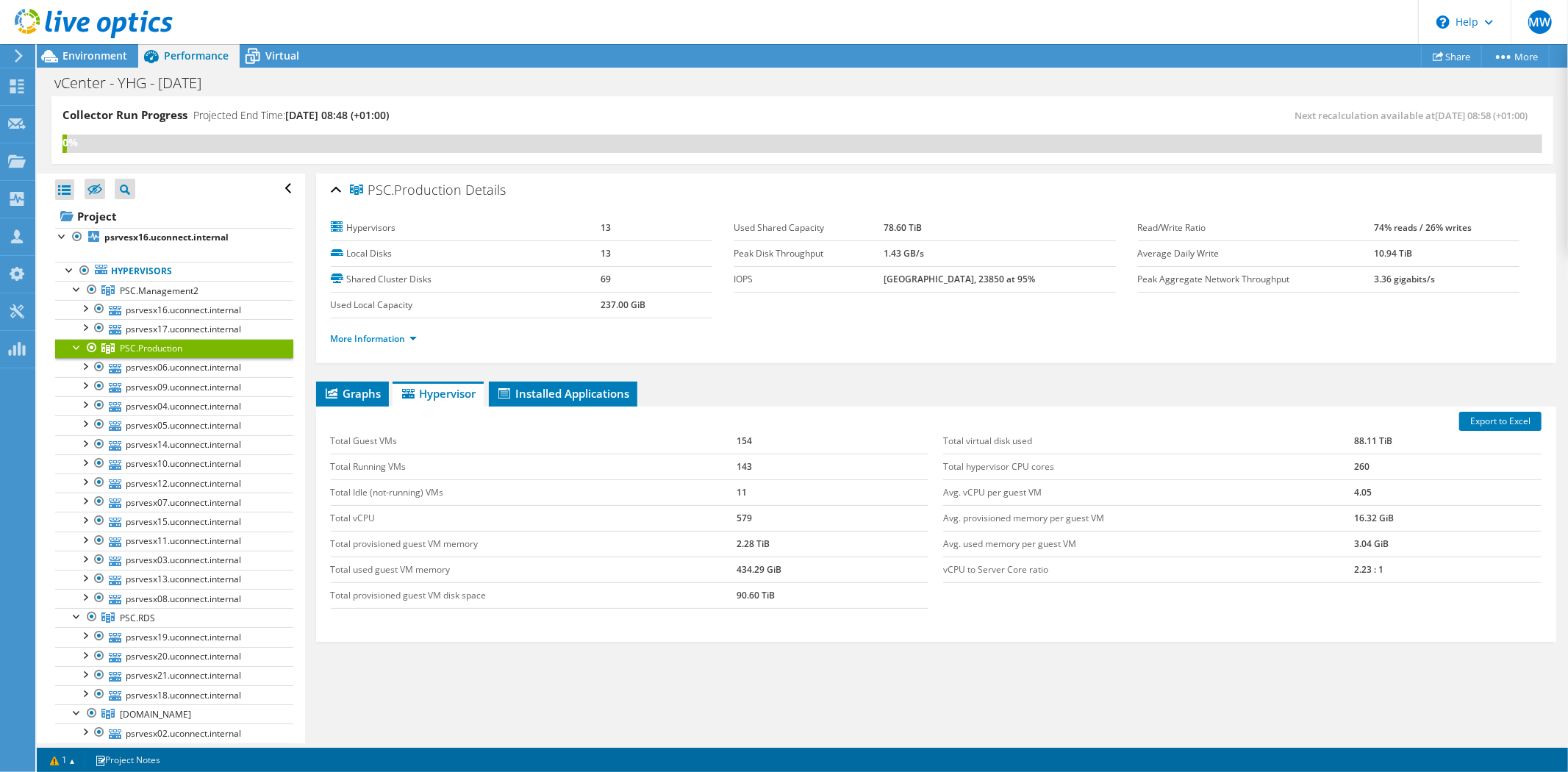
click at [77, 344] on div at bounding box center [77, 347] width 15 height 15
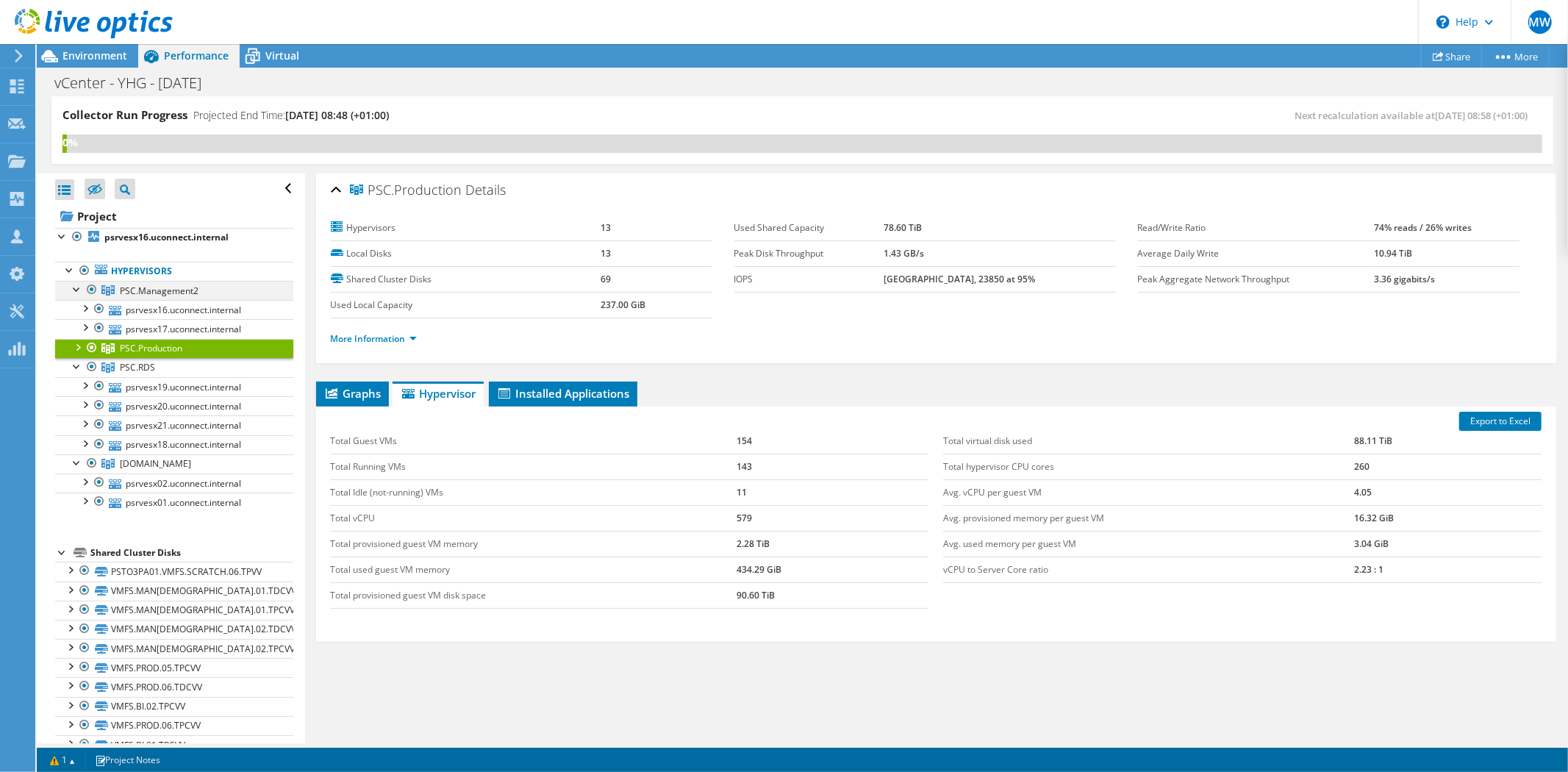
click at [76, 291] on div at bounding box center [77, 289] width 15 height 15
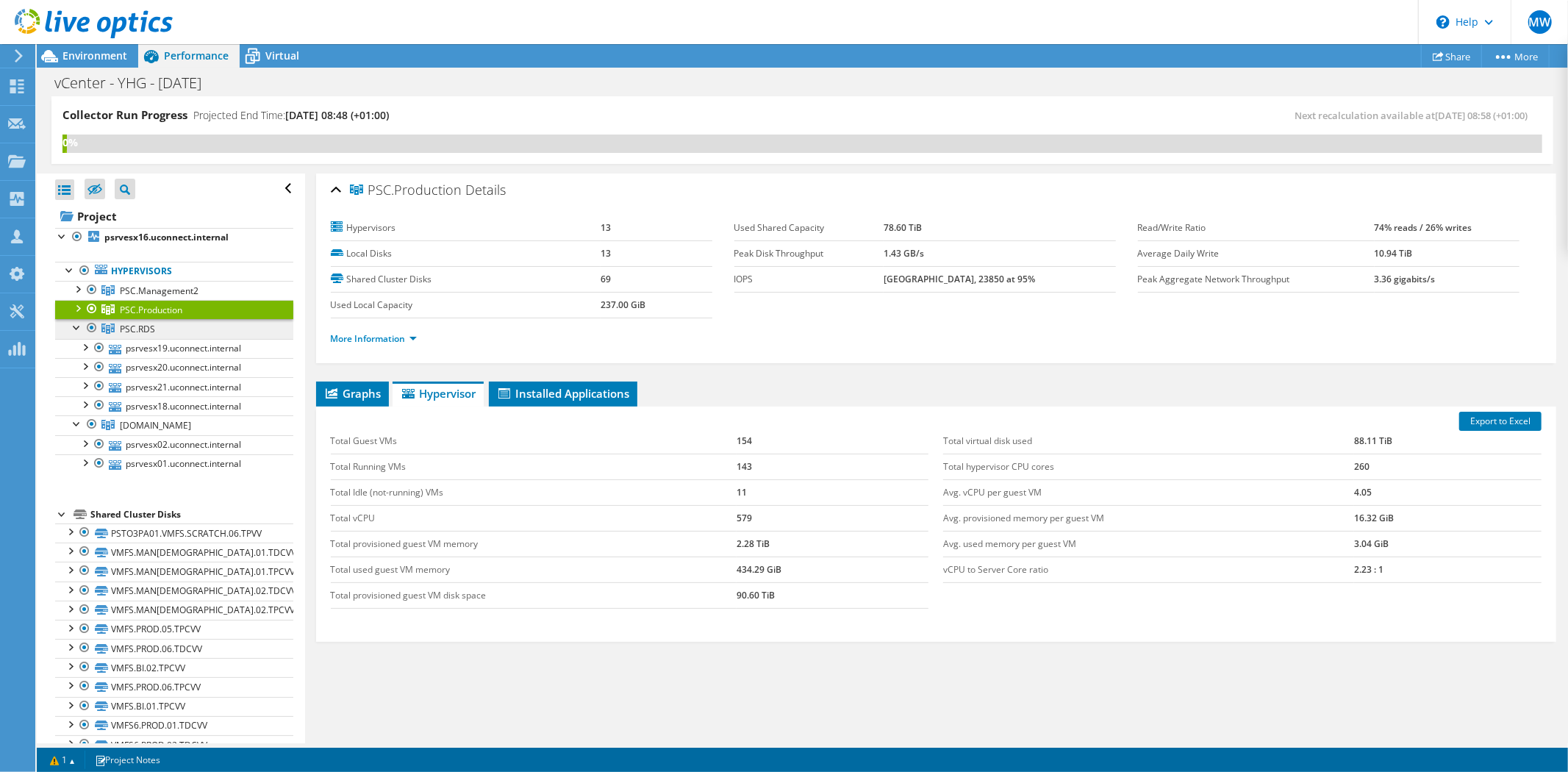
click at [141, 300] on link "PSC.RDS" at bounding box center [174, 290] width 238 height 19
click at [155, 297] on span "PSC.Production" at bounding box center [159, 290] width 79 height 12
click at [150, 297] on span "PSC.RDS" at bounding box center [159, 290] width 79 height 12
drag, startPoint x: 93, startPoint y: 53, endPoint x: 106, endPoint y: 61, distance: 15.3
click at [93, 53] on span "Environment" at bounding box center [95, 55] width 65 height 14
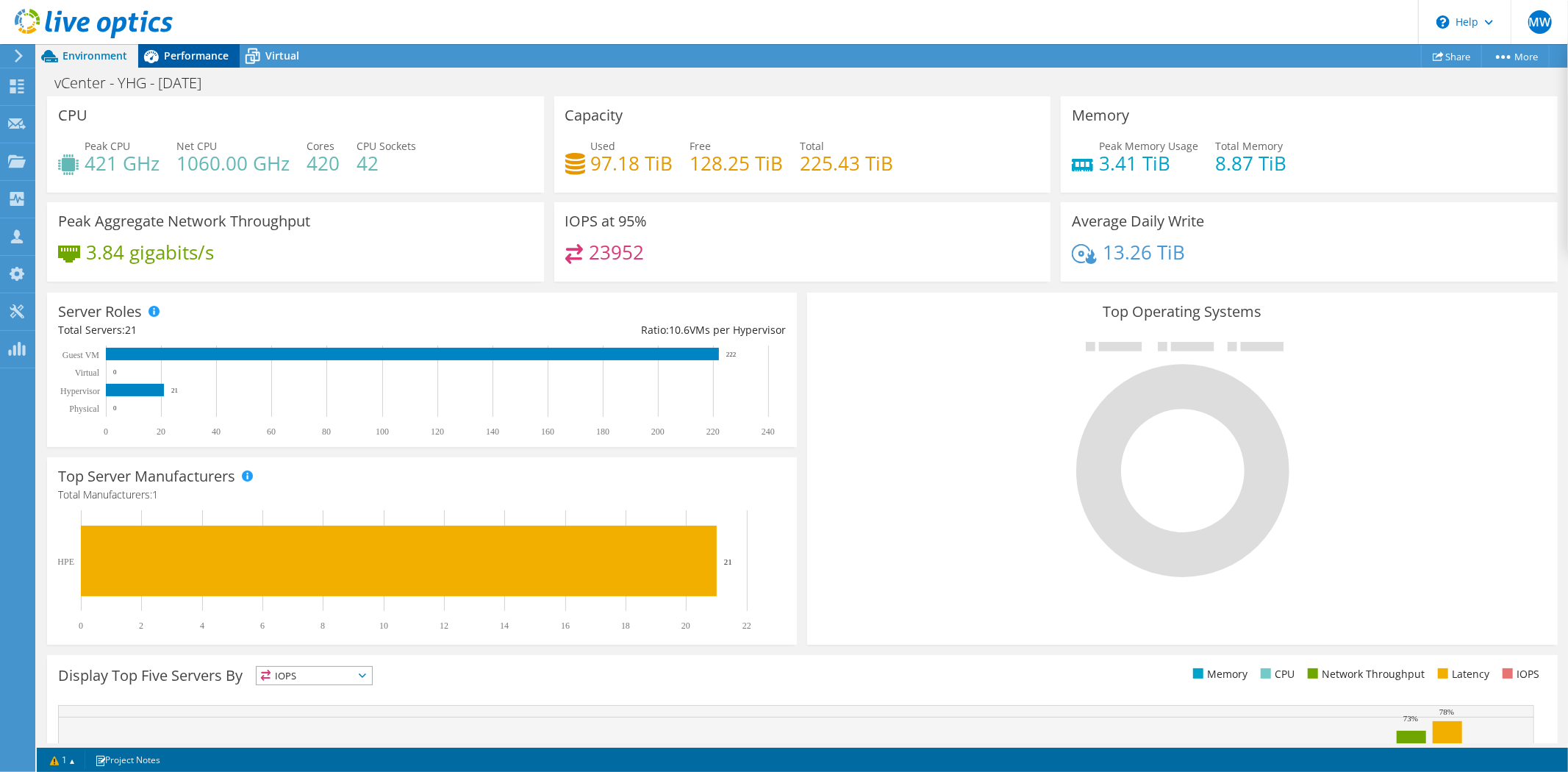
click at [195, 62] on div "Performance" at bounding box center [189, 56] width 101 height 23
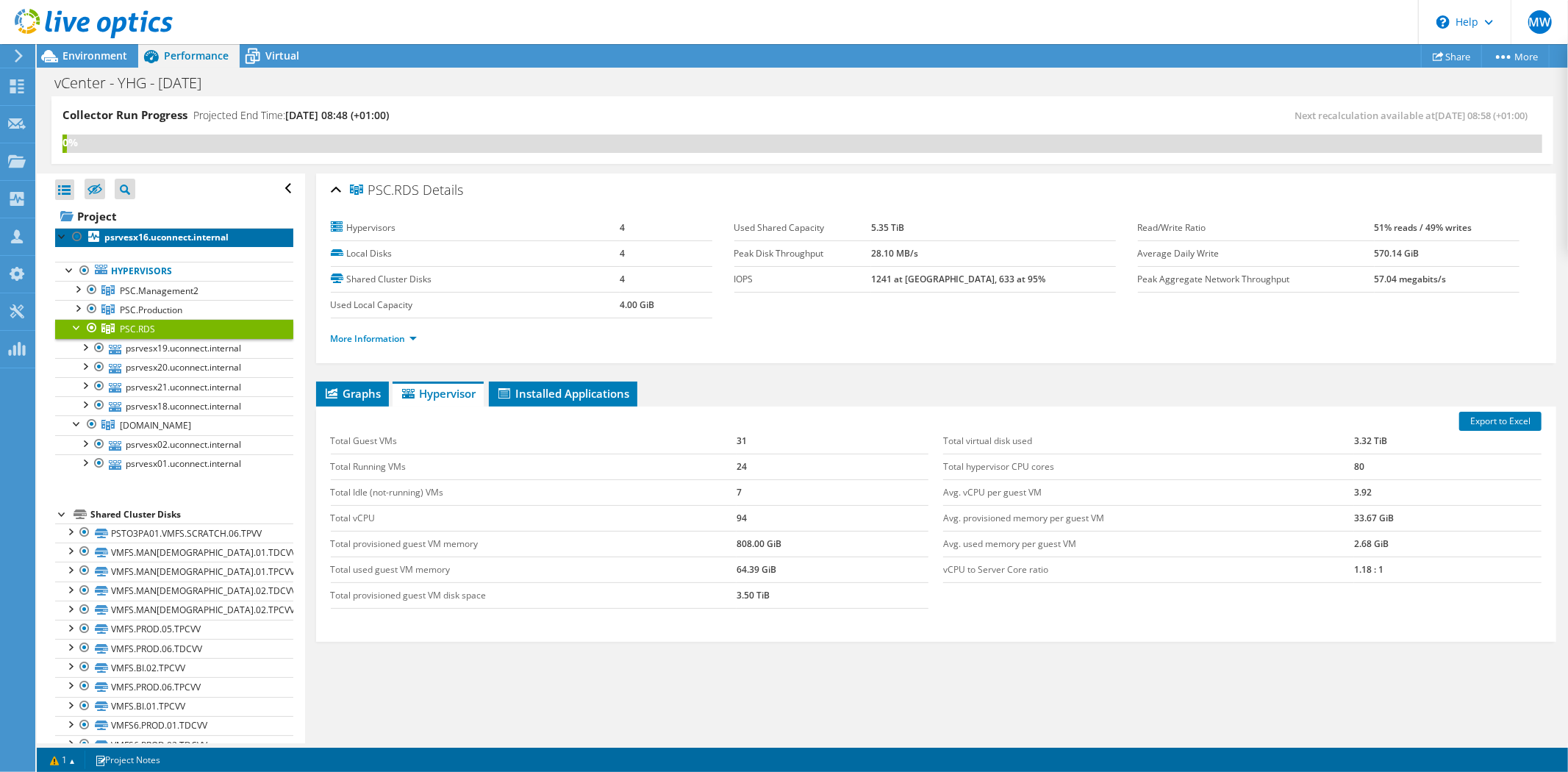
click at [145, 241] on b "psrvesx16.uconnect.internal" at bounding box center [166, 237] width 124 height 12
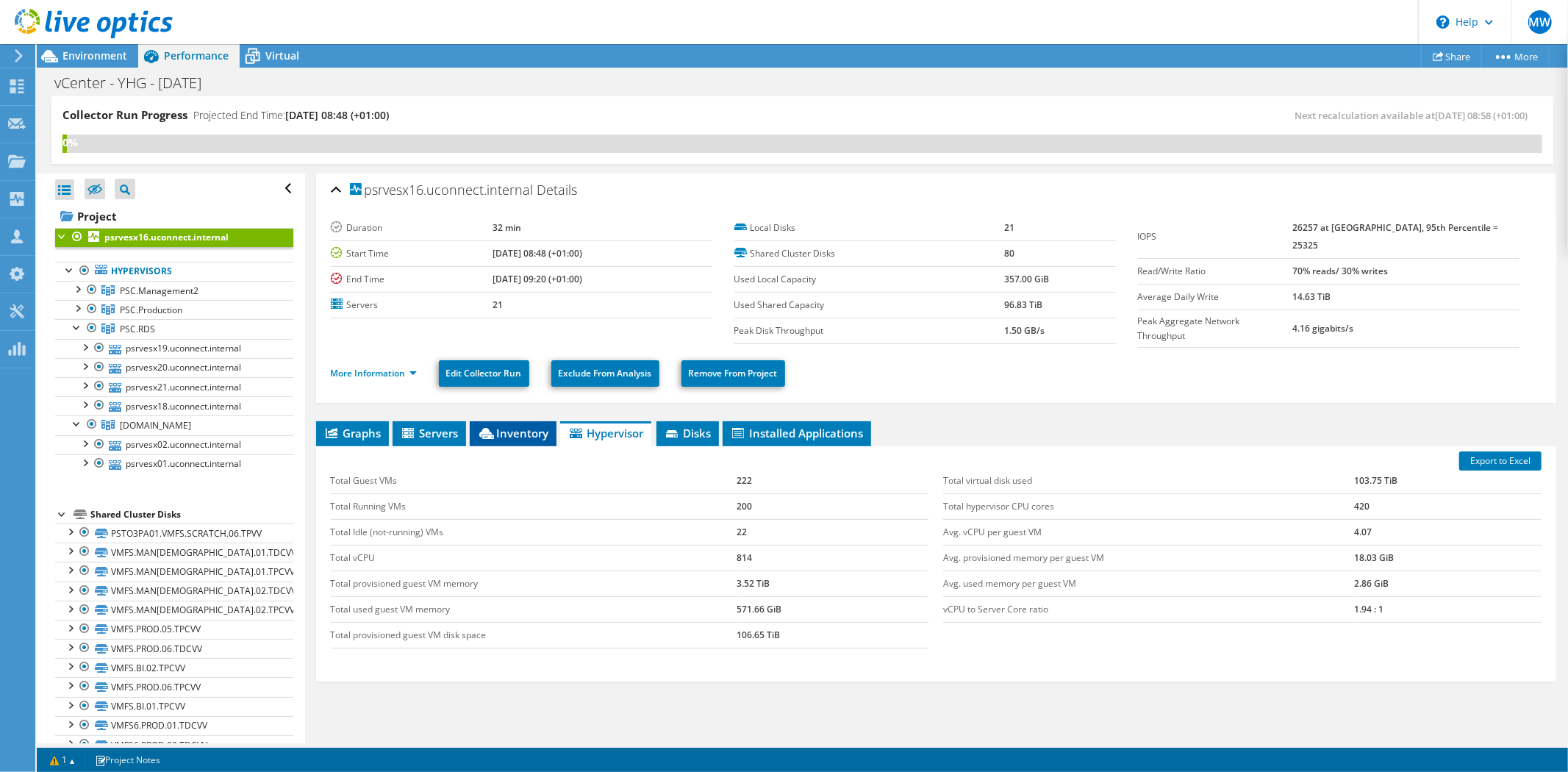
click at [541, 433] on span "Inventory" at bounding box center [513, 433] width 72 height 15
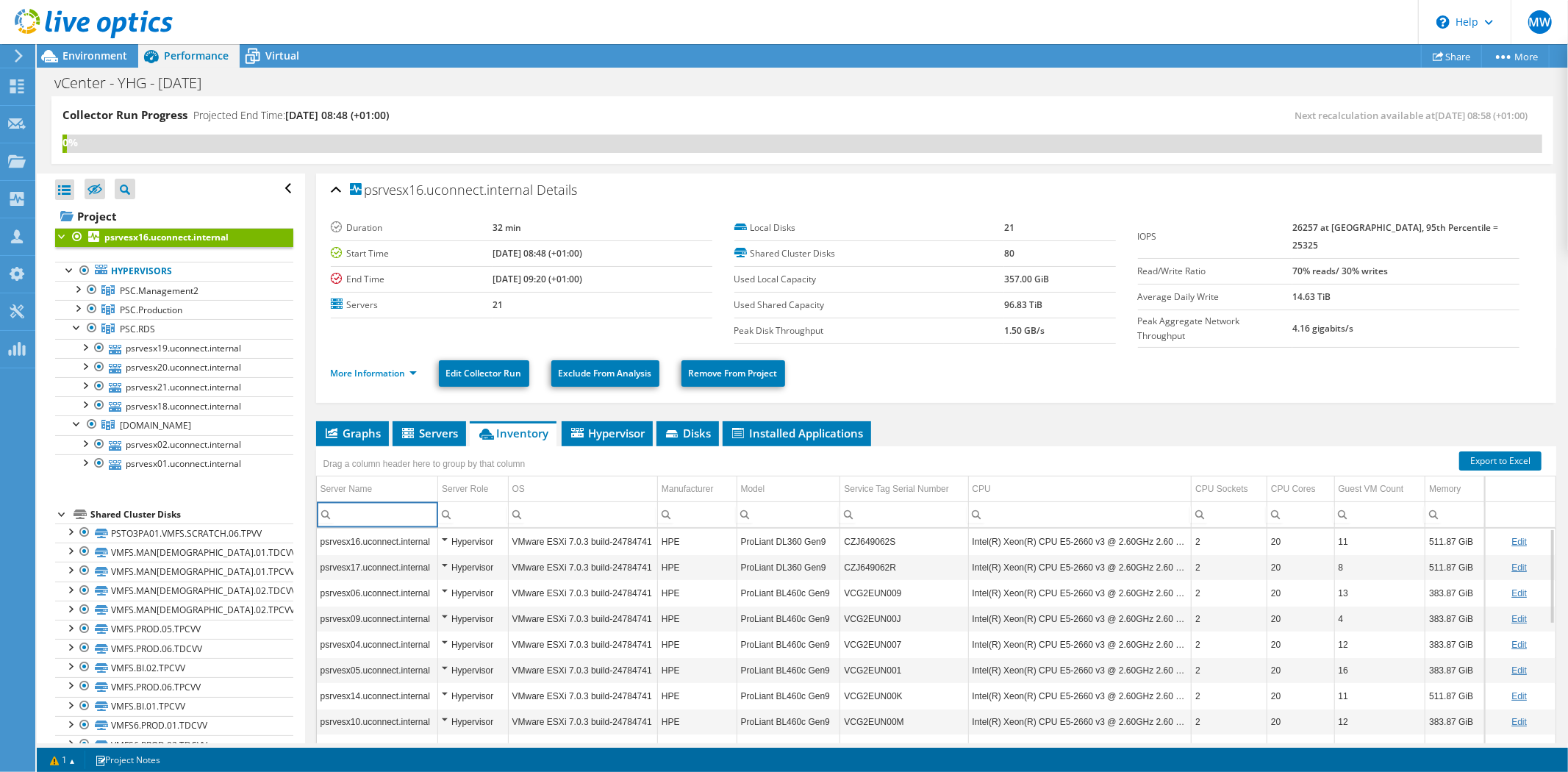
click at [336, 505] on input "Column Server Name, Filter cell" at bounding box center [377, 514] width 121 height 19
type input "19"
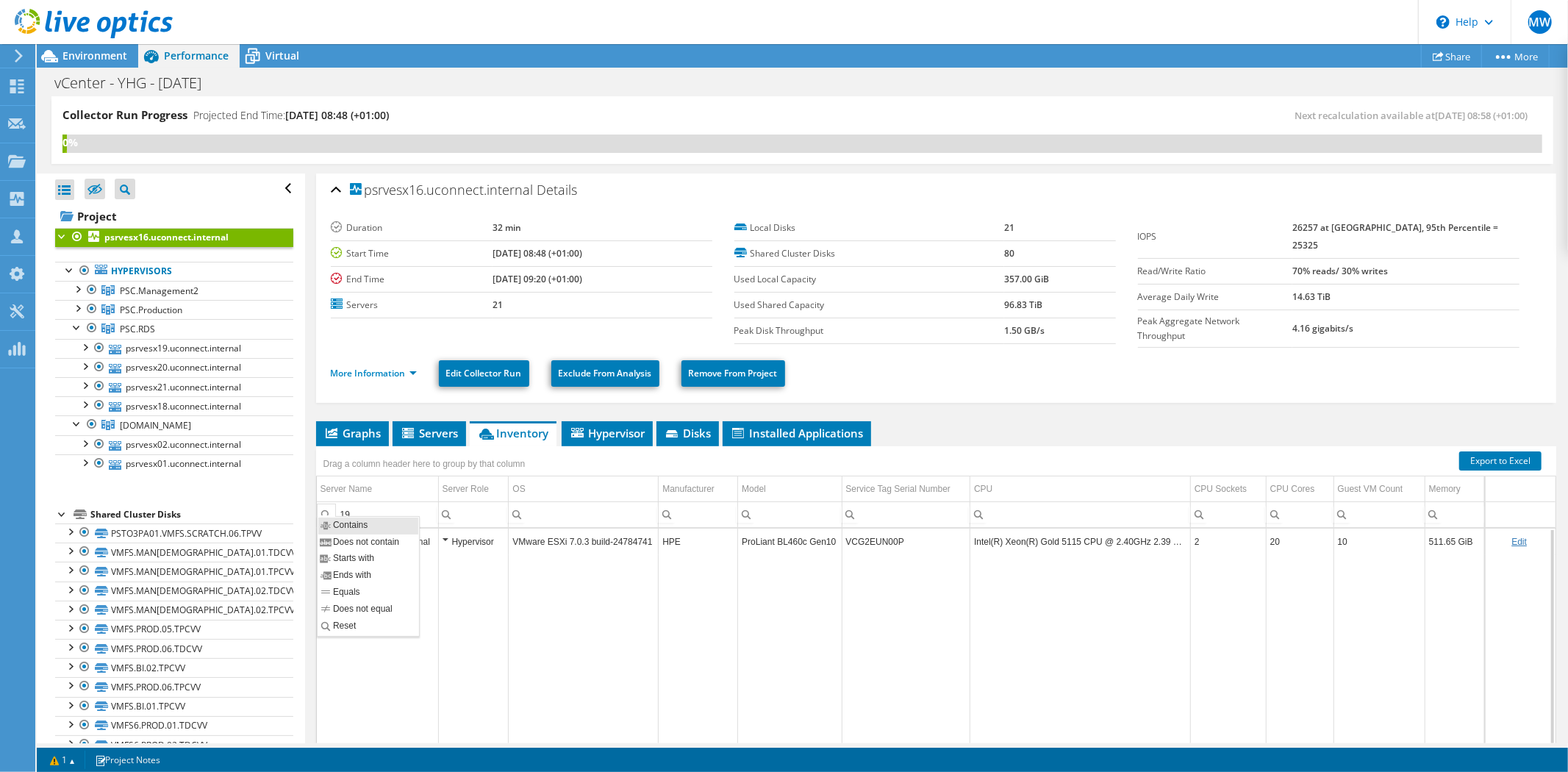
click at [325, 509] on div "Column Server Name, Filter cell" at bounding box center [326, 513] width 19 height 18
click at [111, 57] on span "Environment" at bounding box center [95, 55] width 65 height 14
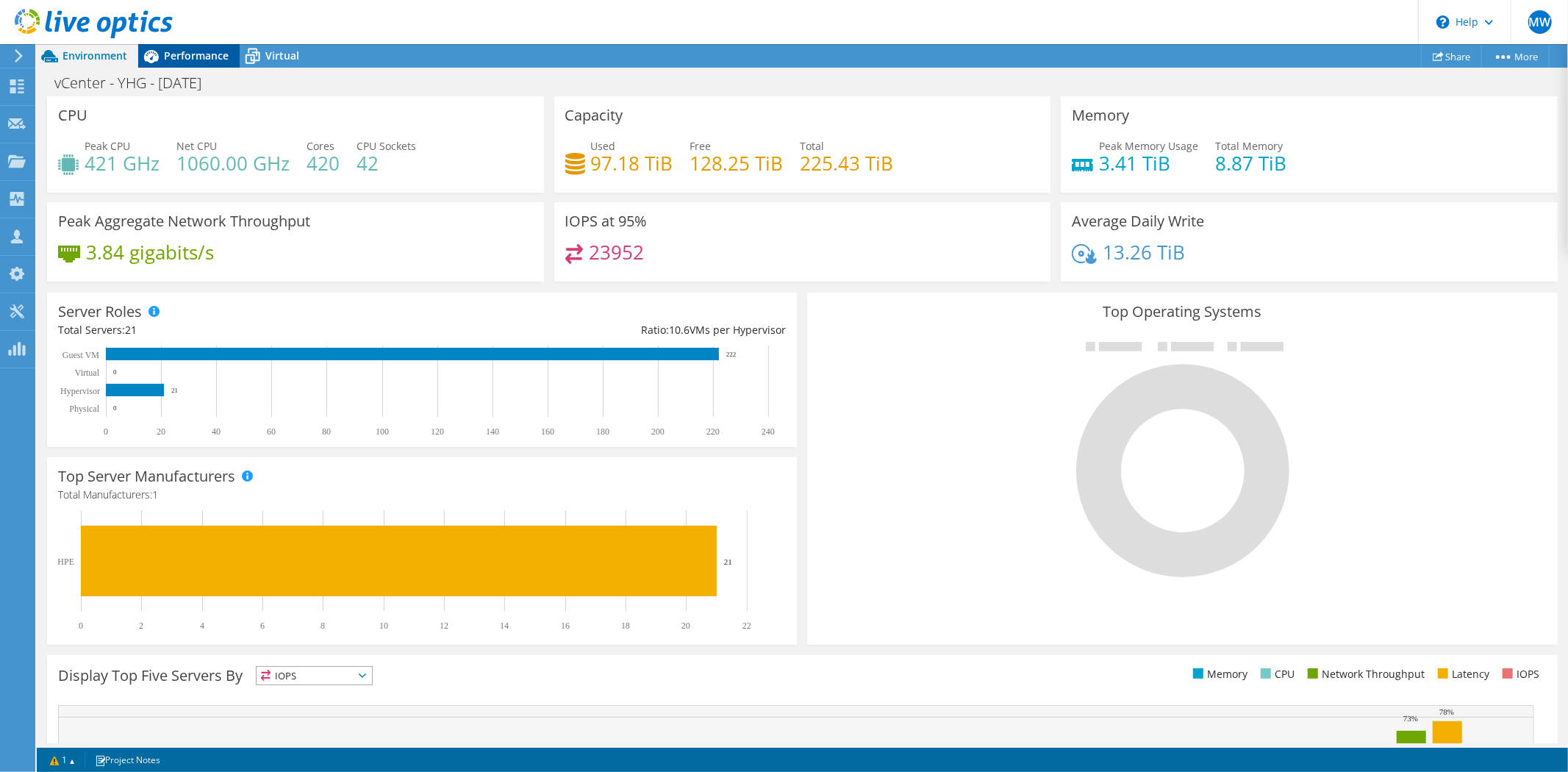
click at [208, 59] on span "Performance" at bounding box center [196, 55] width 65 height 14
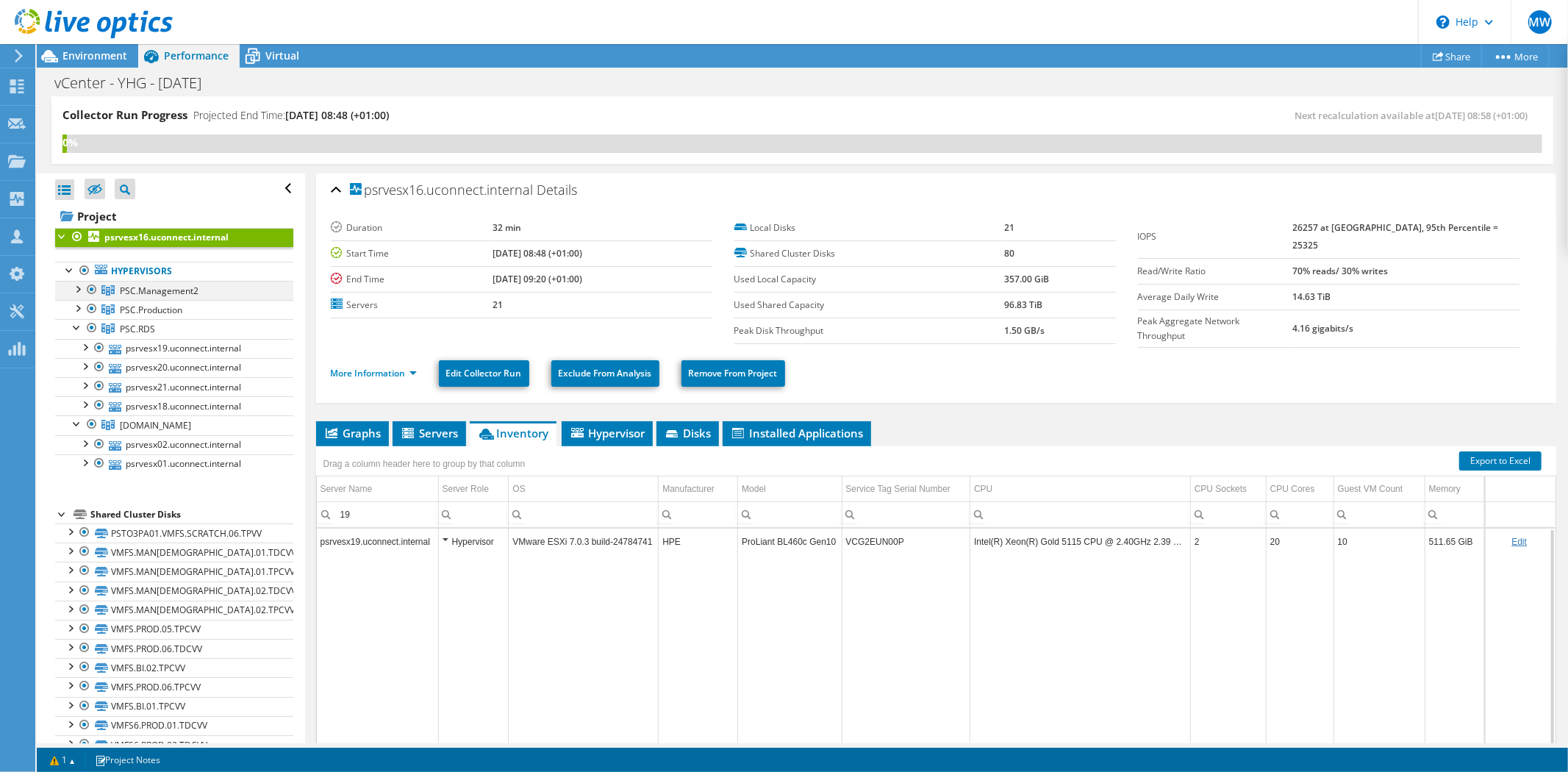
click at [83, 287] on div at bounding box center [77, 289] width 15 height 15
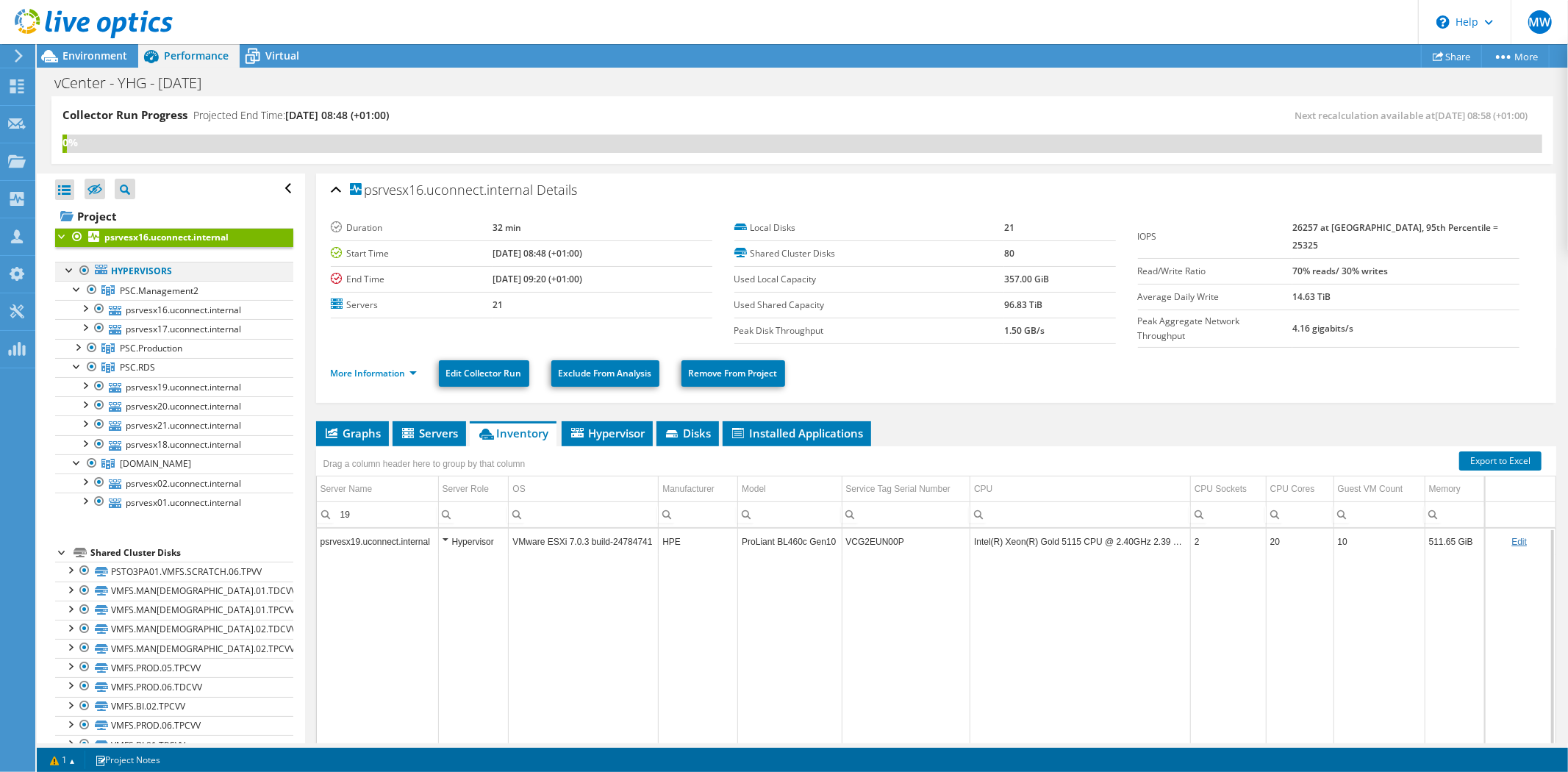
click at [86, 269] on div at bounding box center [85, 270] width 15 height 17
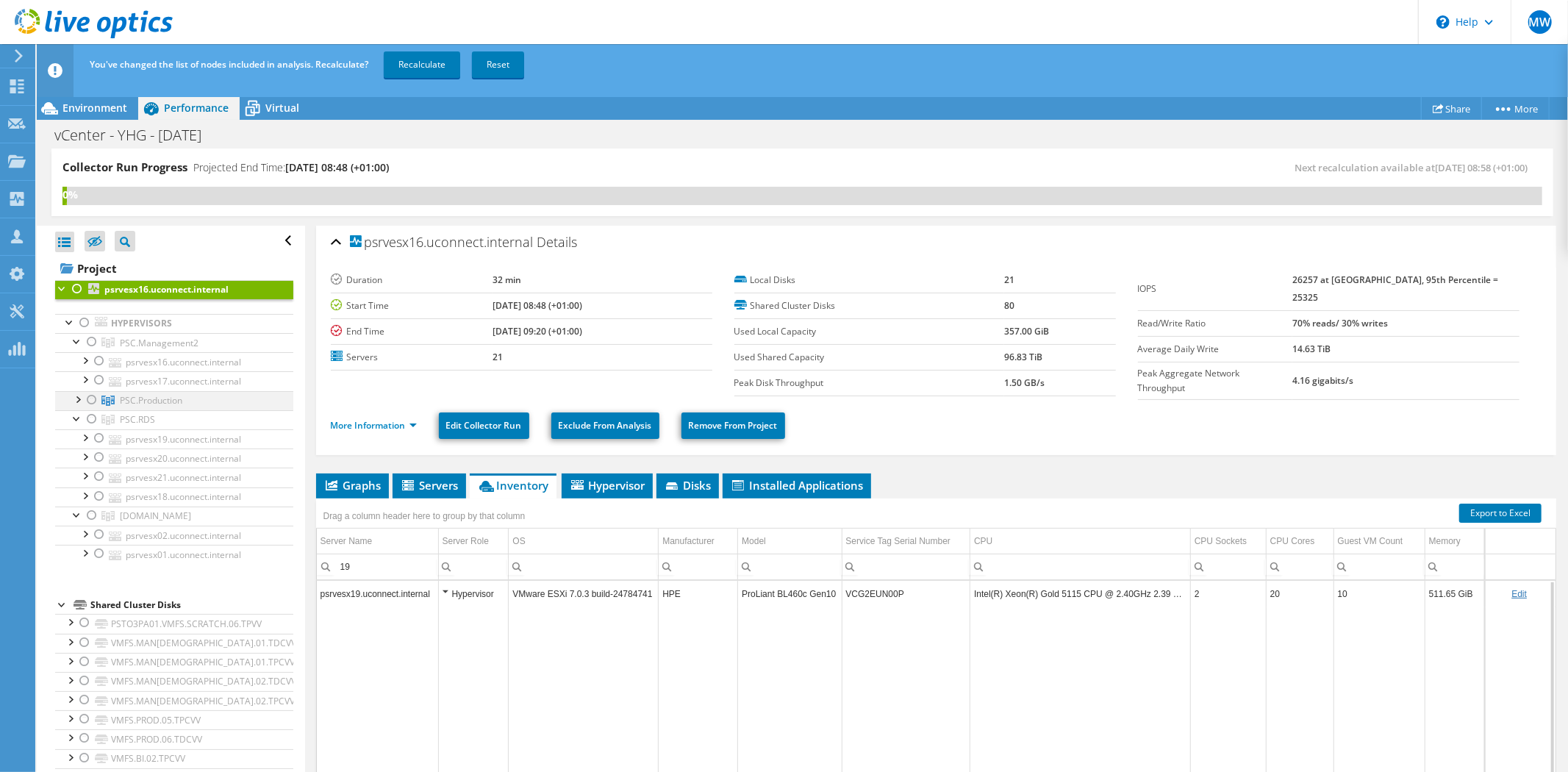
click at [90, 395] on div at bounding box center [92, 399] width 15 height 17
click at [425, 57] on link "Recalculate" at bounding box center [422, 65] width 76 height 27
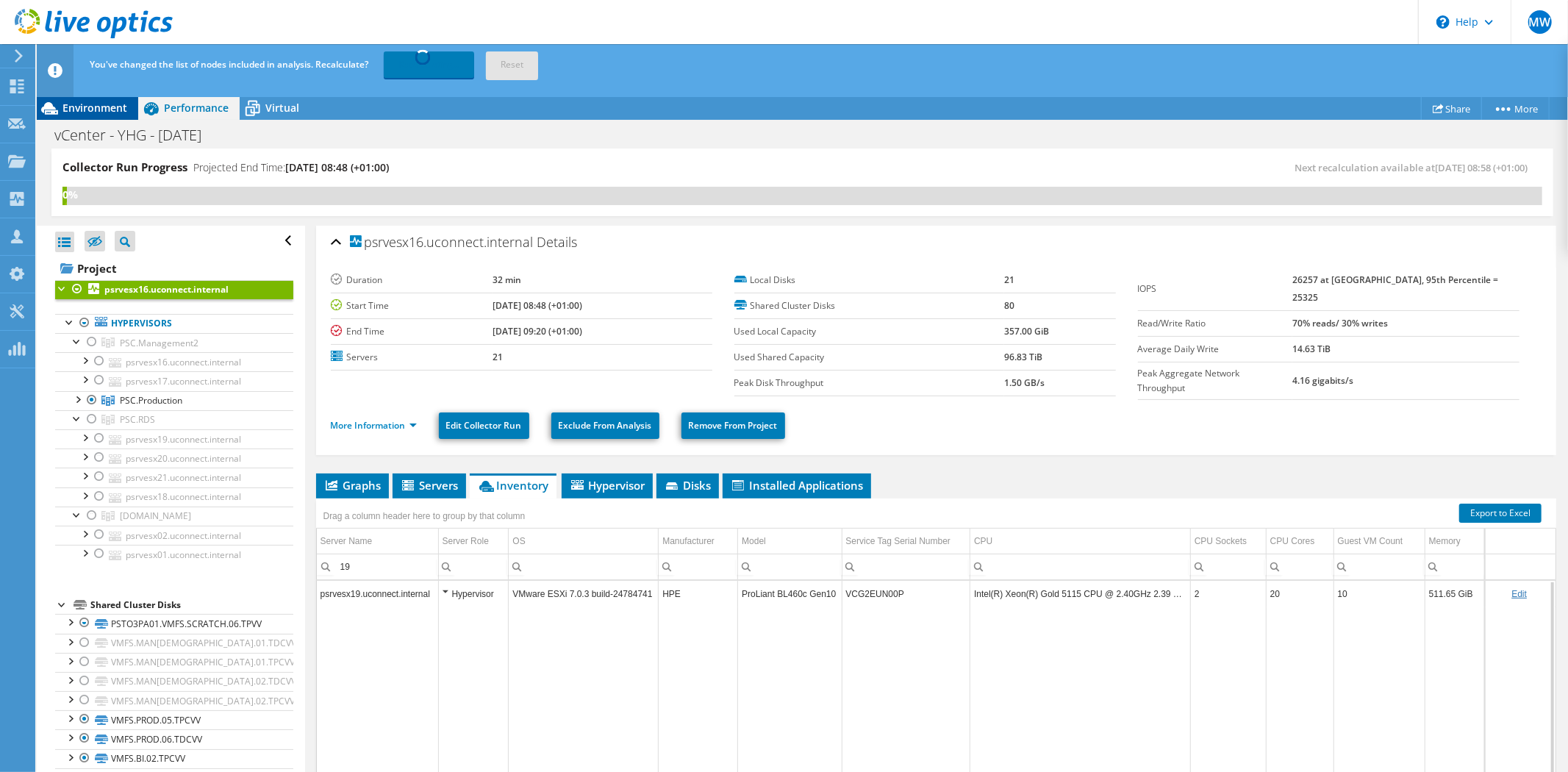
click at [57, 111] on icon at bounding box center [50, 108] width 17 height 12
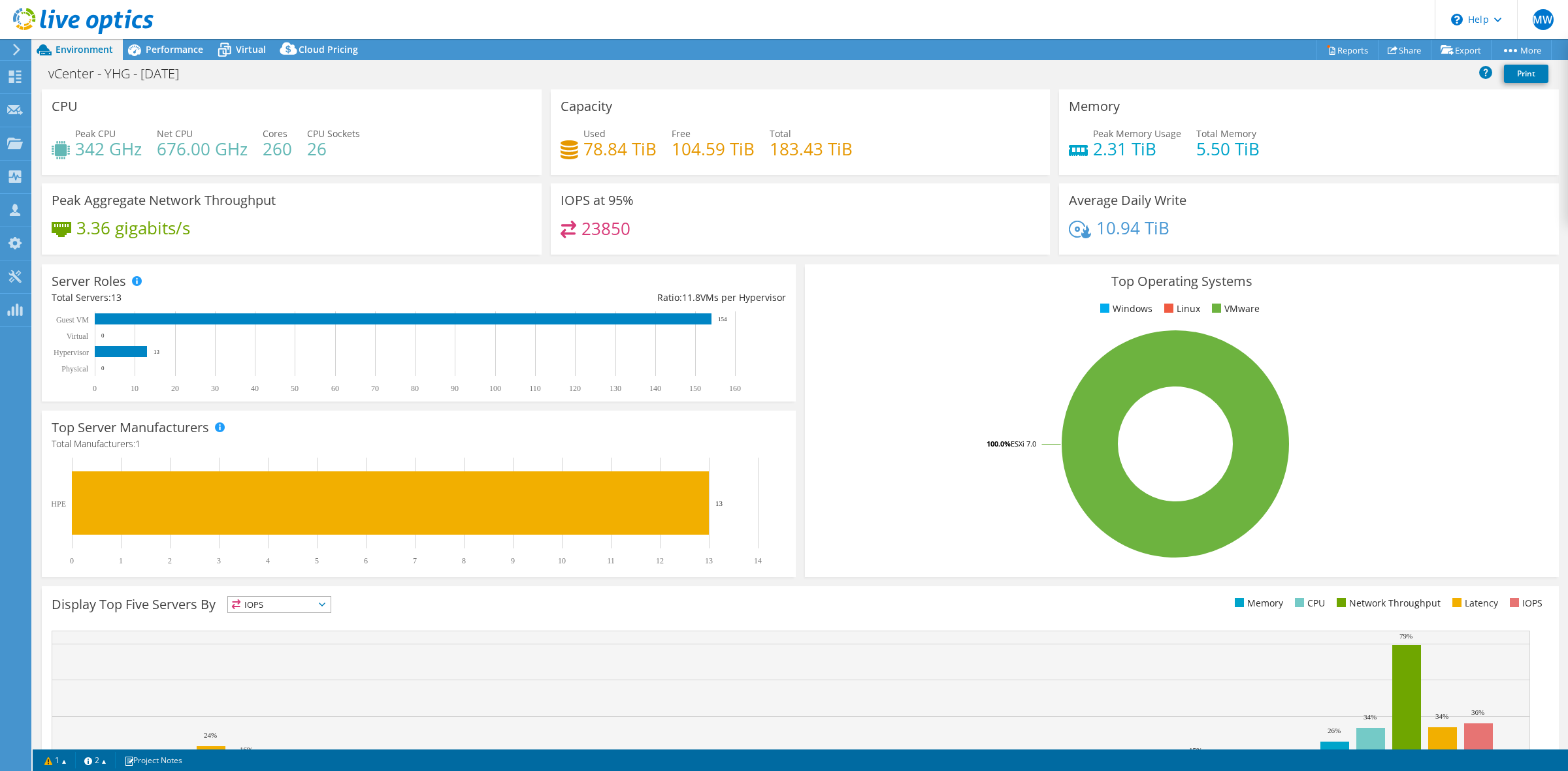
select select "USD"
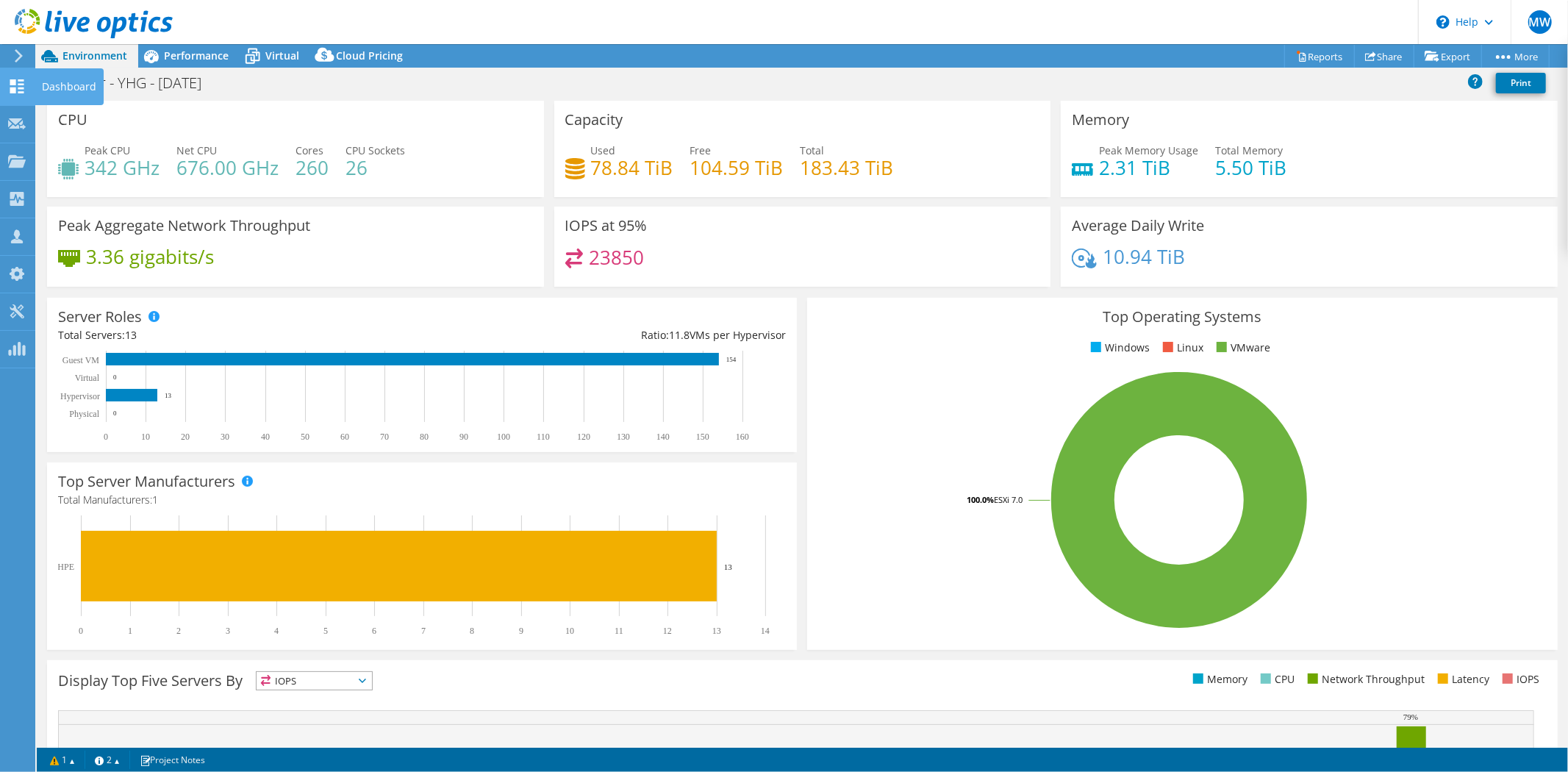
click at [17, 94] on div at bounding box center [17, 87] width 17 height 16
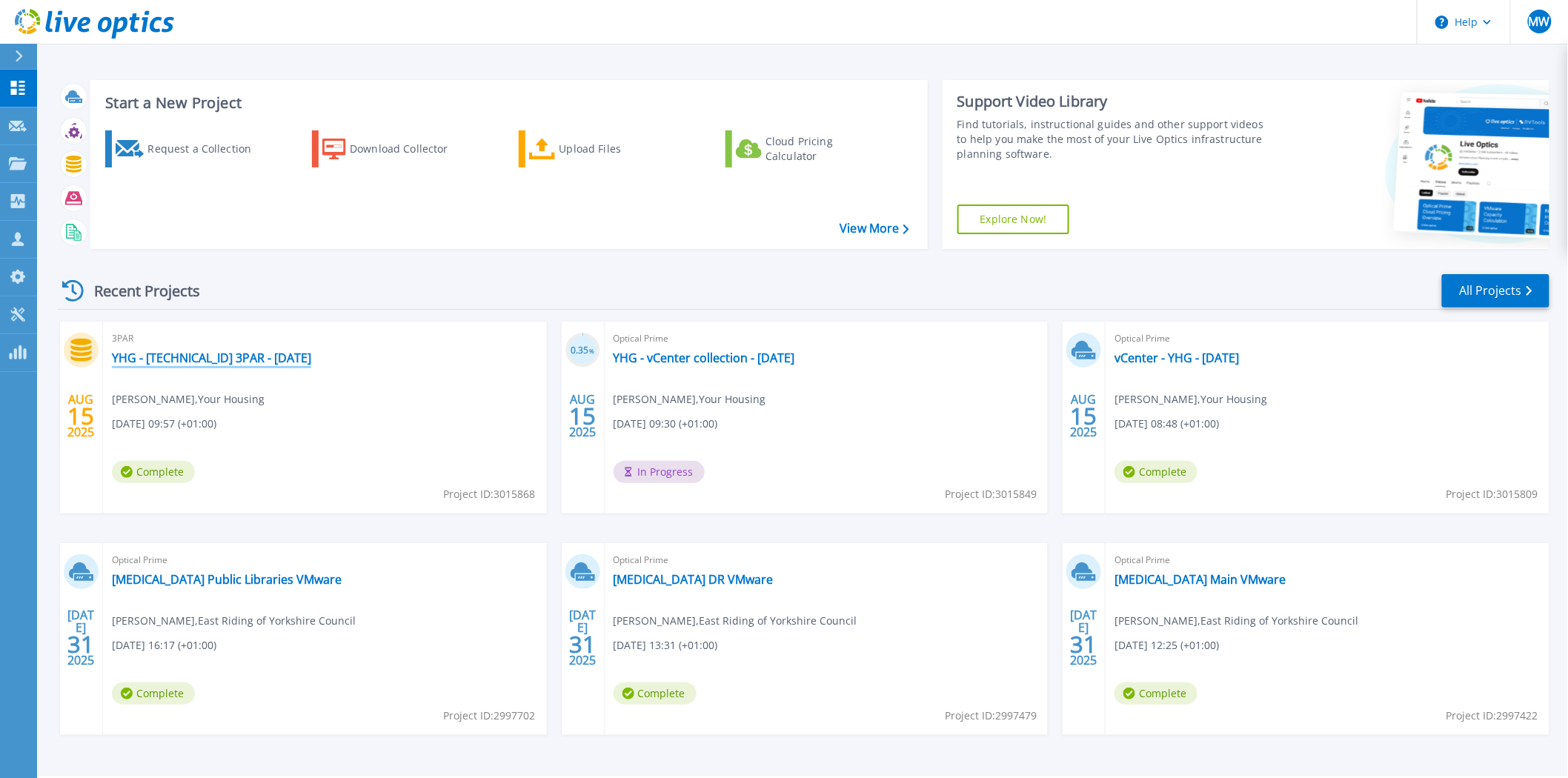
click at [268, 360] on link "YHG - 10.210.6.5 3PAR - 15.08.25" at bounding box center [212, 358] width 199 height 15
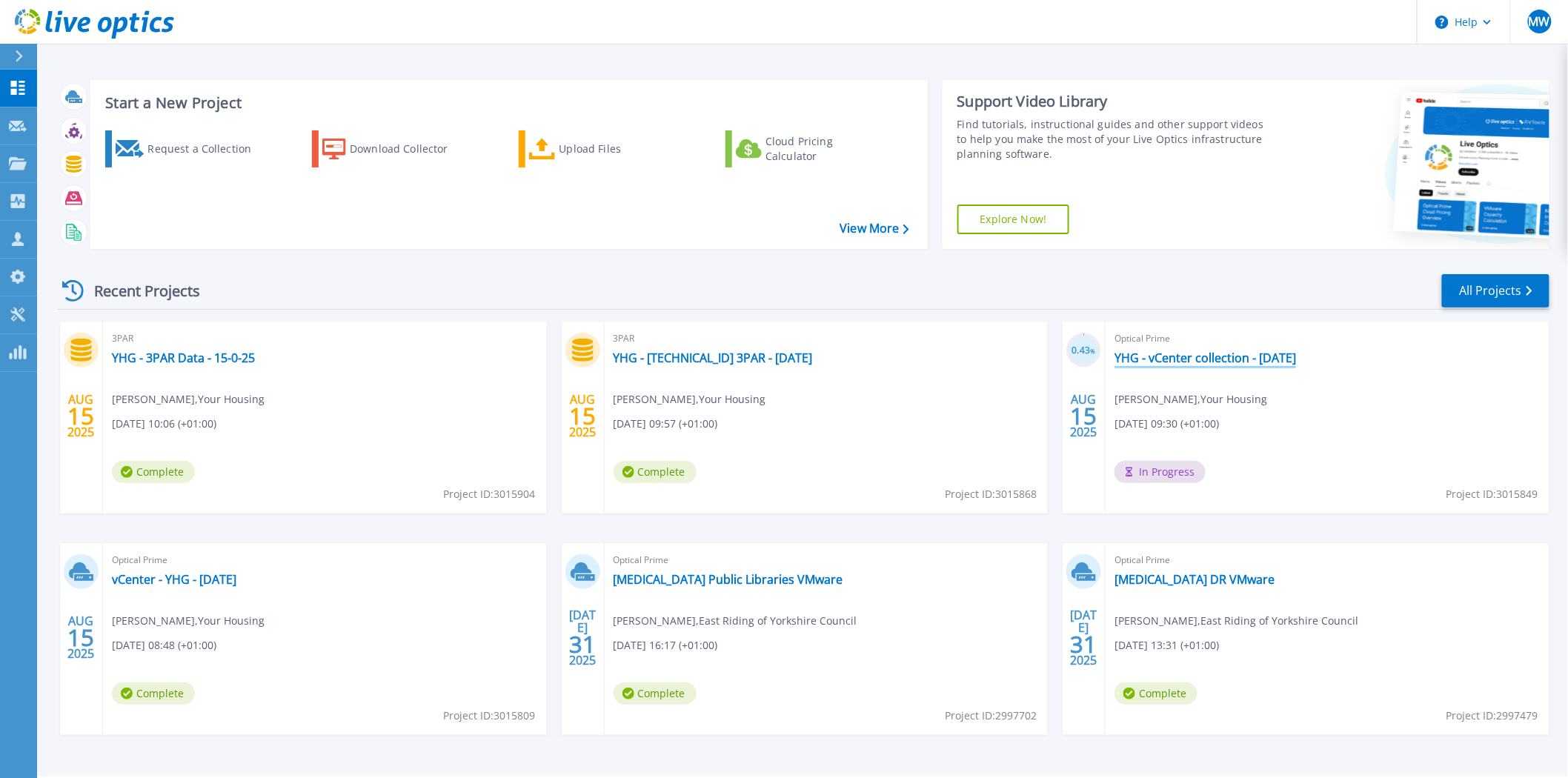
click at [1265, 354] on link "YHG - vCenter collection - 15-08-25" at bounding box center [1205, 358] width 182 height 15
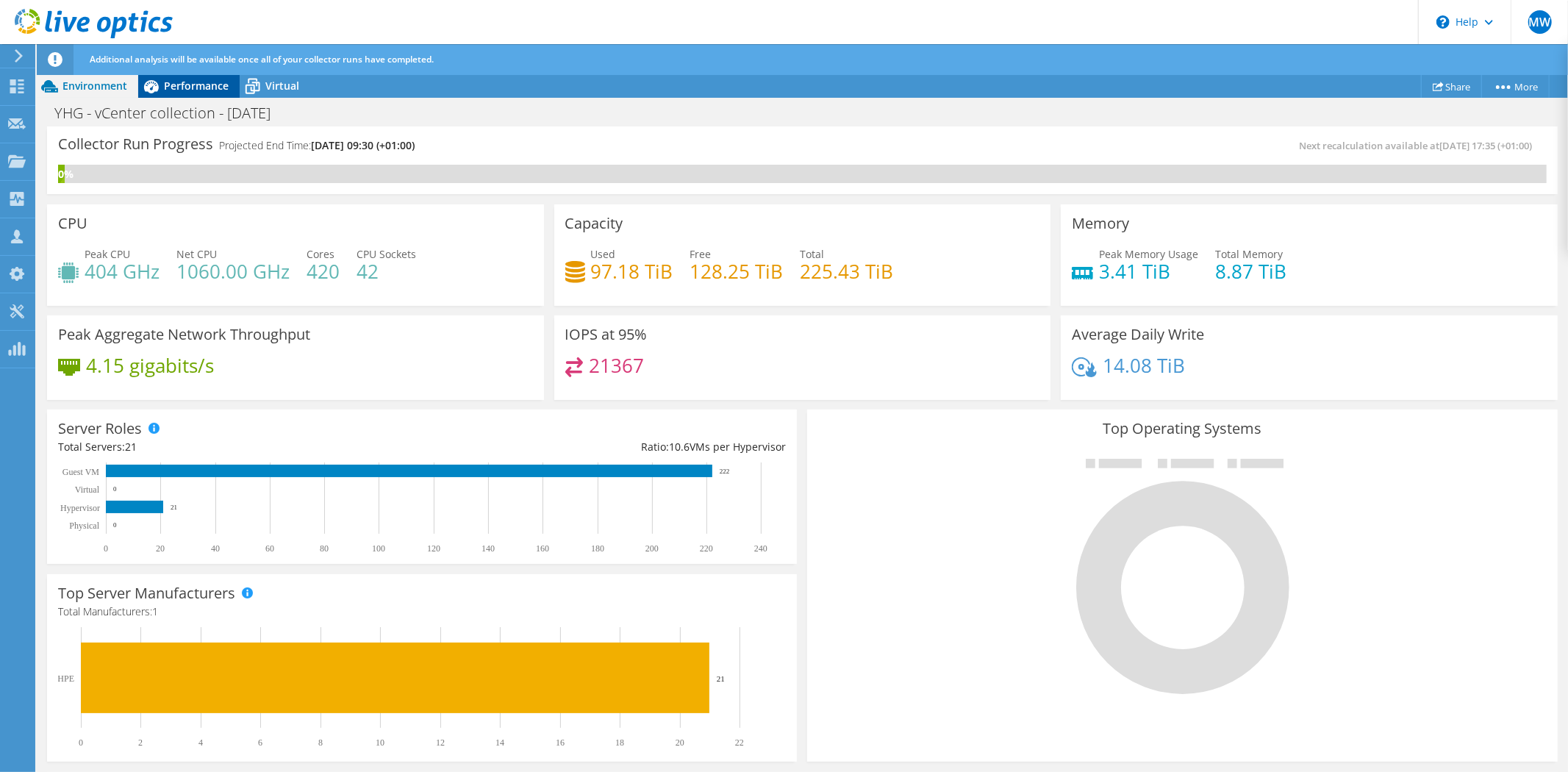
click at [197, 79] on span "Performance" at bounding box center [196, 86] width 65 height 14
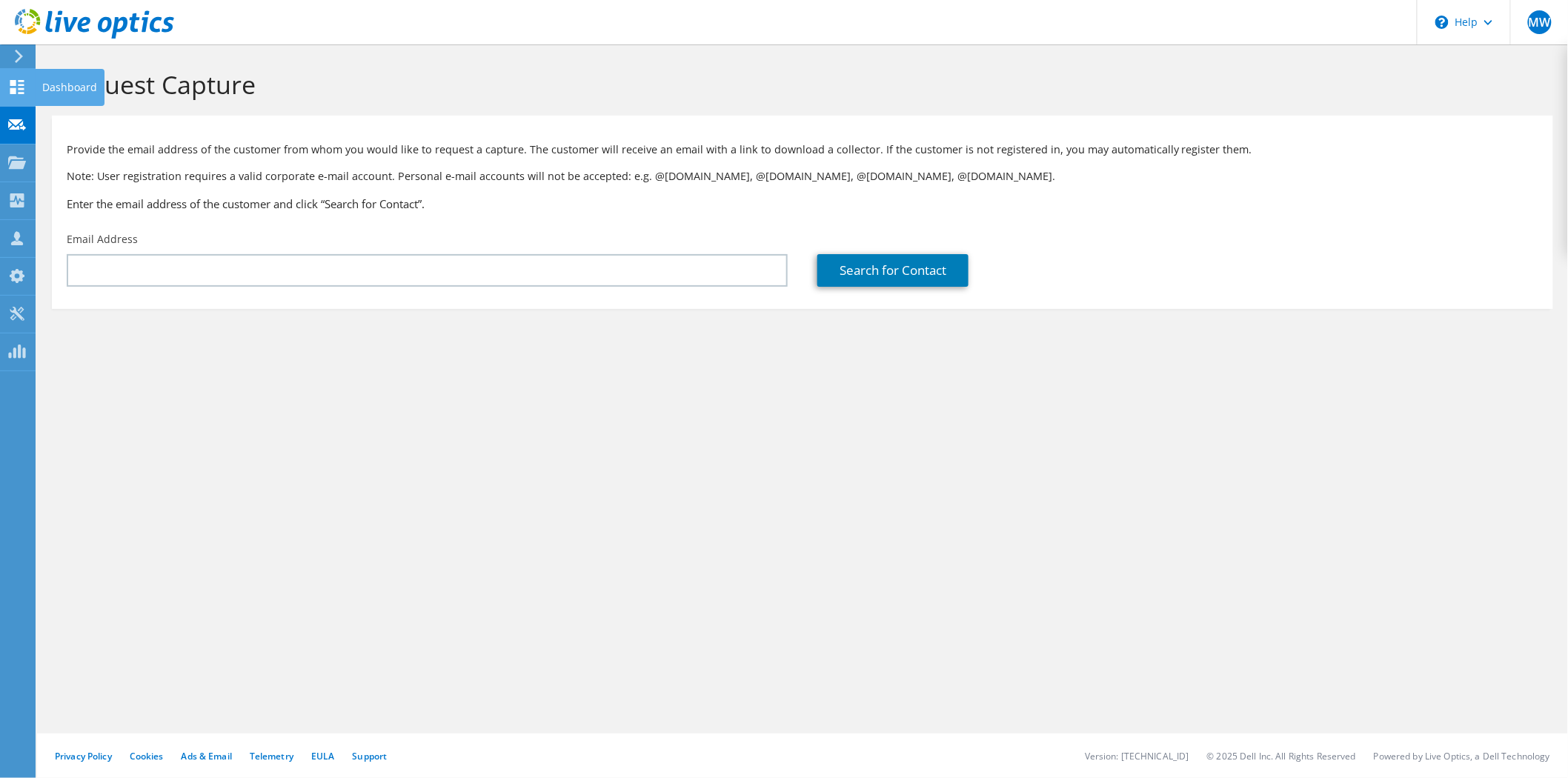
click at [16, 80] on icon at bounding box center [17, 86] width 18 height 14
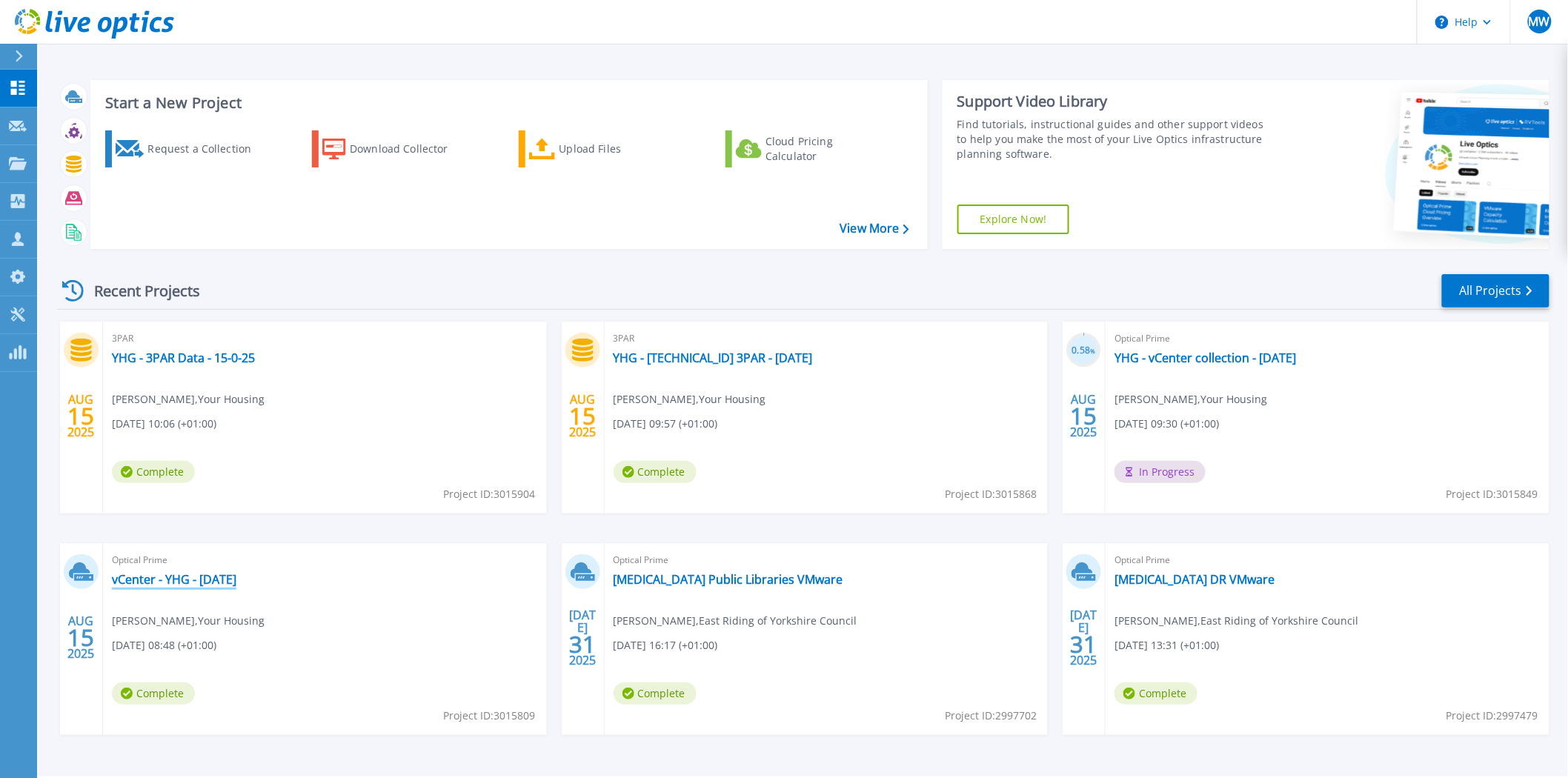
click at [236, 577] on link "vCenter - YHG - [DATE]" at bounding box center [174, 580] width 125 height 15
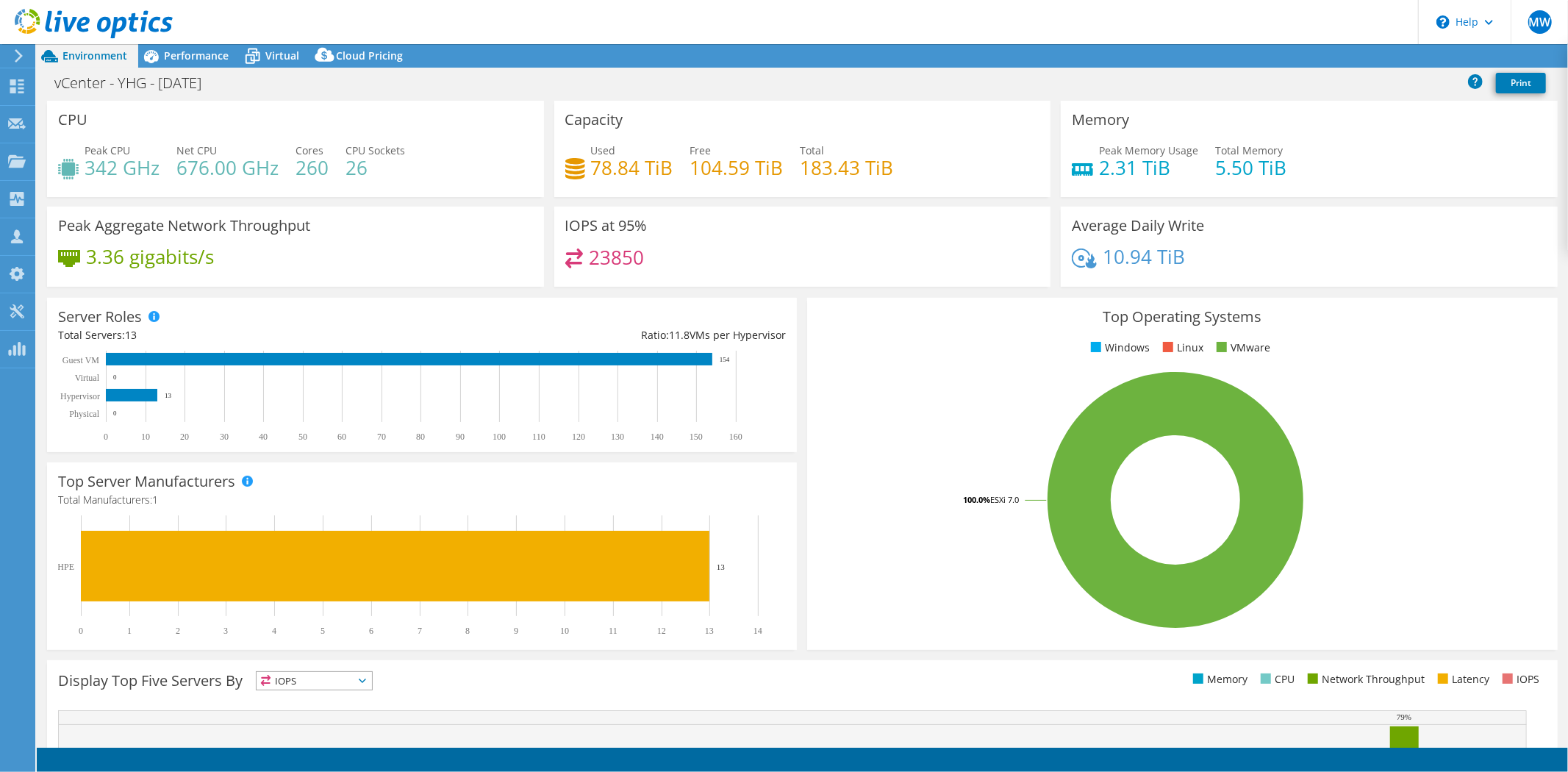
select select "USD"
click at [192, 61] on span "Performance" at bounding box center [196, 55] width 65 height 14
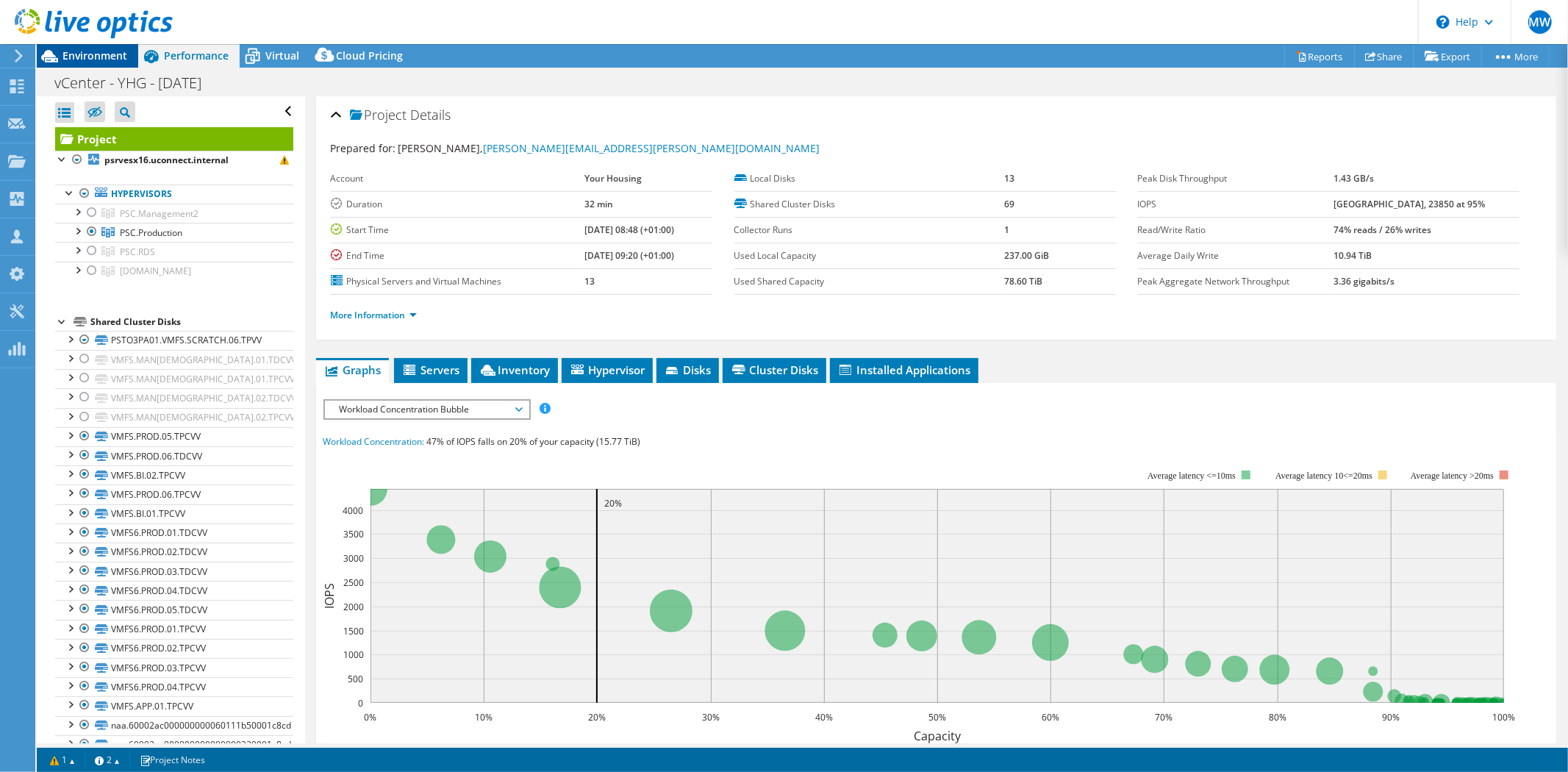
click at [101, 59] on span "Environment" at bounding box center [95, 55] width 65 height 14
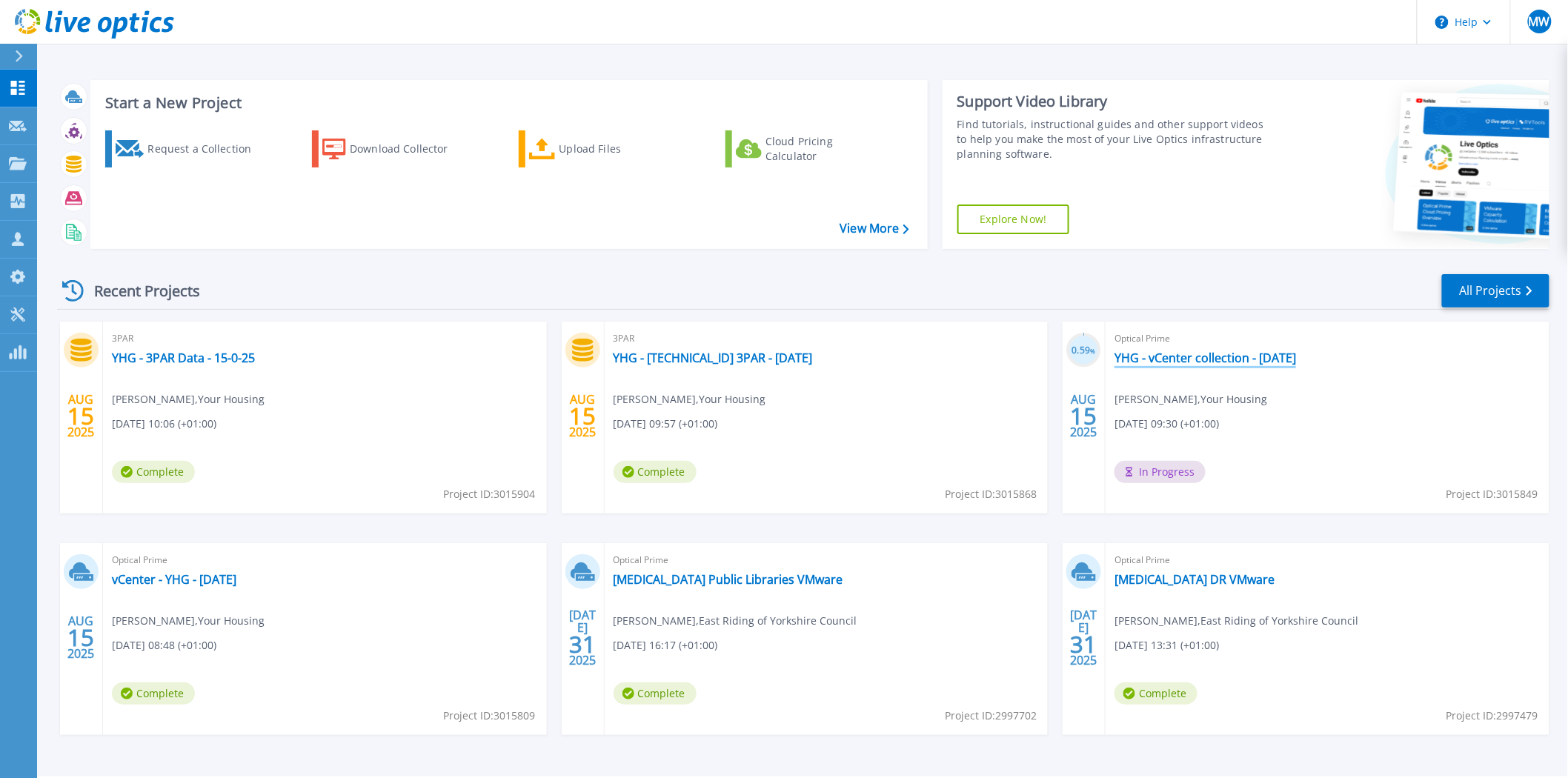
click at [1195, 361] on link "YHG - vCenter collection - 15-08-25" at bounding box center [1205, 358] width 182 height 15
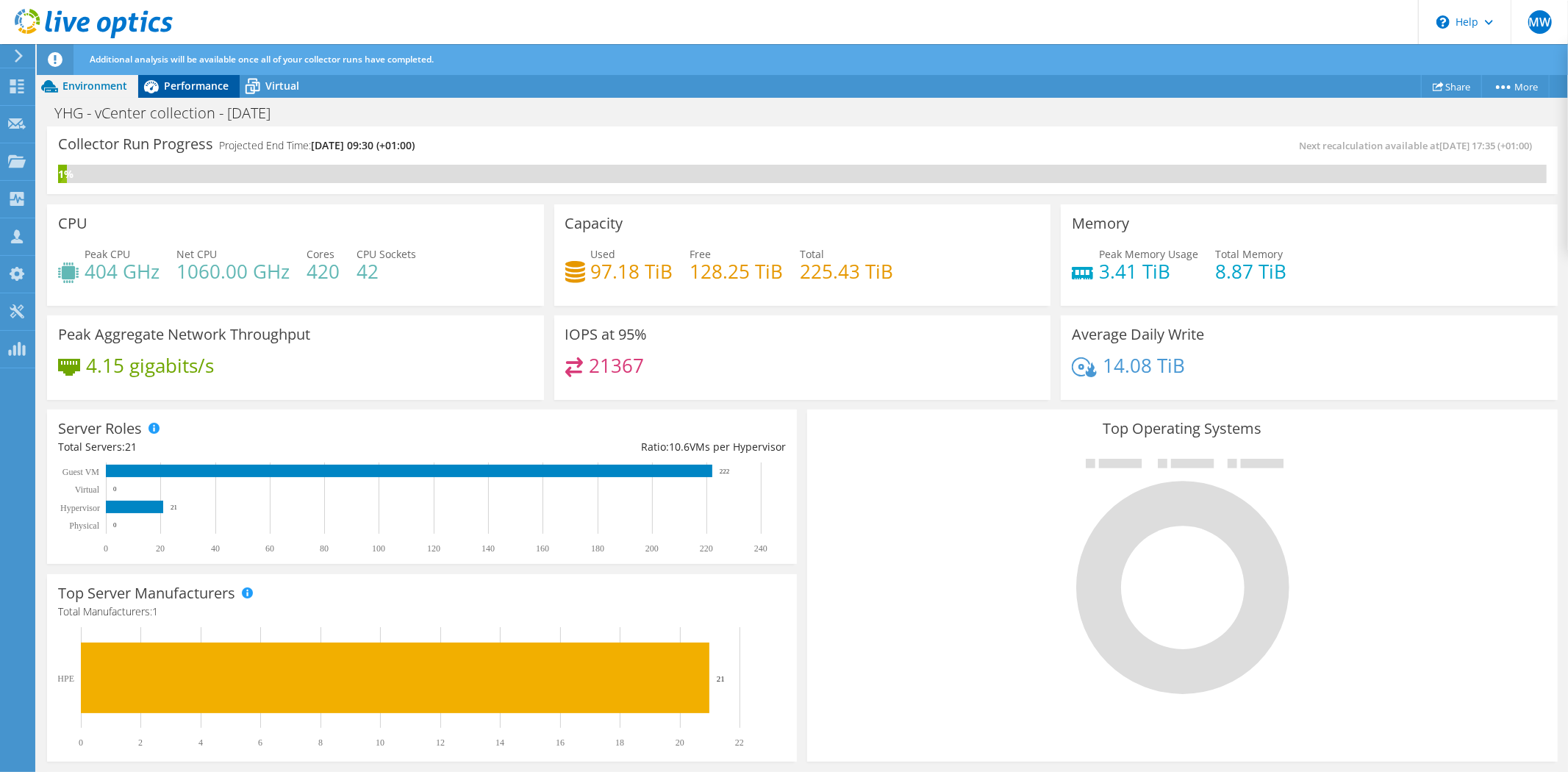
click at [194, 77] on div "Performance" at bounding box center [189, 86] width 101 height 23
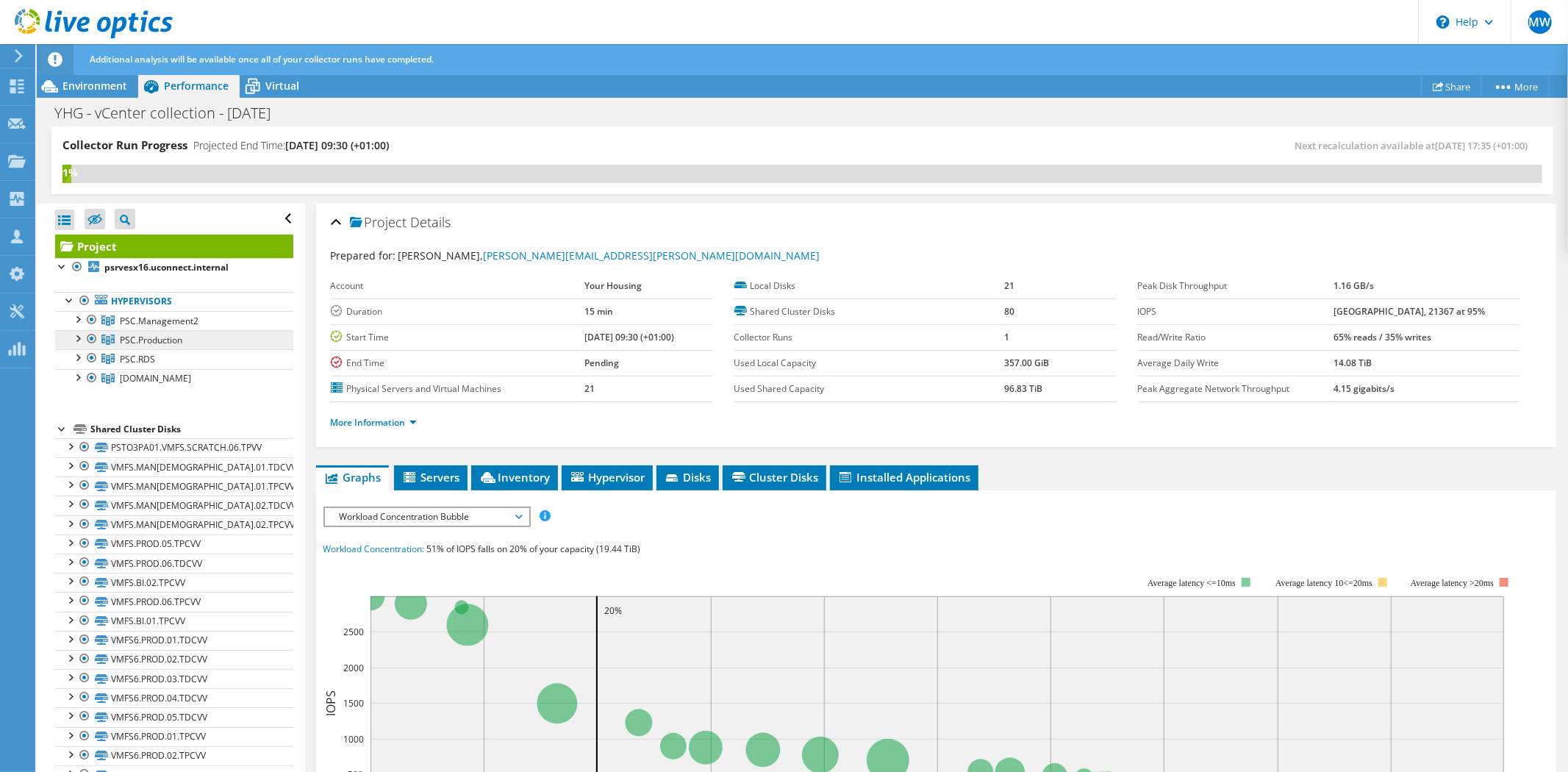
click at [149, 327] on span "PSC.Production" at bounding box center [159, 320] width 79 height 12
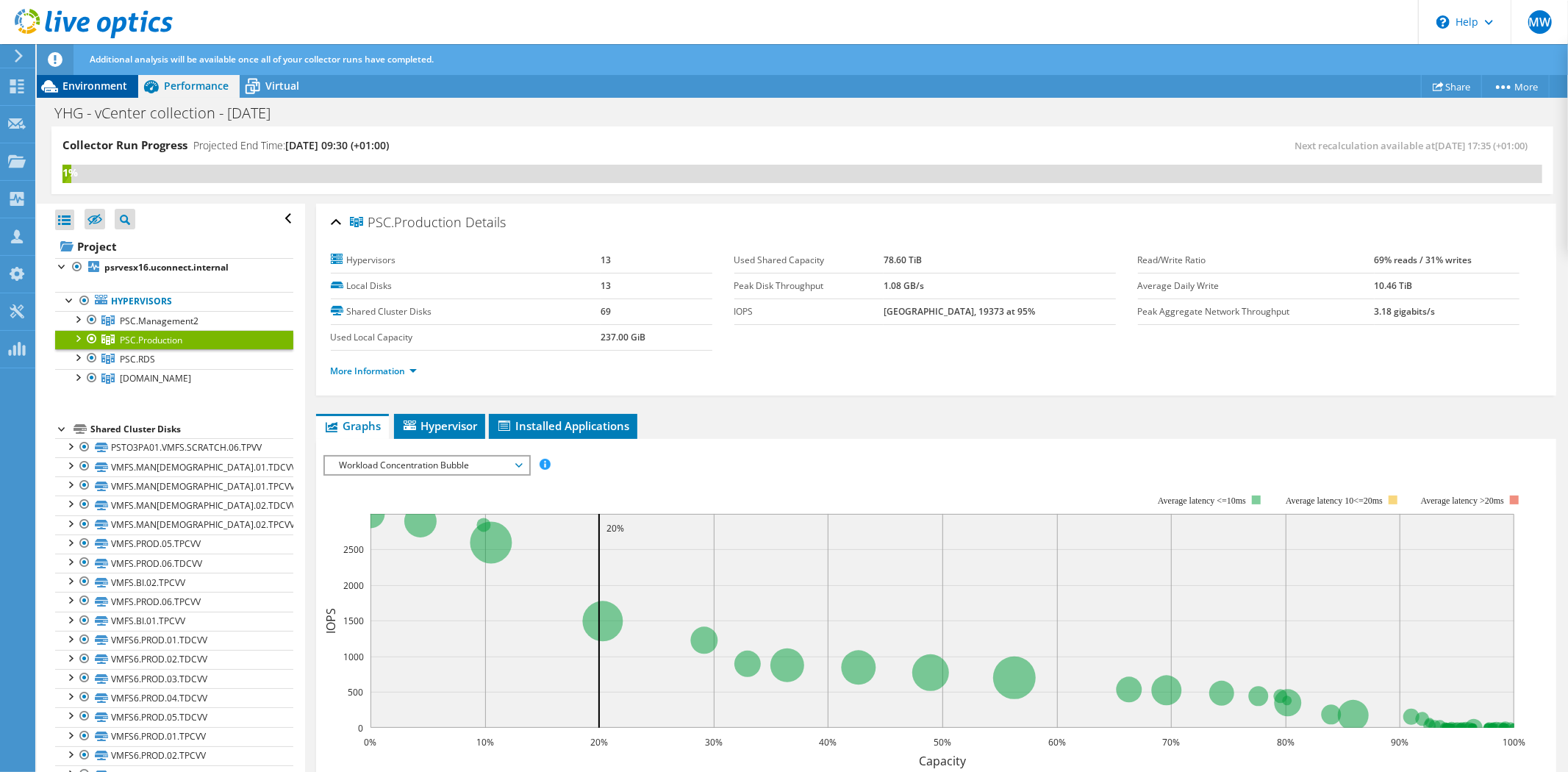
click at [106, 97] on div "Environment" at bounding box center [87, 86] width 101 height 23
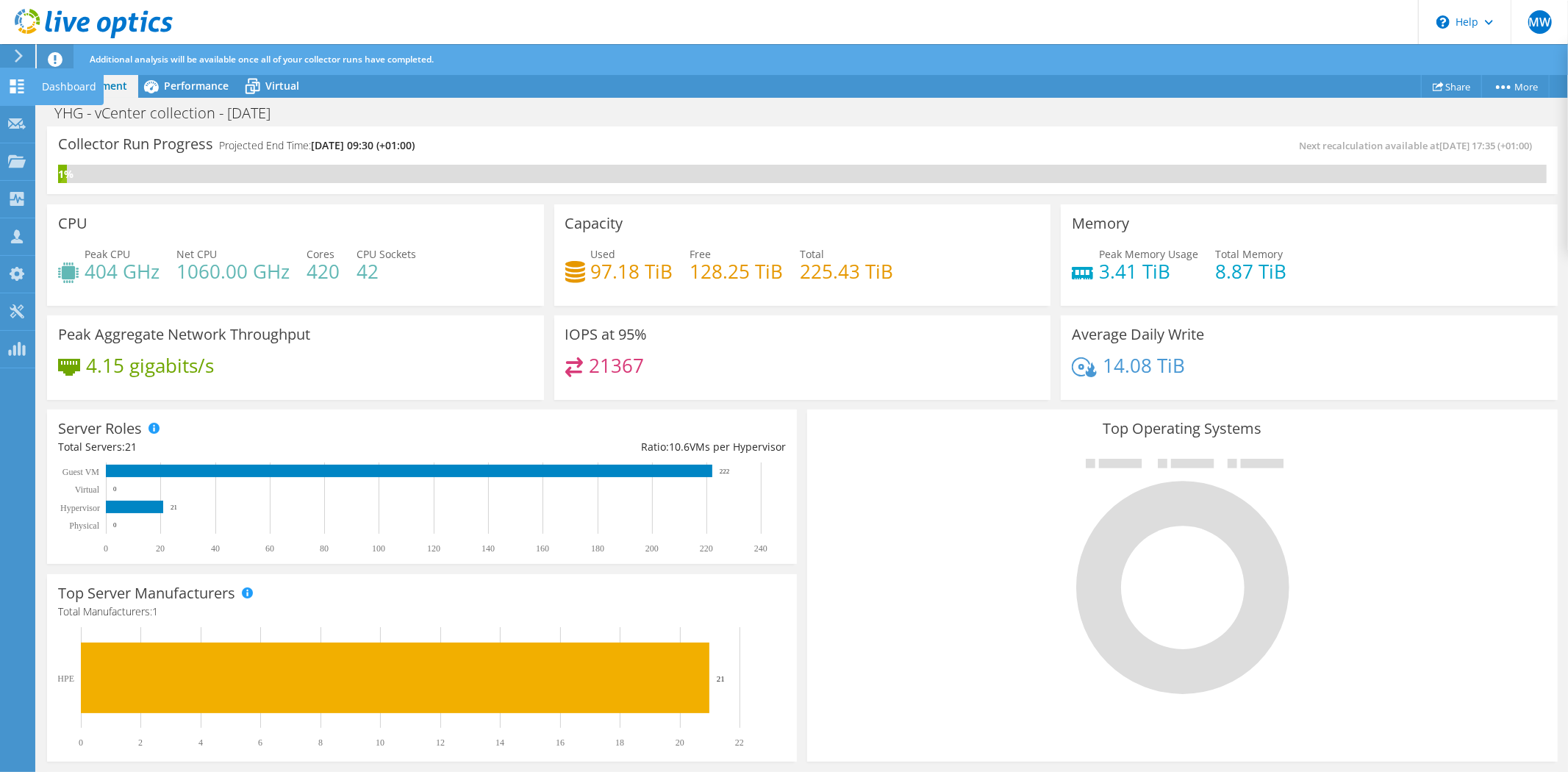
click at [11, 86] on icon at bounding box center [17, 86] width 17 height 14
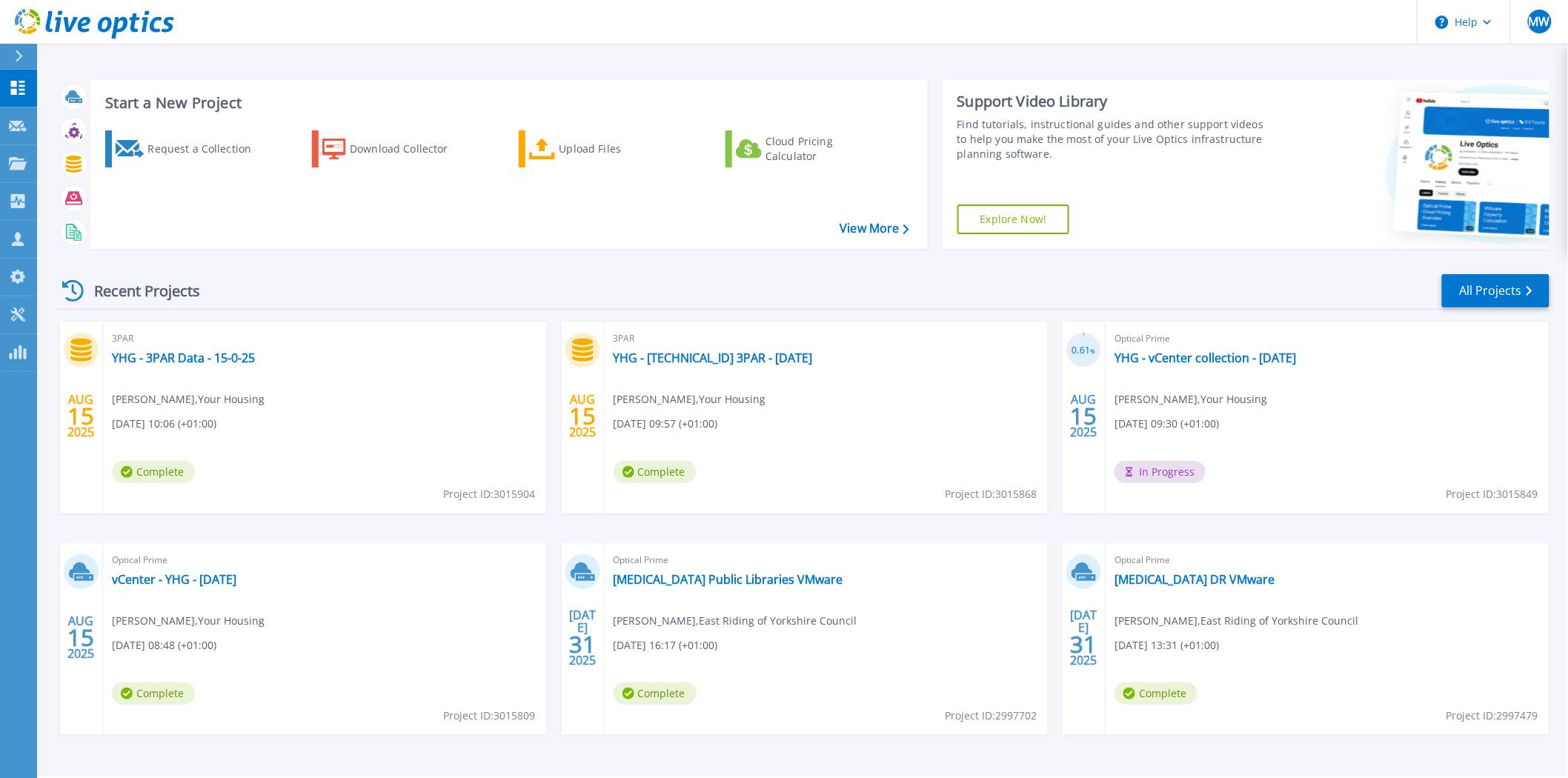
click at [189, 588] on div "Optical Prime vCenter - YHG - [DATE] [PERSON_NAME] , Your Housing [DATE] 08:48 …" at bounding box center [325, 639] width 444 height 192
click at [189, 587] on link "vCenter - YHG - [DATE]" at bounding box center [174, 580] width 125 height 15
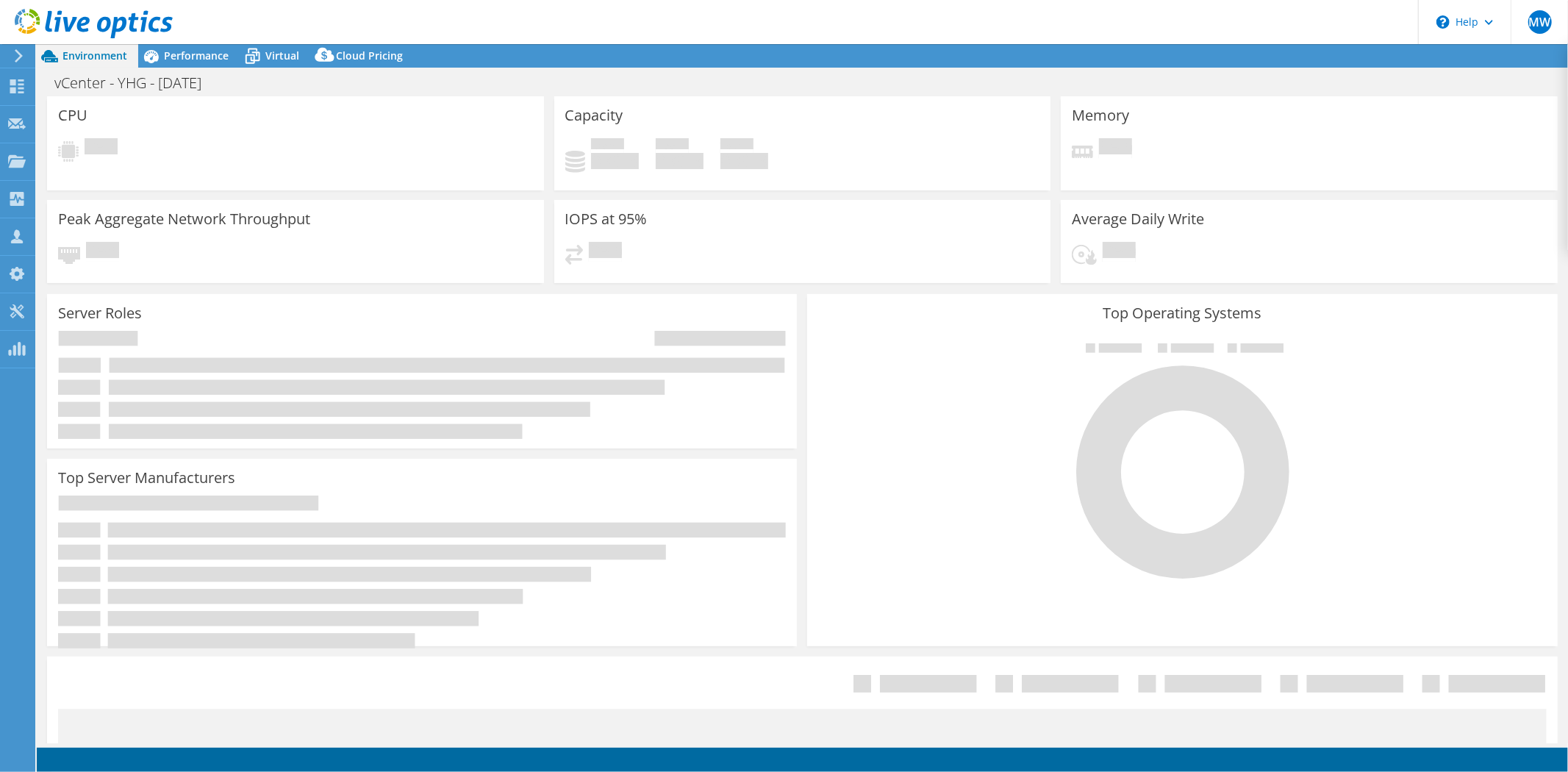
select select "USD"
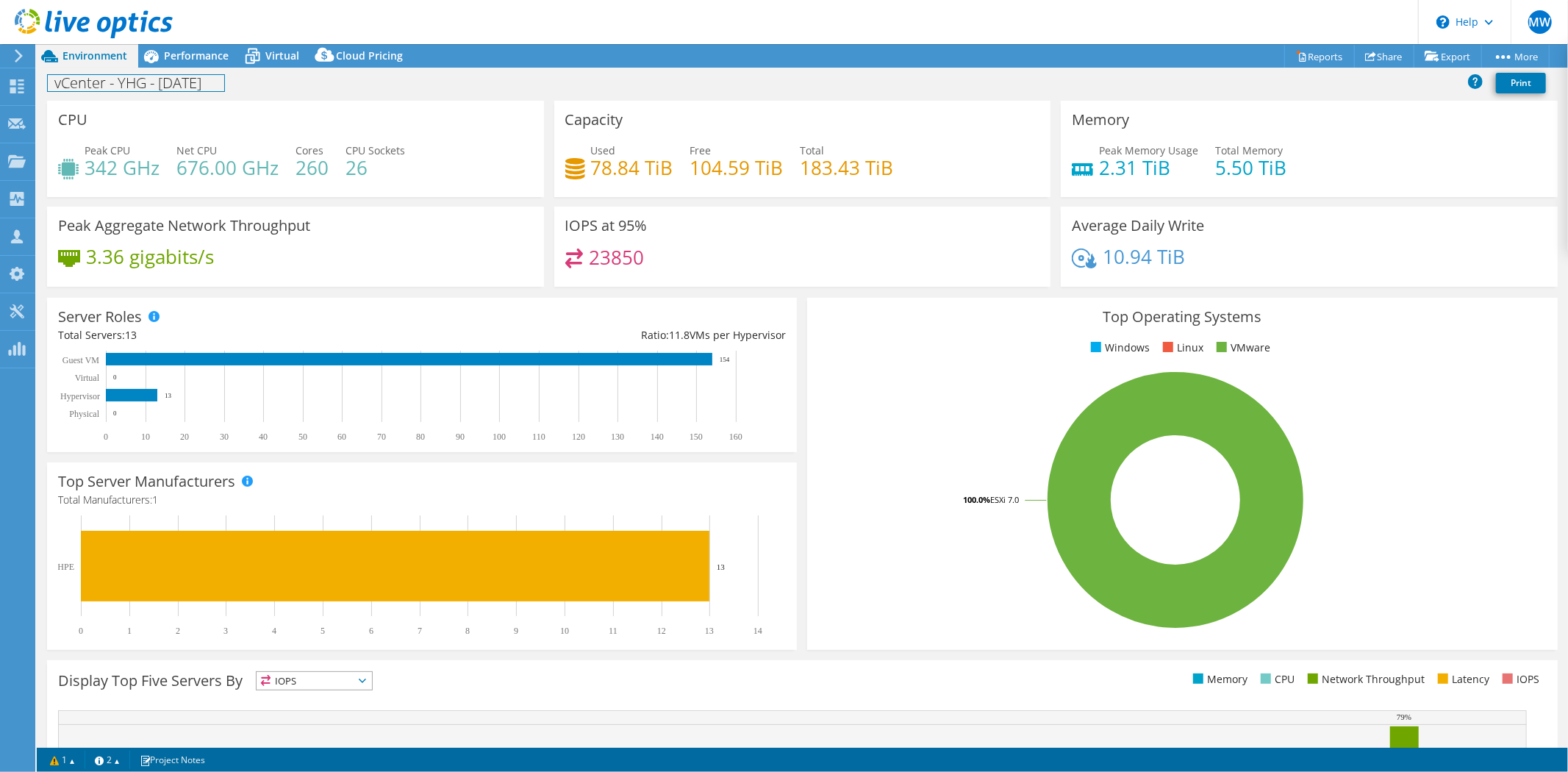
click at [181, 70] on div "vCenter - YHG - 15.08.25 Print" at bounding box center [802, 82] width 1531 height 27
click at [192, 56] on span "Performance" at bounding box center [196, 55] width 65 height 14
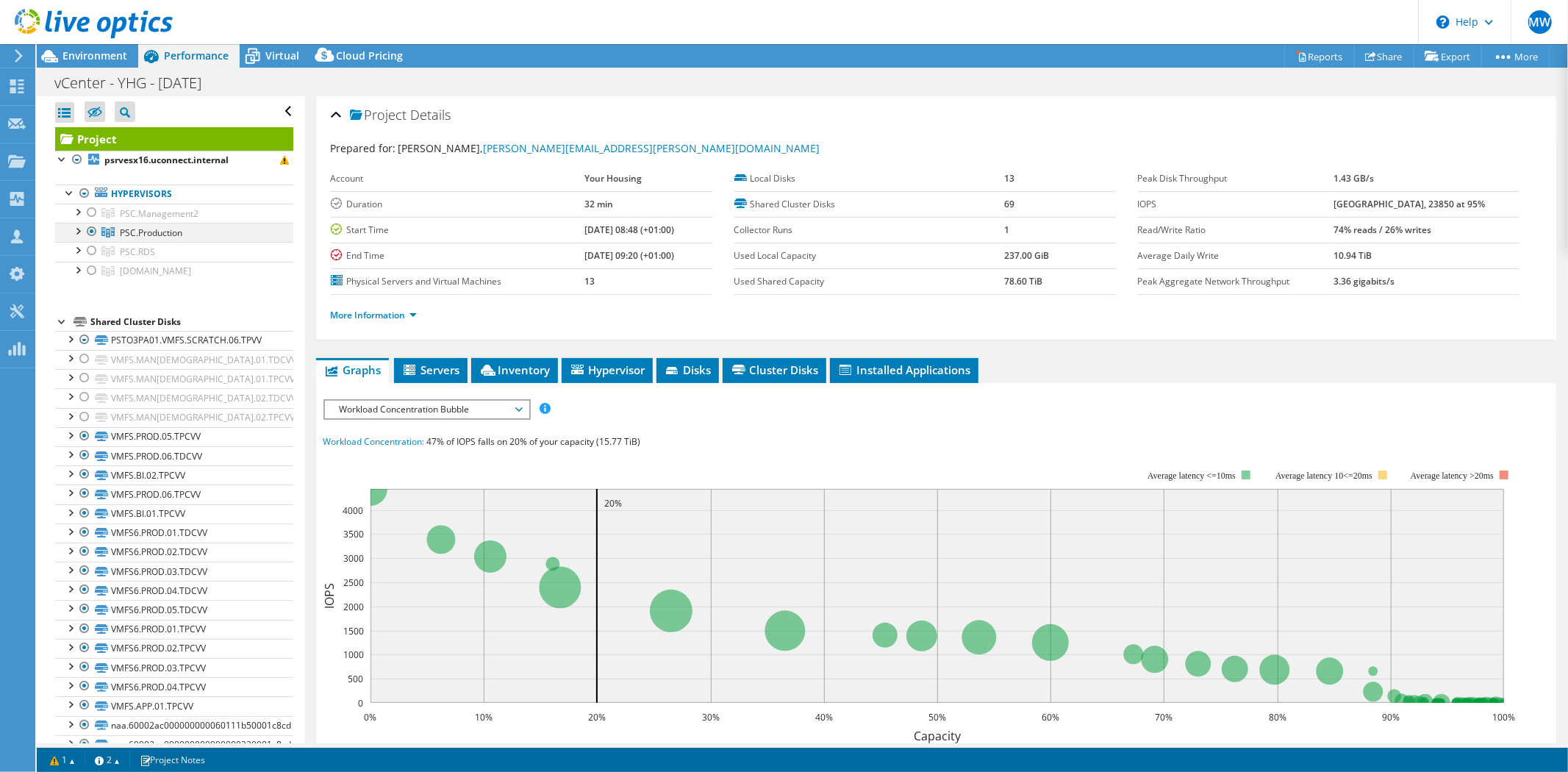
click at [91, 233] on div at bounding box center [92, 231] width 15 height 17
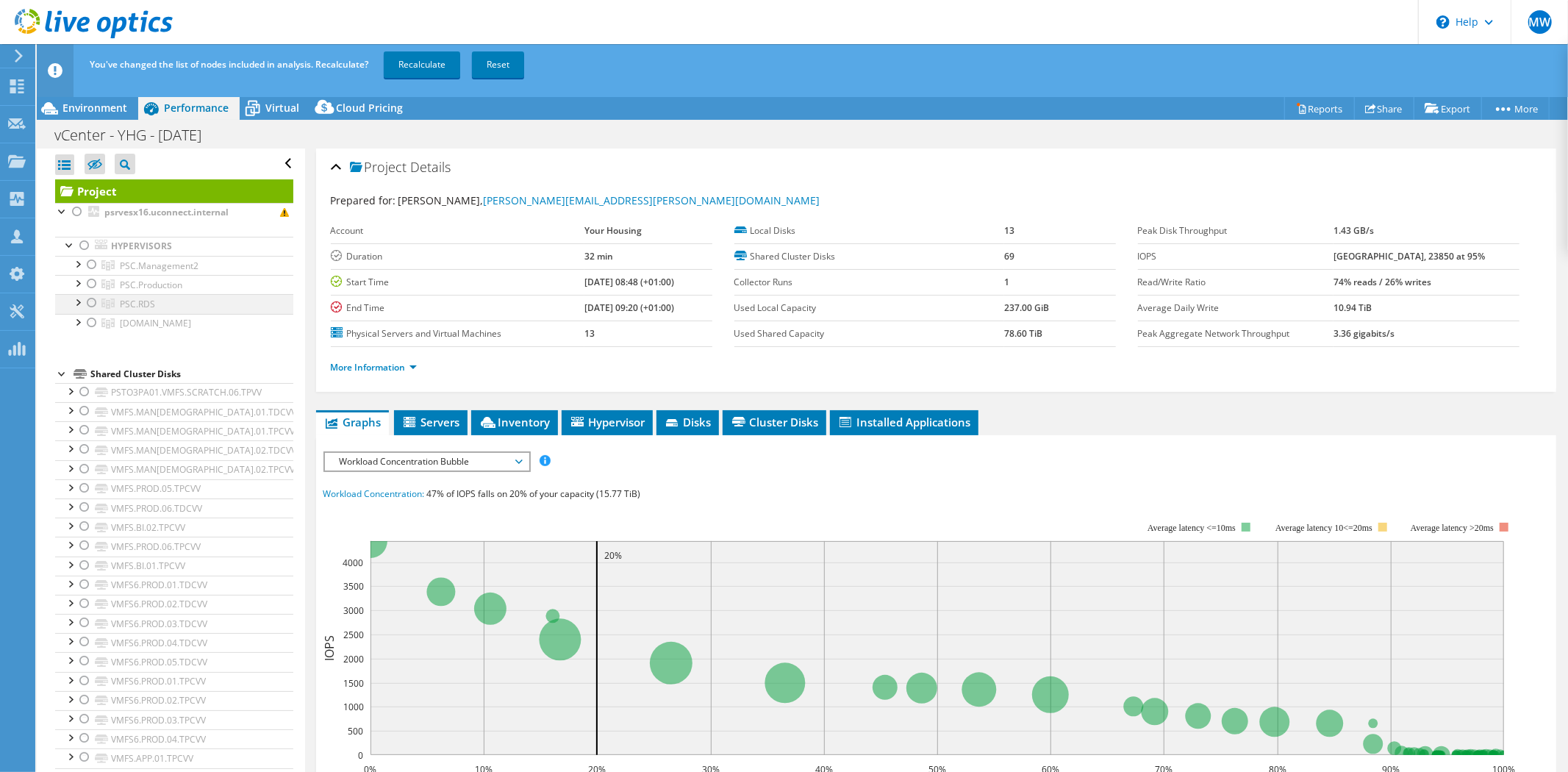
click at [91, 304] on div at bounding box center [92, 303] width 15 height 17
click at [428, 62] on link "Recalculate" at bounding box center [422, 65] width 76 height 27
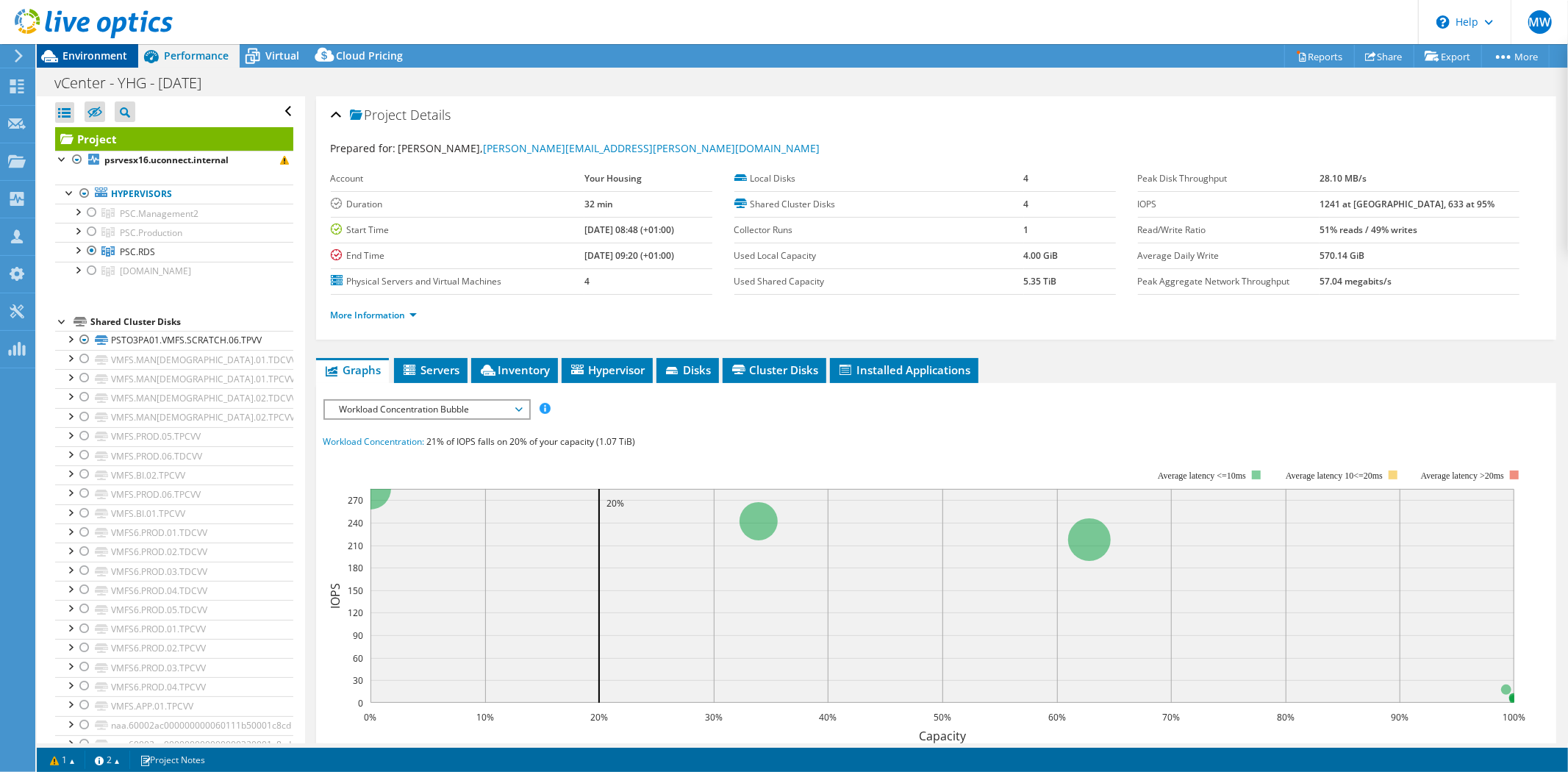
click at [124, 59] on span "Environment" at bounding box center [95, 55] width 65 height 14
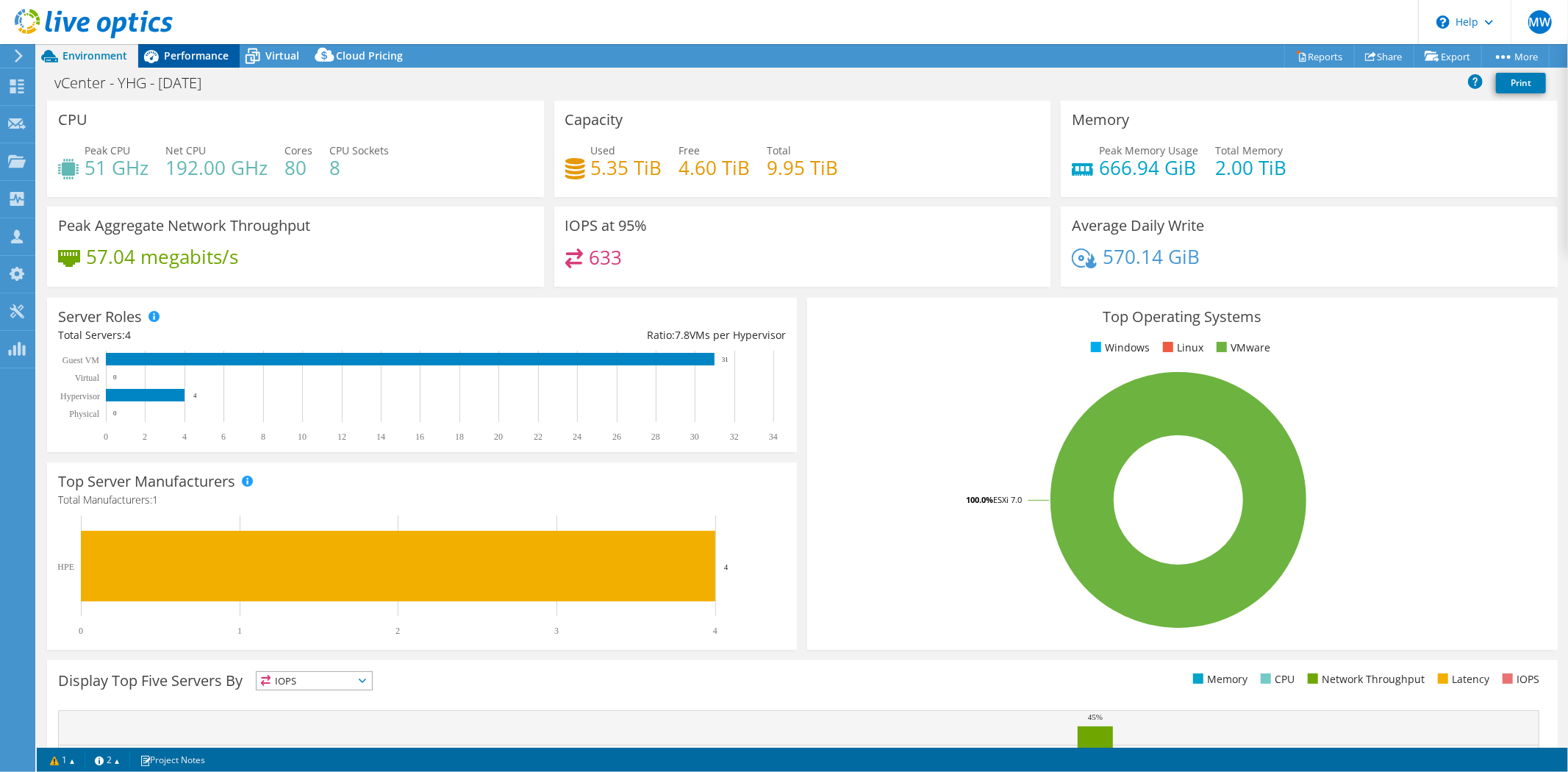
click at [204, 53] on span "Performance" at bounding box center [196, 55] width 65 height 14
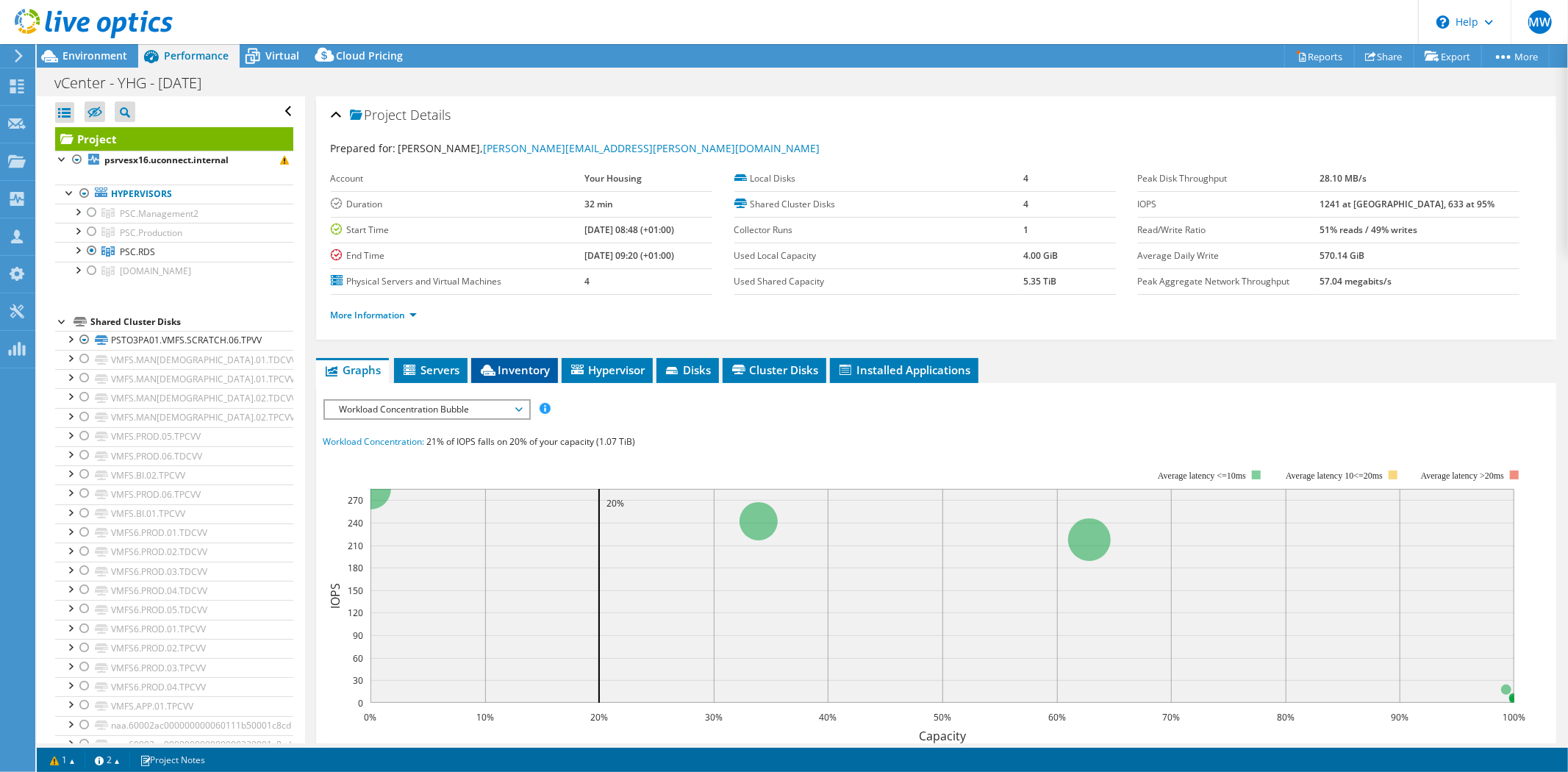
click at [522, 364] on span "Inventory" at bounding box center [515, 370] width 72 height 15
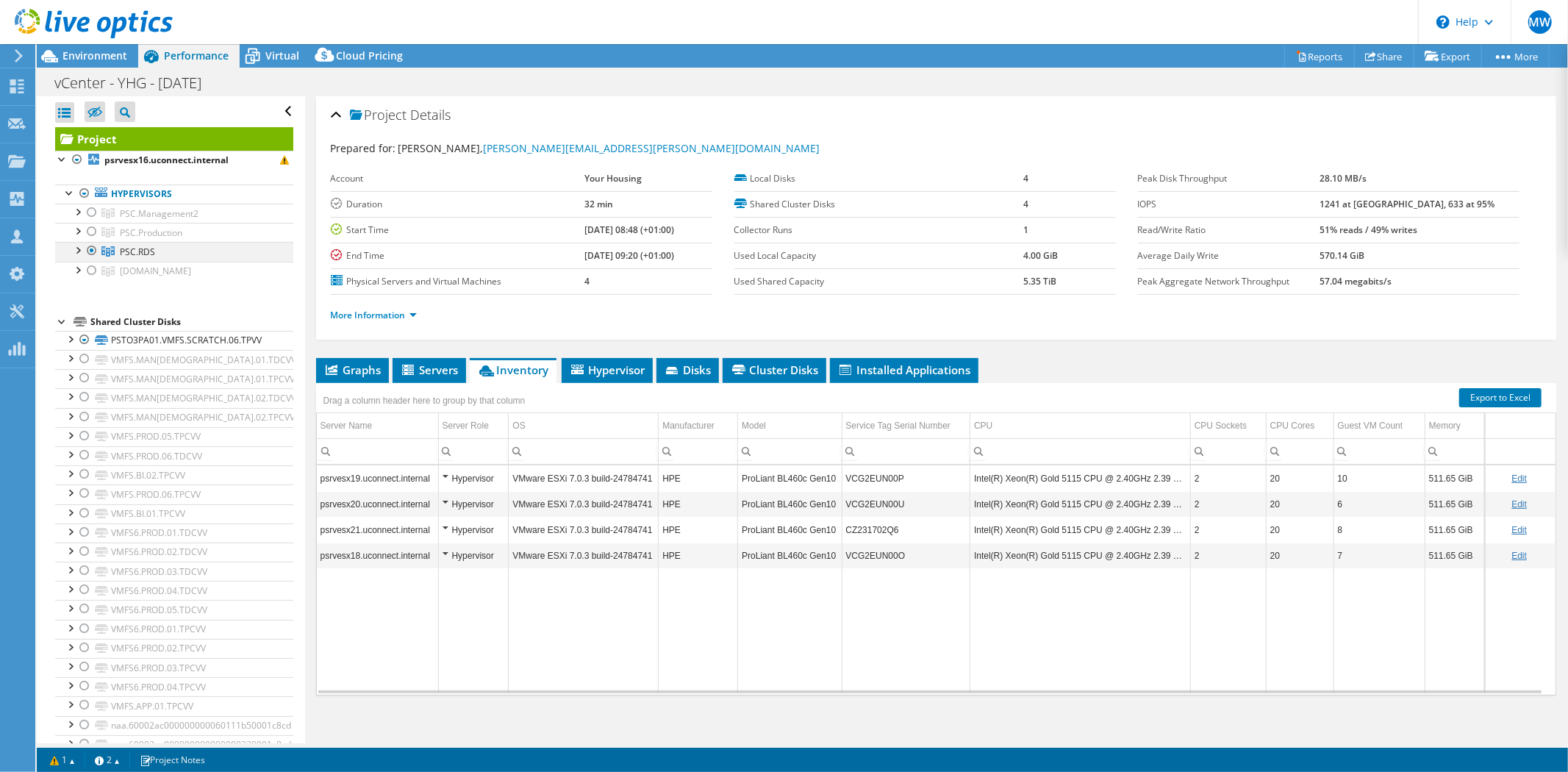
click at [92, 252] on div at bounding box center [92, 250] width 15 height 17
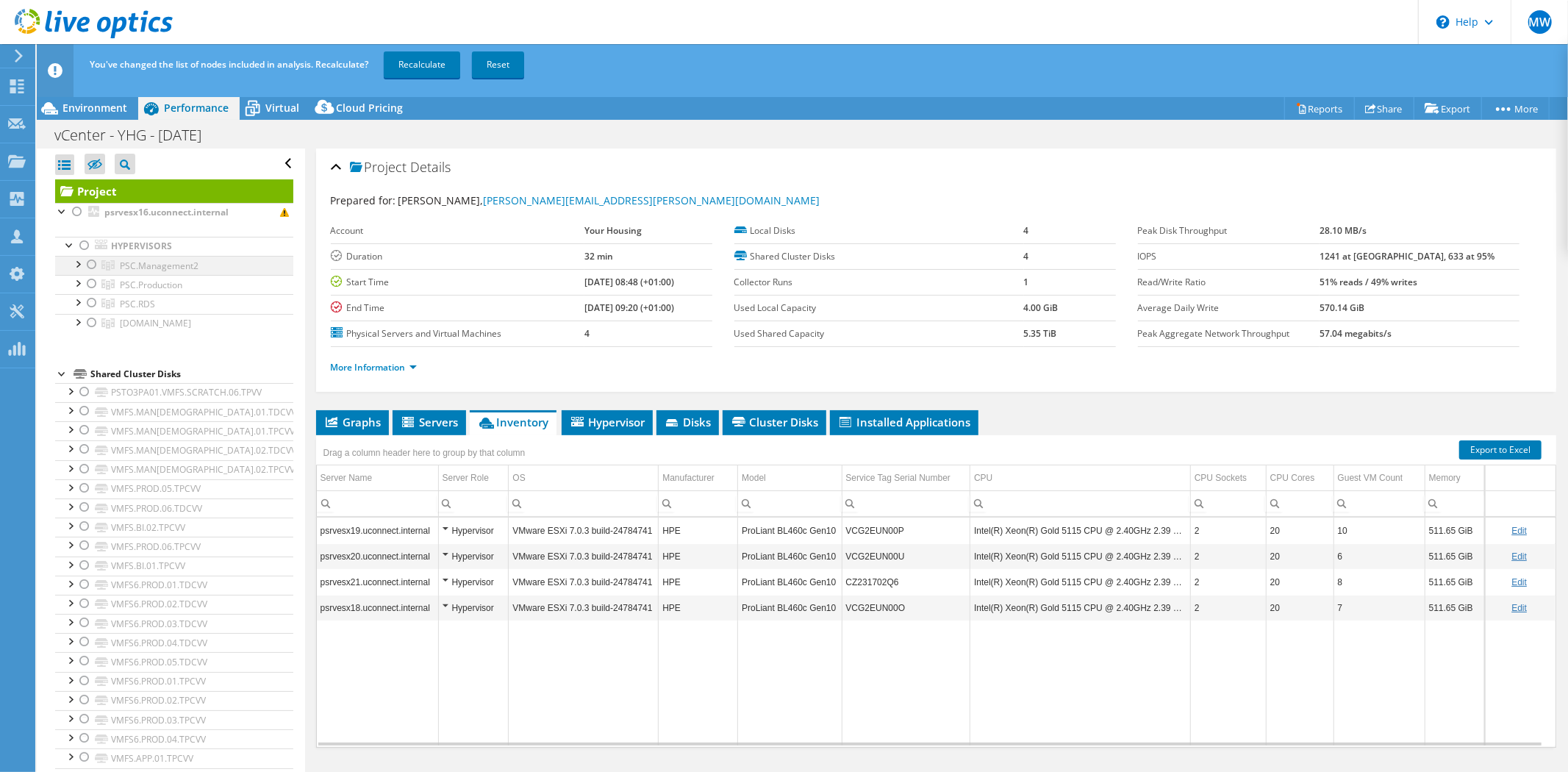
click at [92, 264] on div at bounding box center [92, 265] width 15 height 17
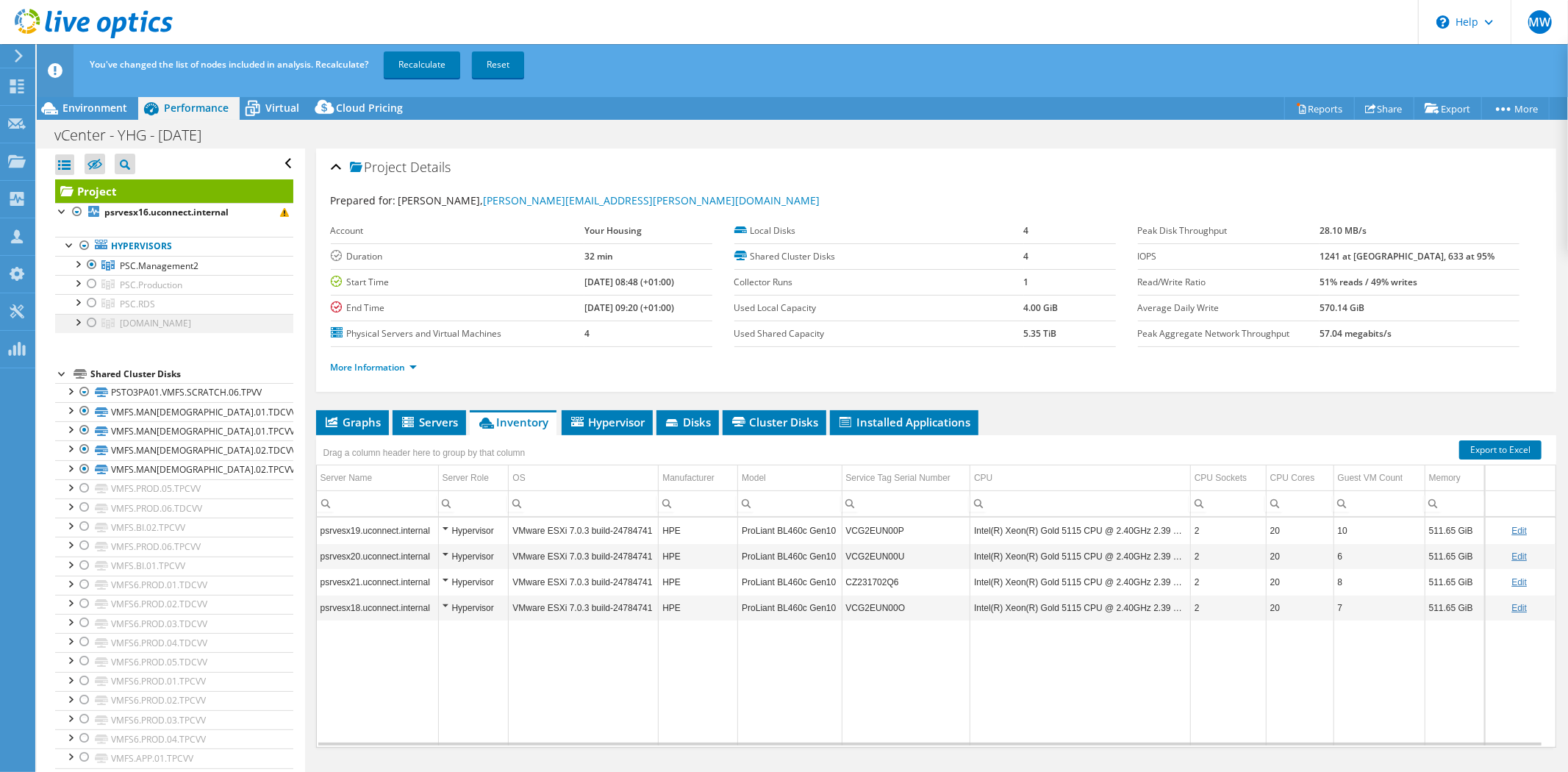
click at [86, 321] on div at bounding box center [92, 323] width 15 height 17
click at [407, 67] on link "Recalculate" at bounding box center [422, 65] width 76 height 27
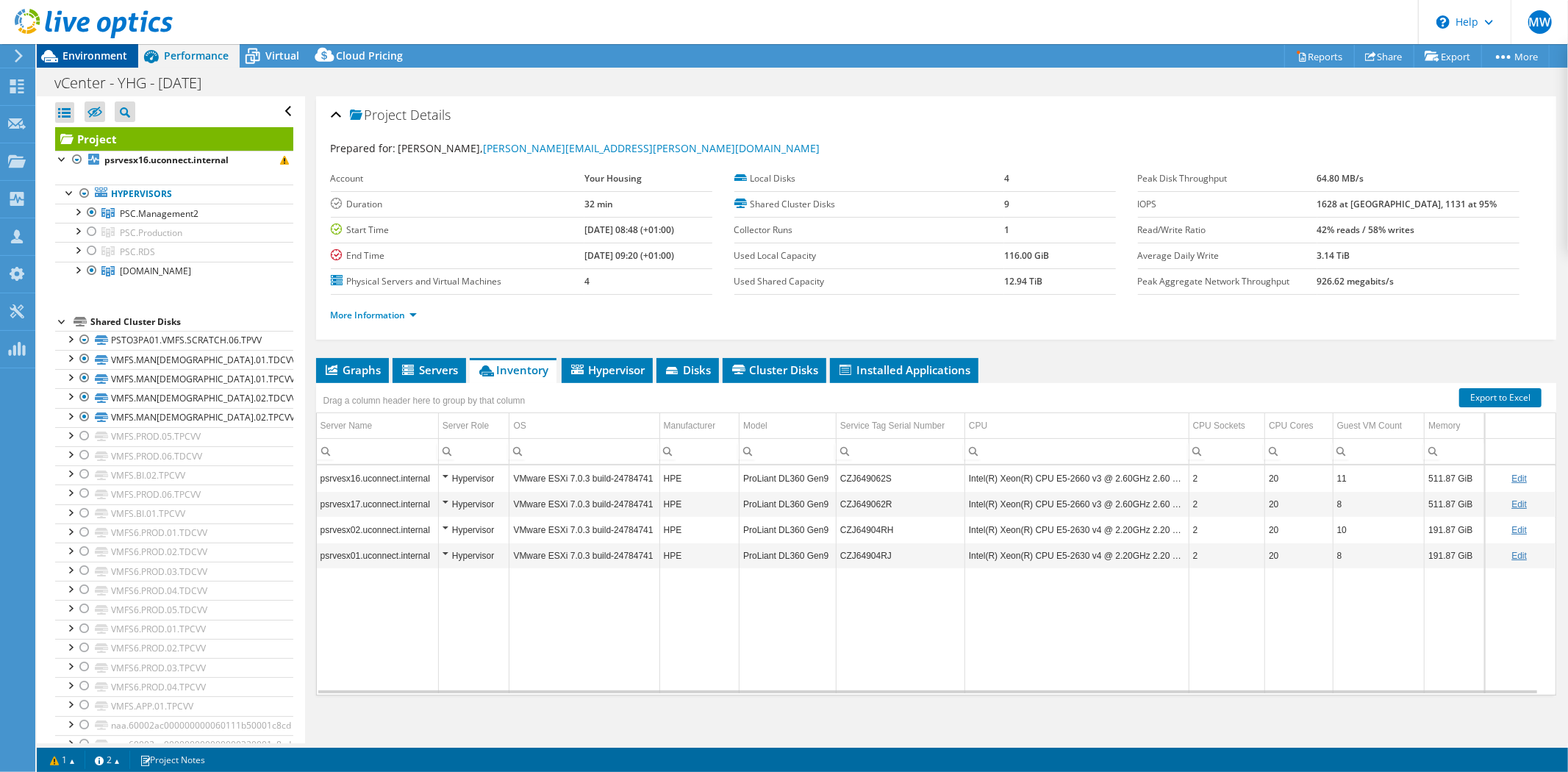
click at [90, 56] on span "Environment" at bounding box center [95, 55] width 65 height 14
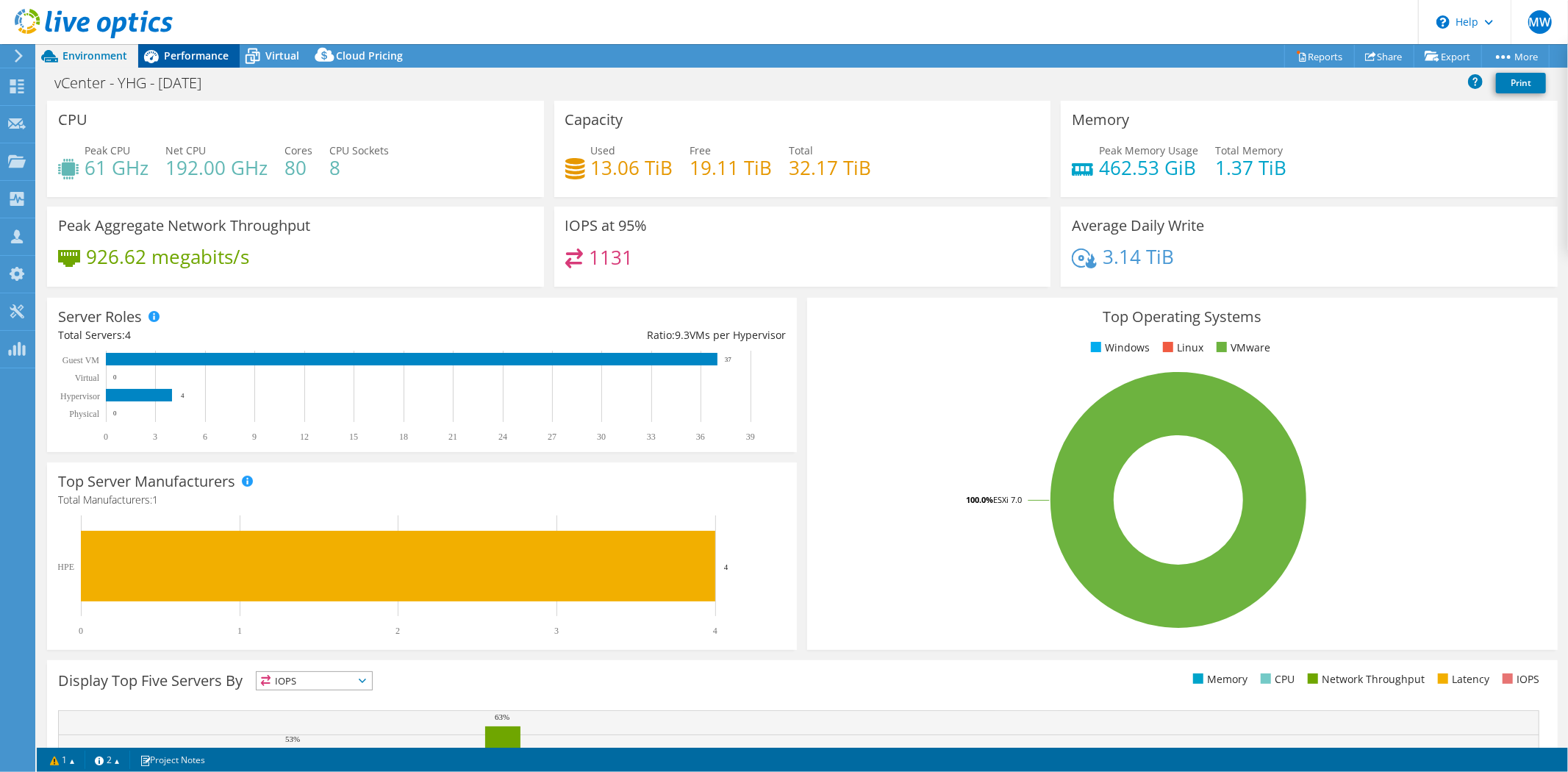
click at [184, 47] on div "Performance" at bounding box center [189, 56] width 101 height 23
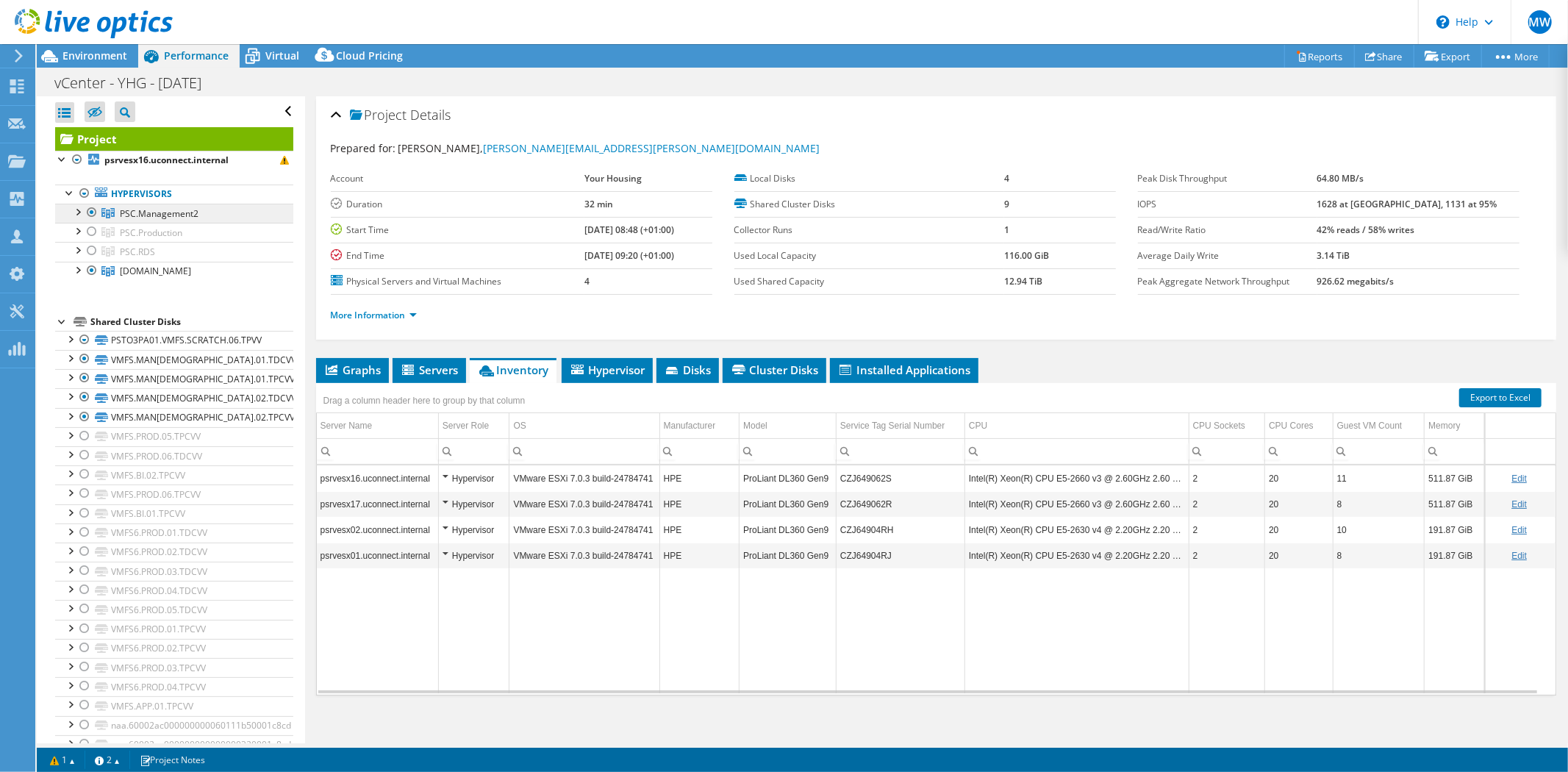
click at [176, 215] on span "PSC.Management2" at bounding box center [159, 213] width 79 height 12
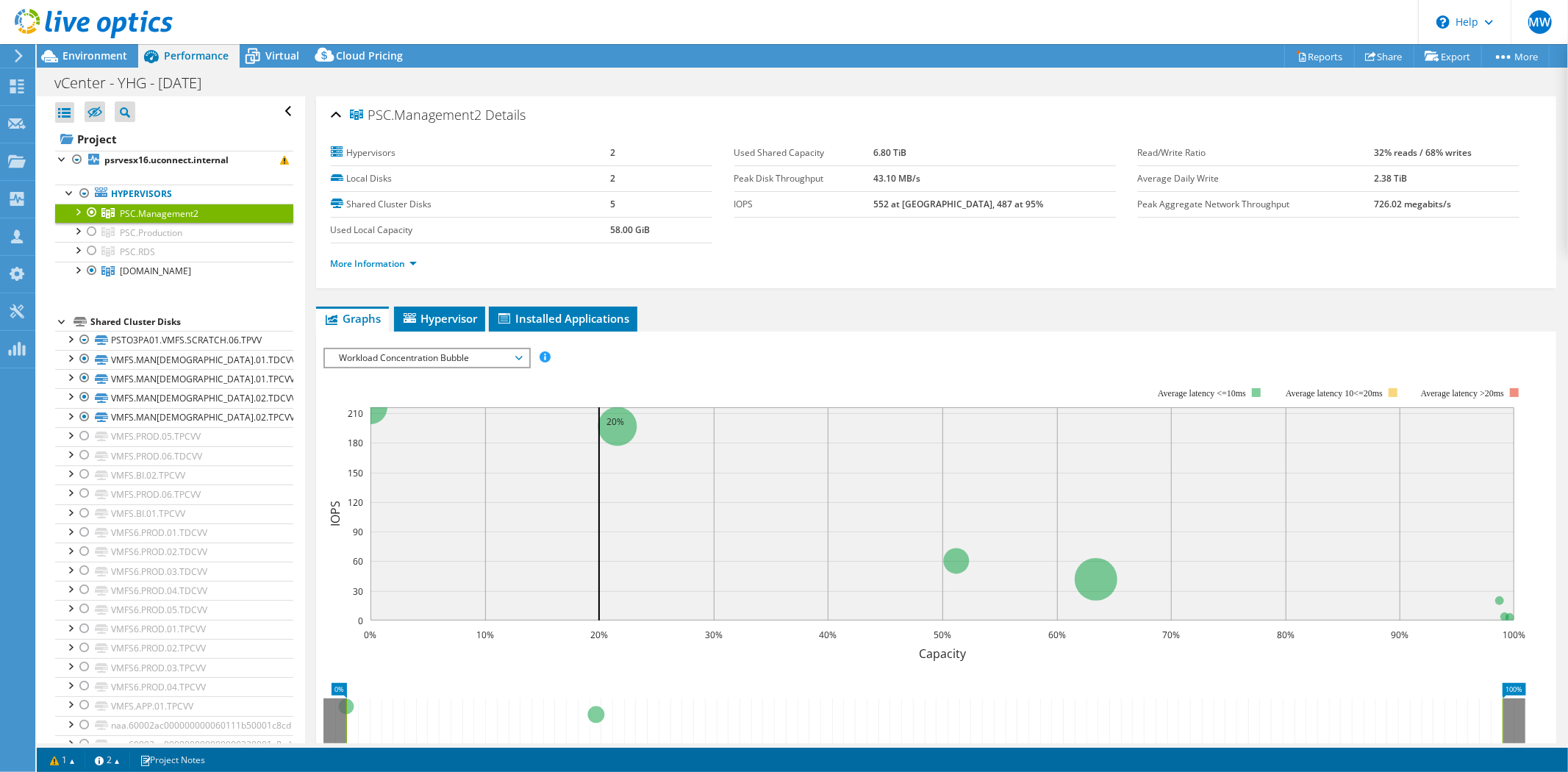
click at [105, 47] on div at bounding box center [86, 24] width 173 height 49
click at [107, 56] on span "Environment" at bounding box center [95, 55] width 65 height 14
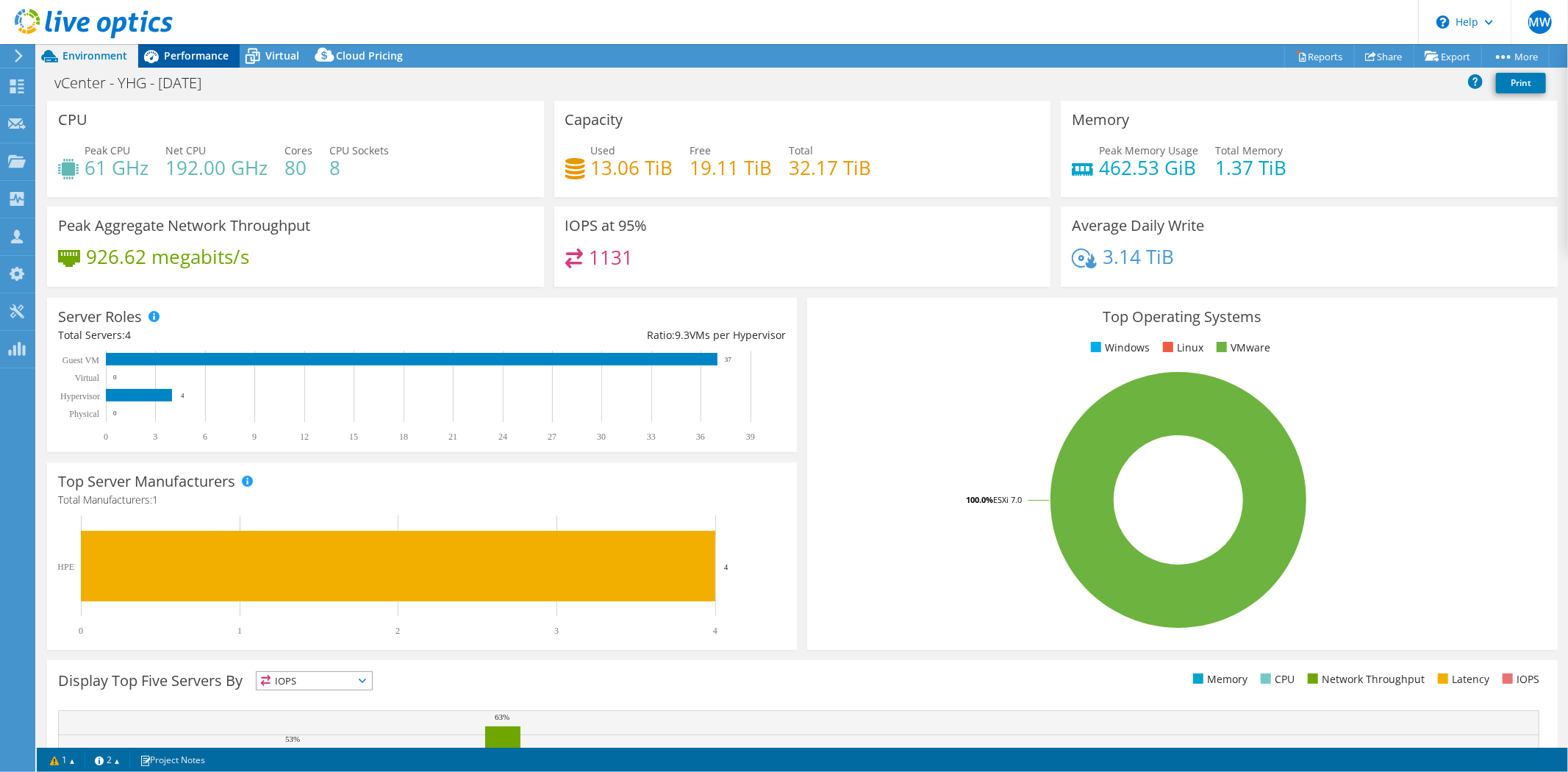
click at [219, 60] on span "Performance" at bounding box center [196, 55] width 65 height 14
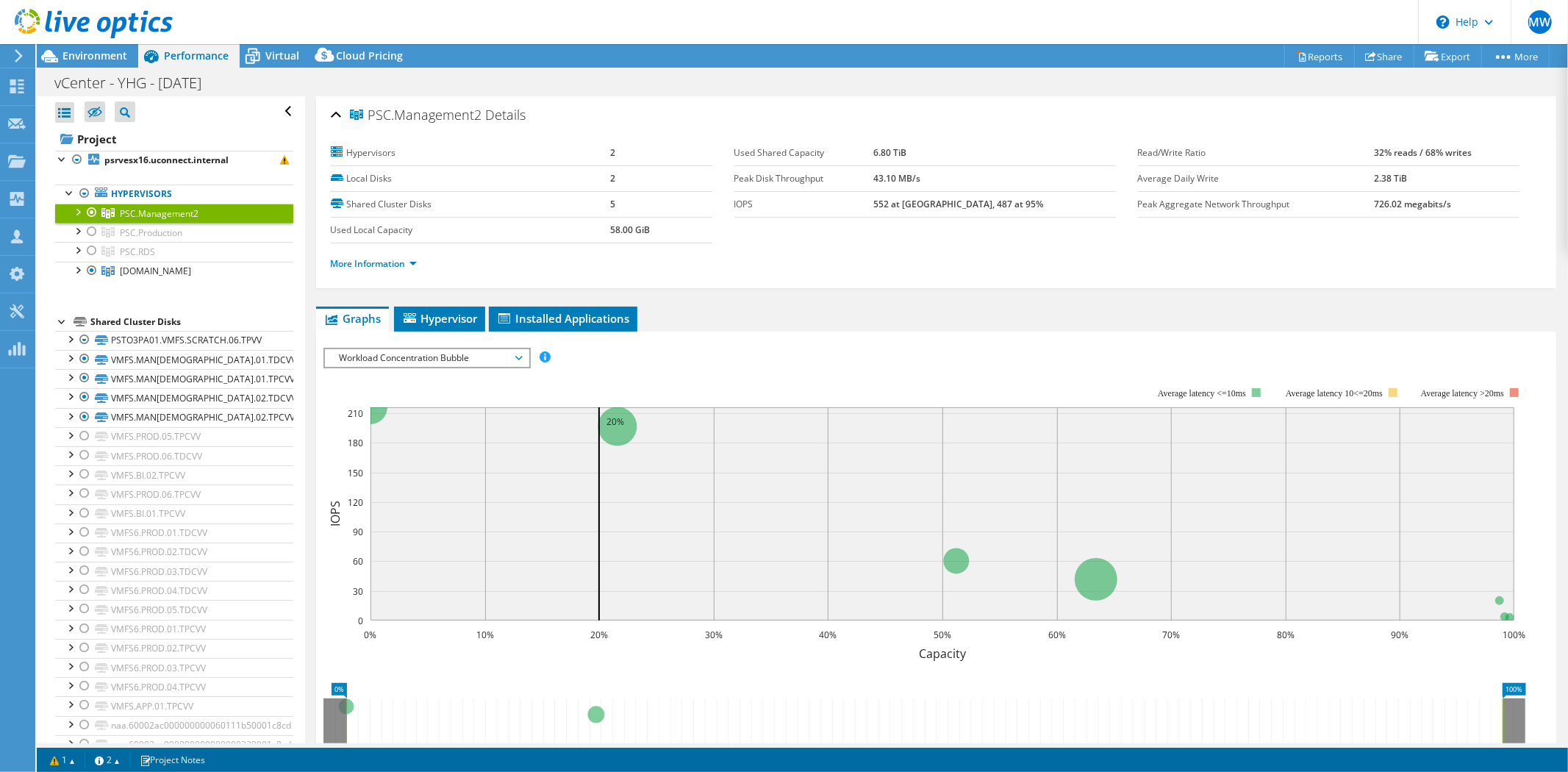
click at [92, 216] on div at bounding box center [92, 212] width 15 height 17
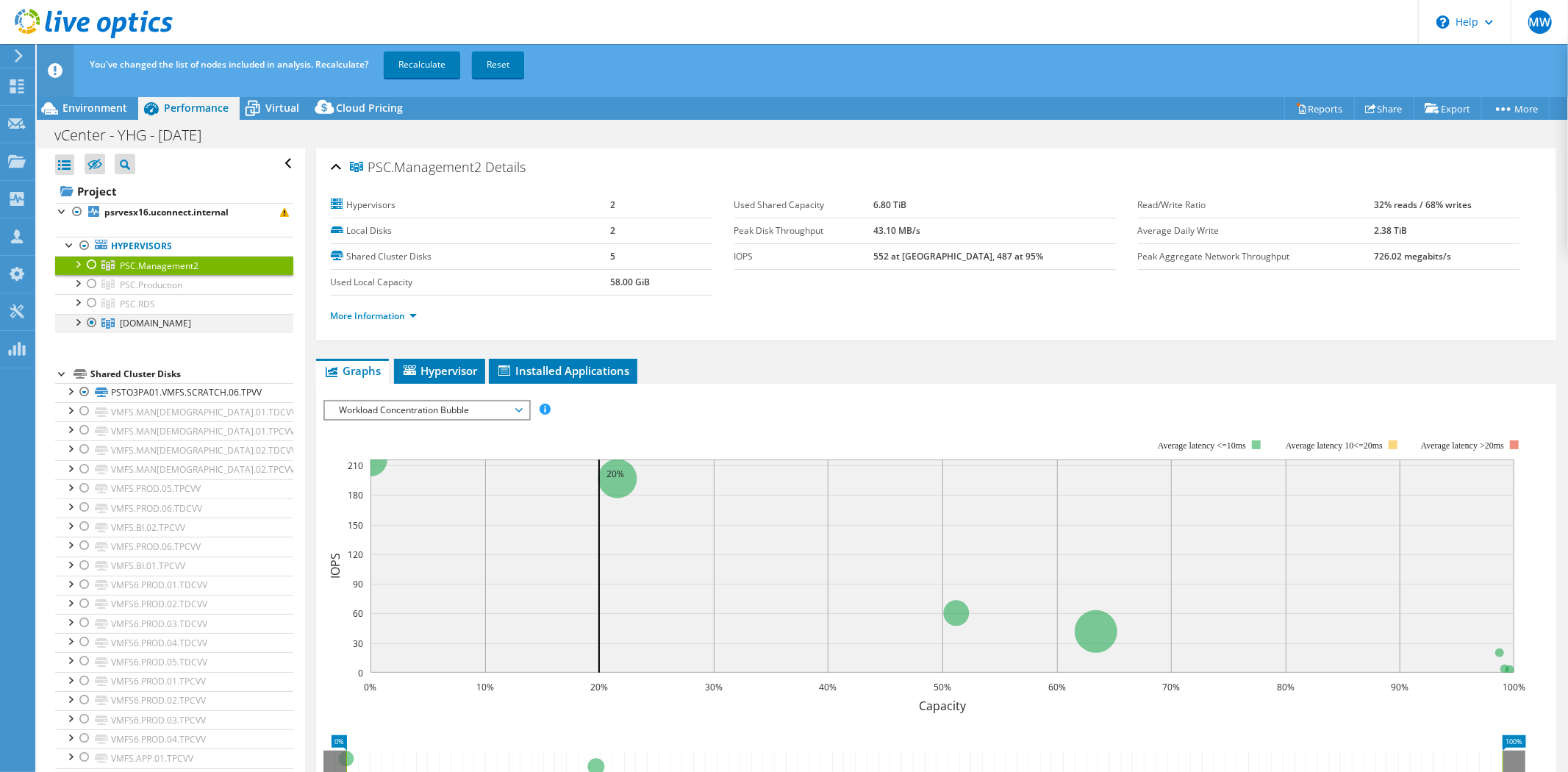
click at [89, 322] on div at bounding box center [92, 323] width 15 height 17
click at [89, 302] on div at bounding box center [92, 303] width 15 height 17
click at [441, 53] on link "Recalculate" at bounding box center [422, 65] width 76 height 27
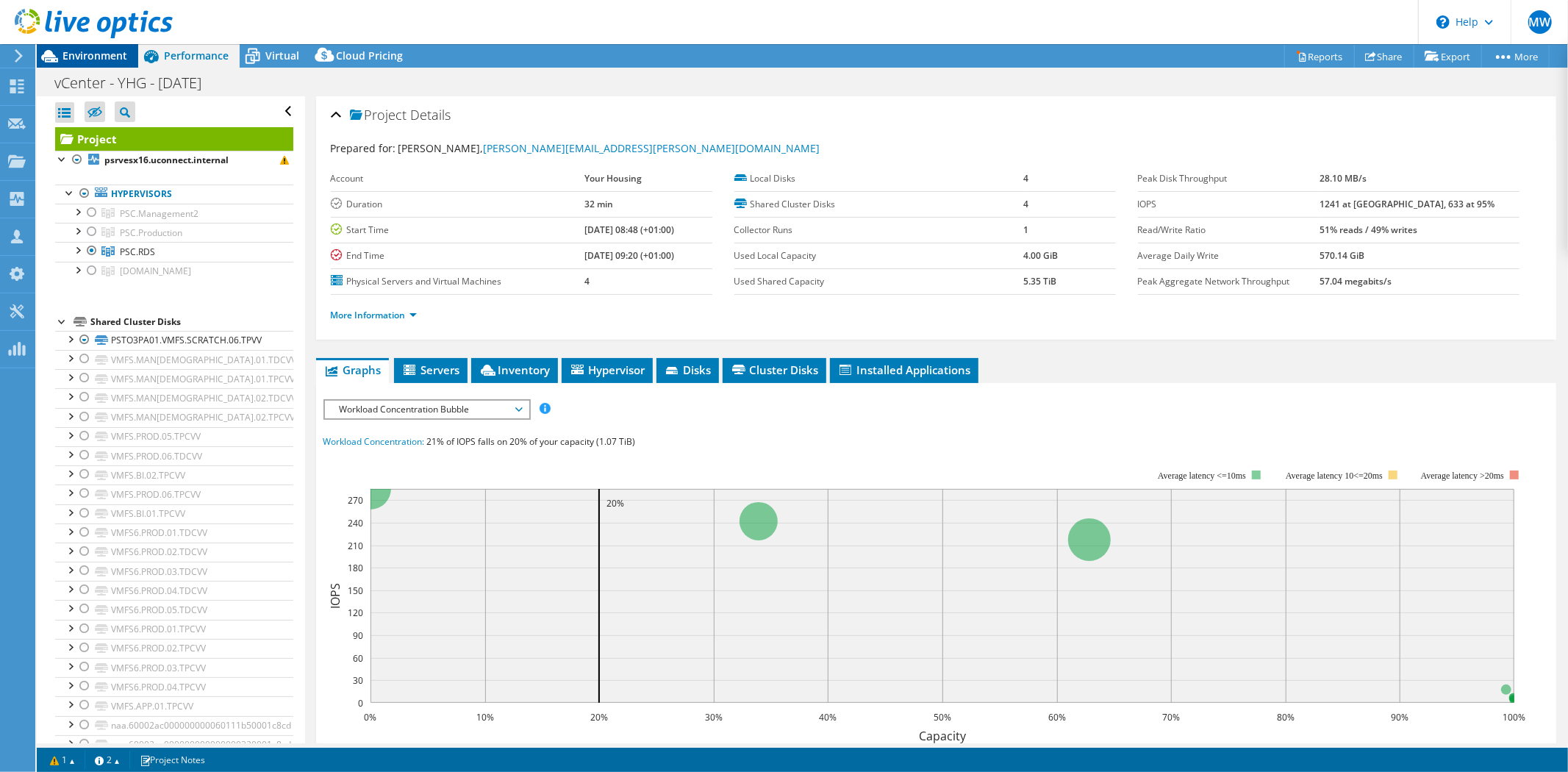
click at [100, 55] on span "Environment" at bounding box center [95, 55] width 65 height 14
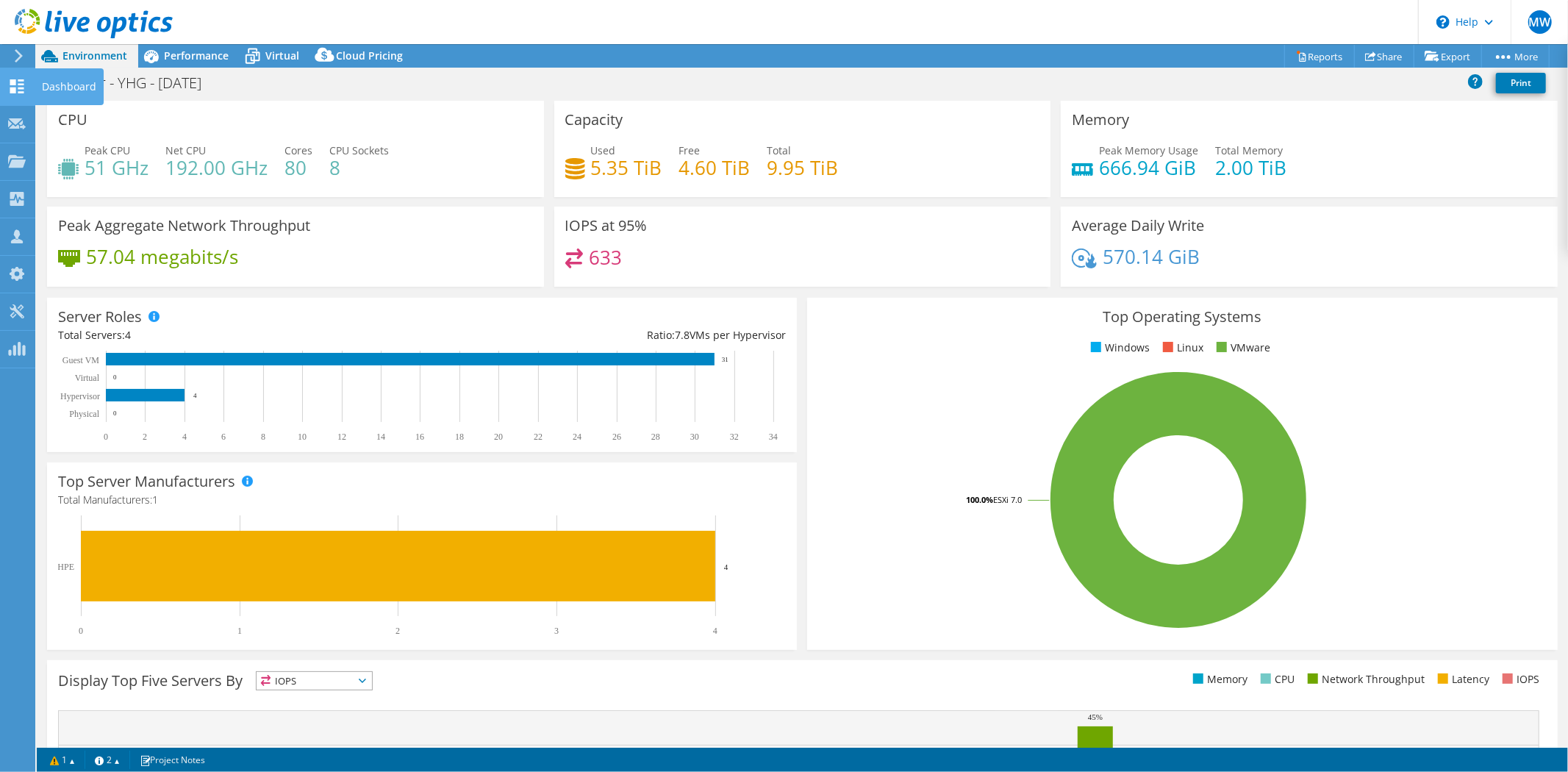
click at [19, 86] on icon at bounding box center [17, 86] width 17 height 14
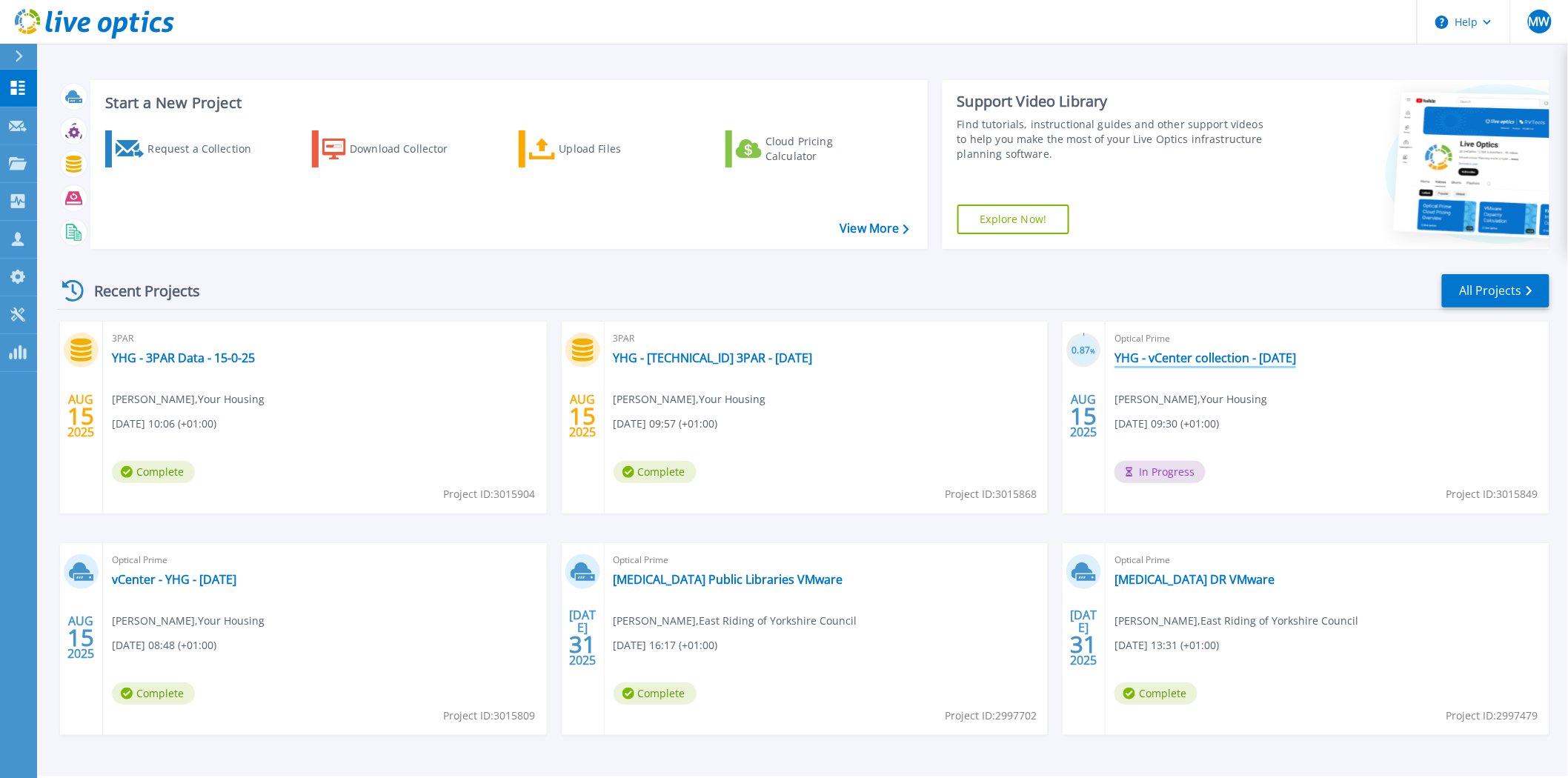
click at [1181, 361] on link "YHG - vCenter collection - [DATE]" at bounding box center [1205, 358] width 182 height 15
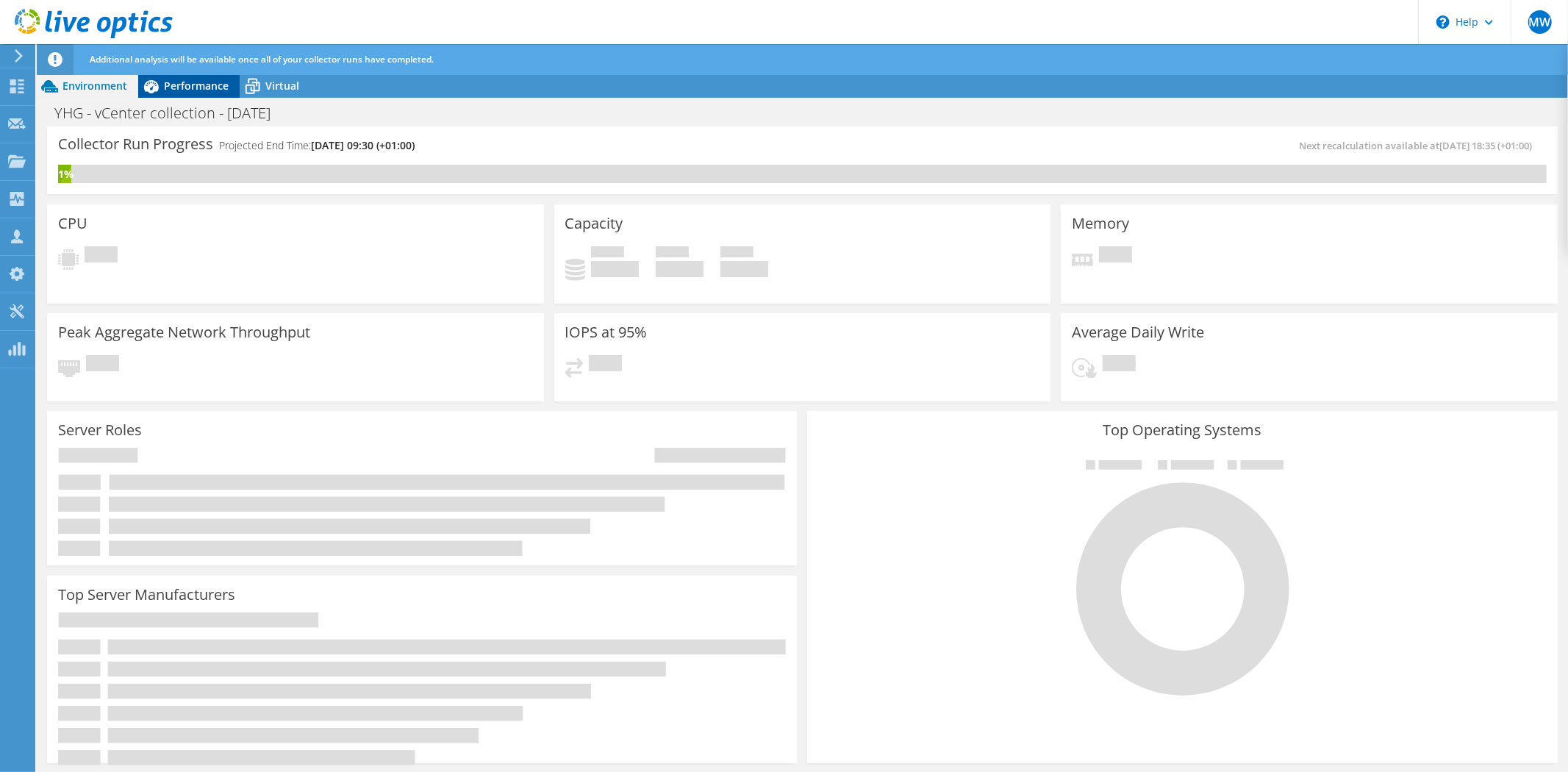
click at [191, 92] on div "Performance" at bounding box center [189, 86] width 101 height 23
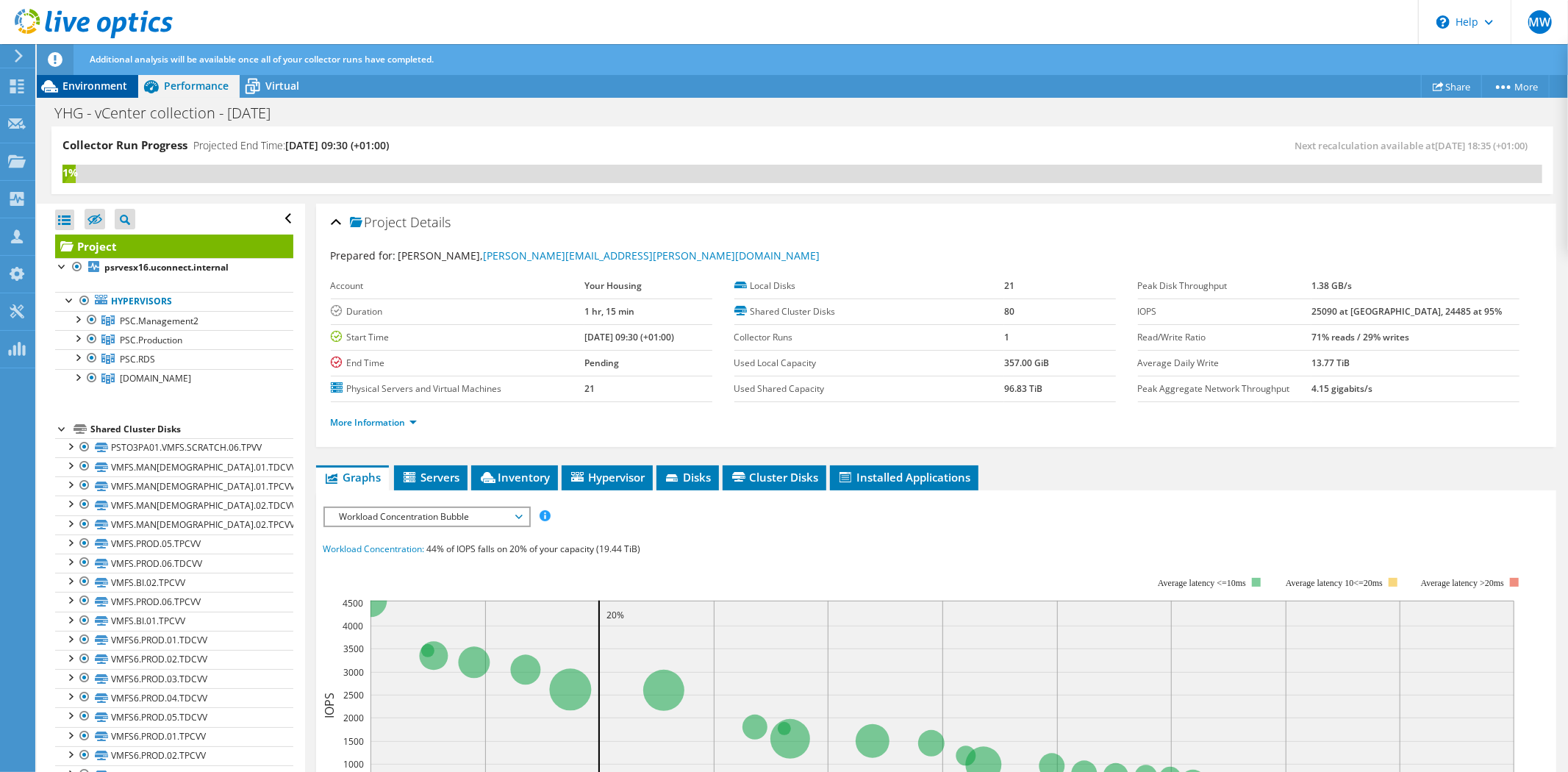
click at [104, 79] on span "Environment" at bounding box center [95, 86] width 65 height 14
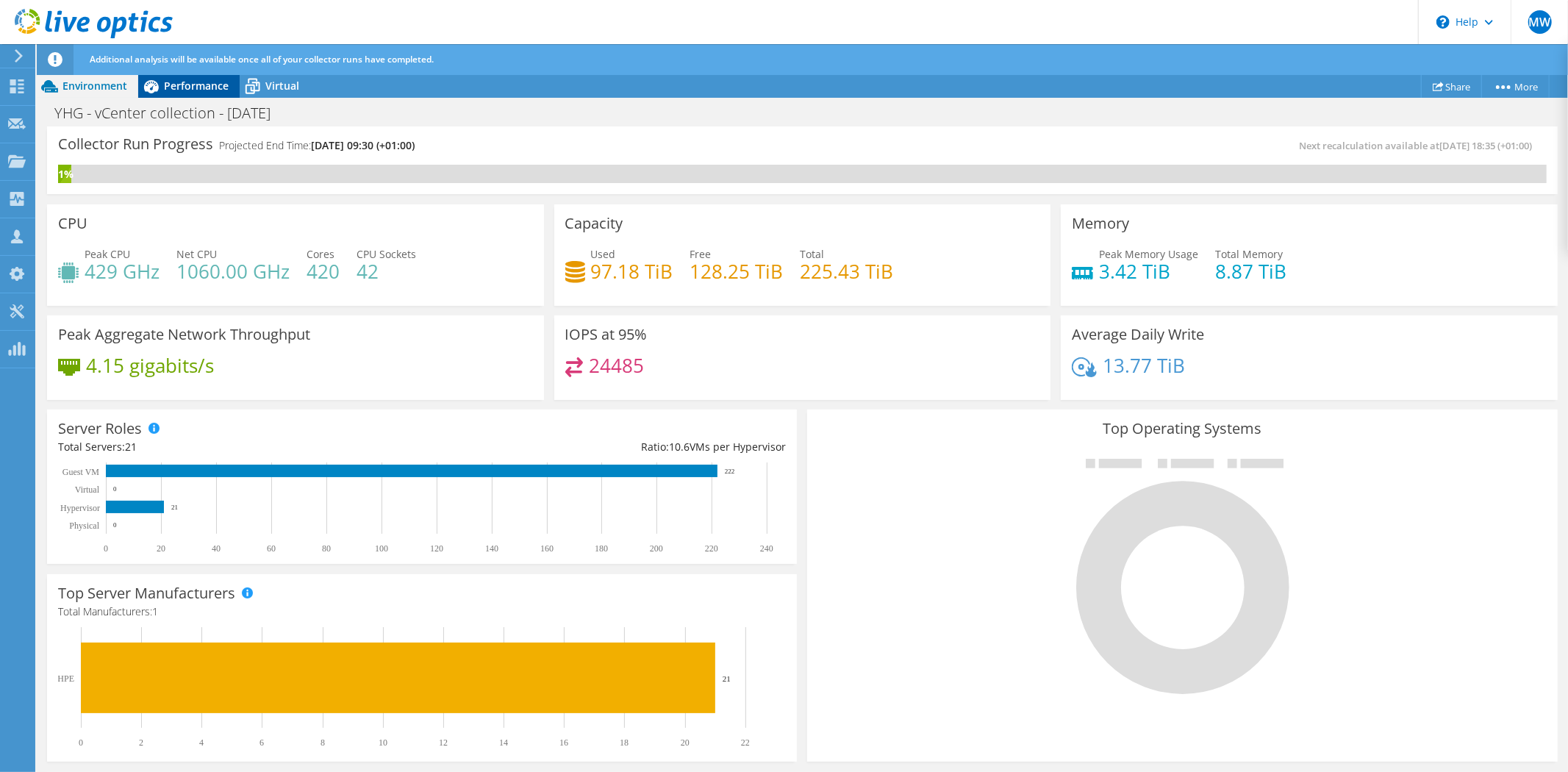
click at [173, 90] on span "Performance" at bounding box center [196, 86] width 65 height 14
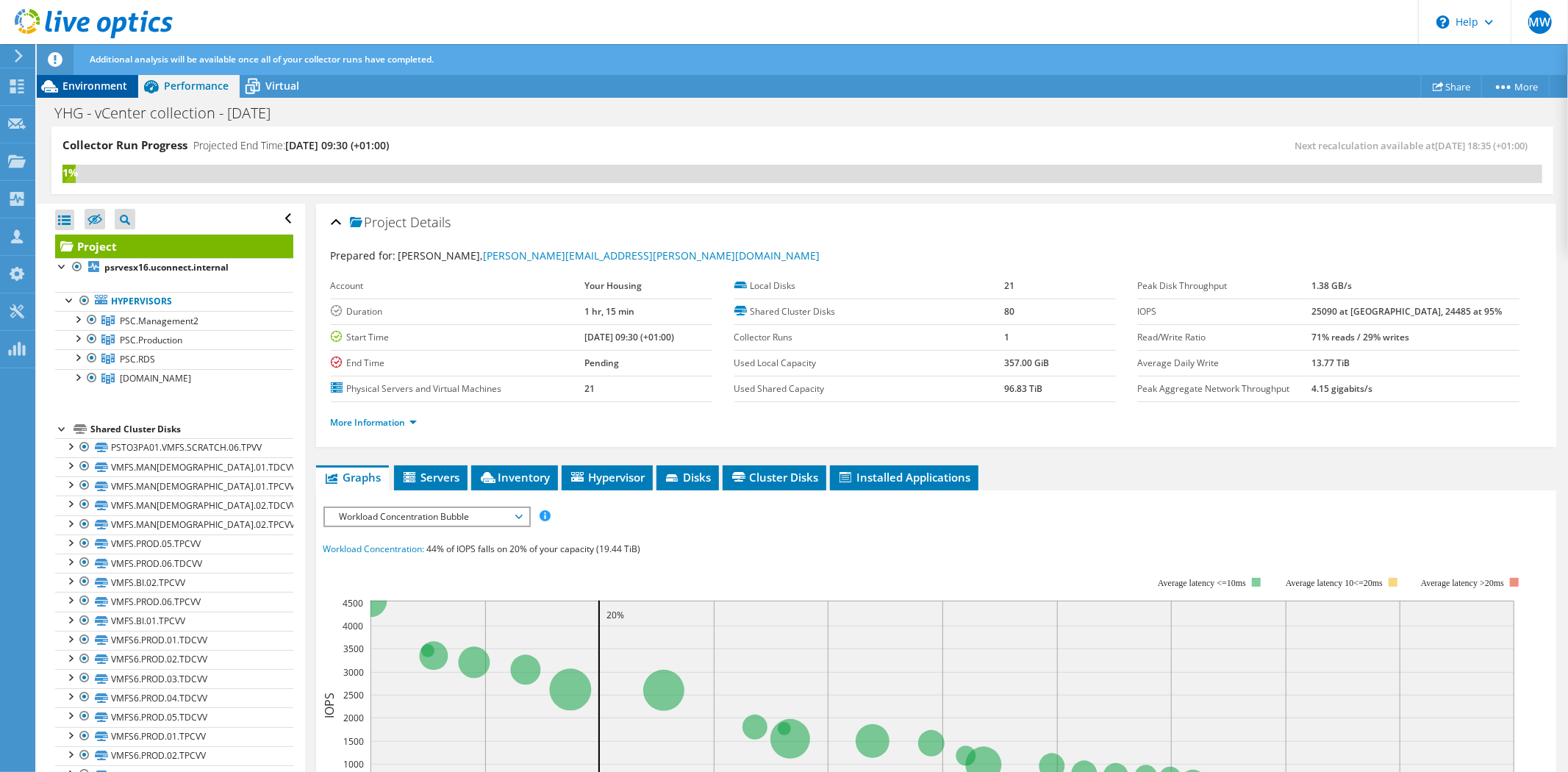
click at [92, 91] on span "Environment" at bounding box center [95, 86] width 65 height 14
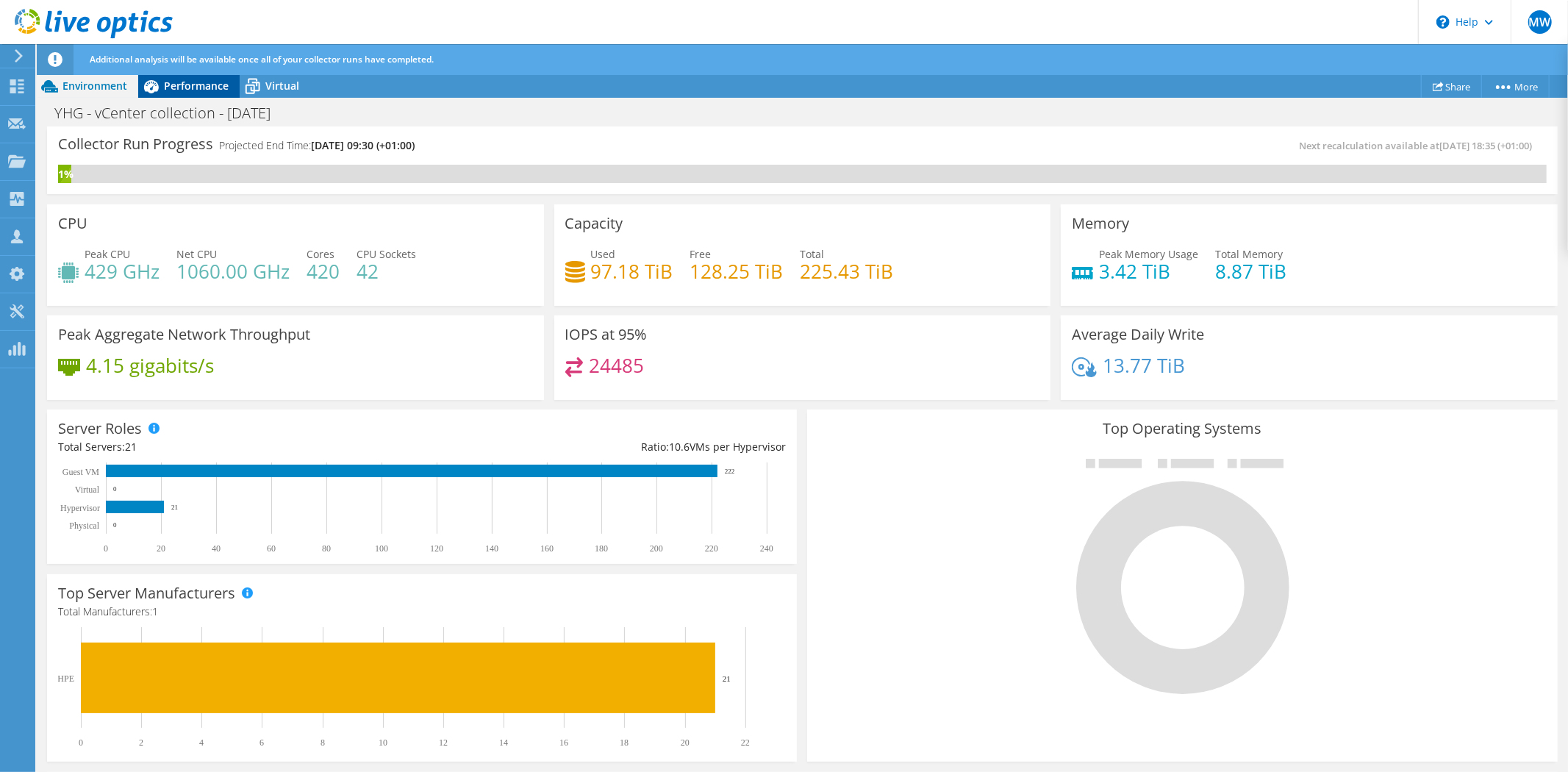
click at [216, 88] on span "Performance" at bounding box center [196, 86] width 65 height 14
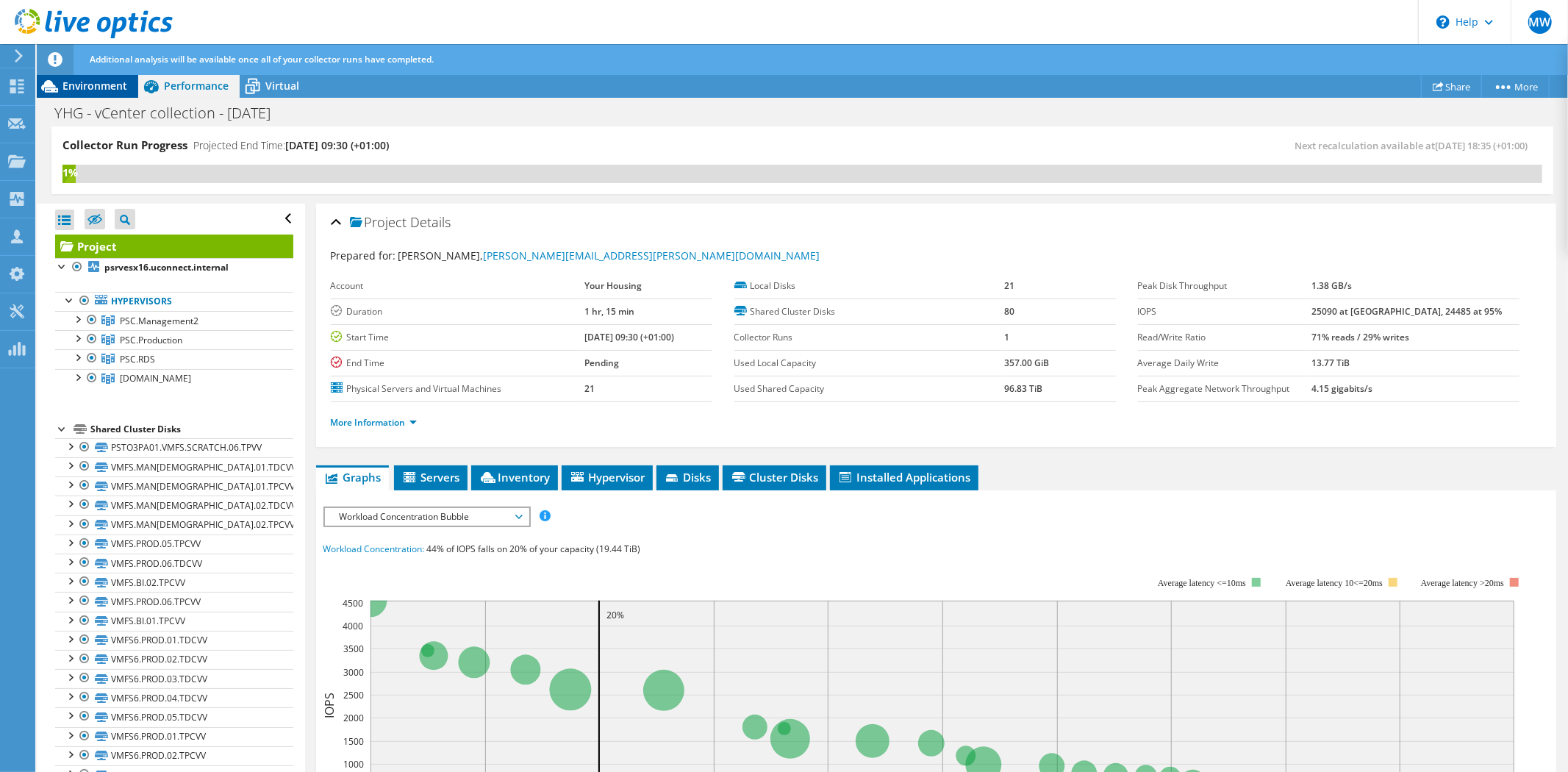
click at [105, 89] on span "Environment" at bounding box center [95, 86] width 65 height 14
